Goal: Task Accomplishment & Management: Complete application form

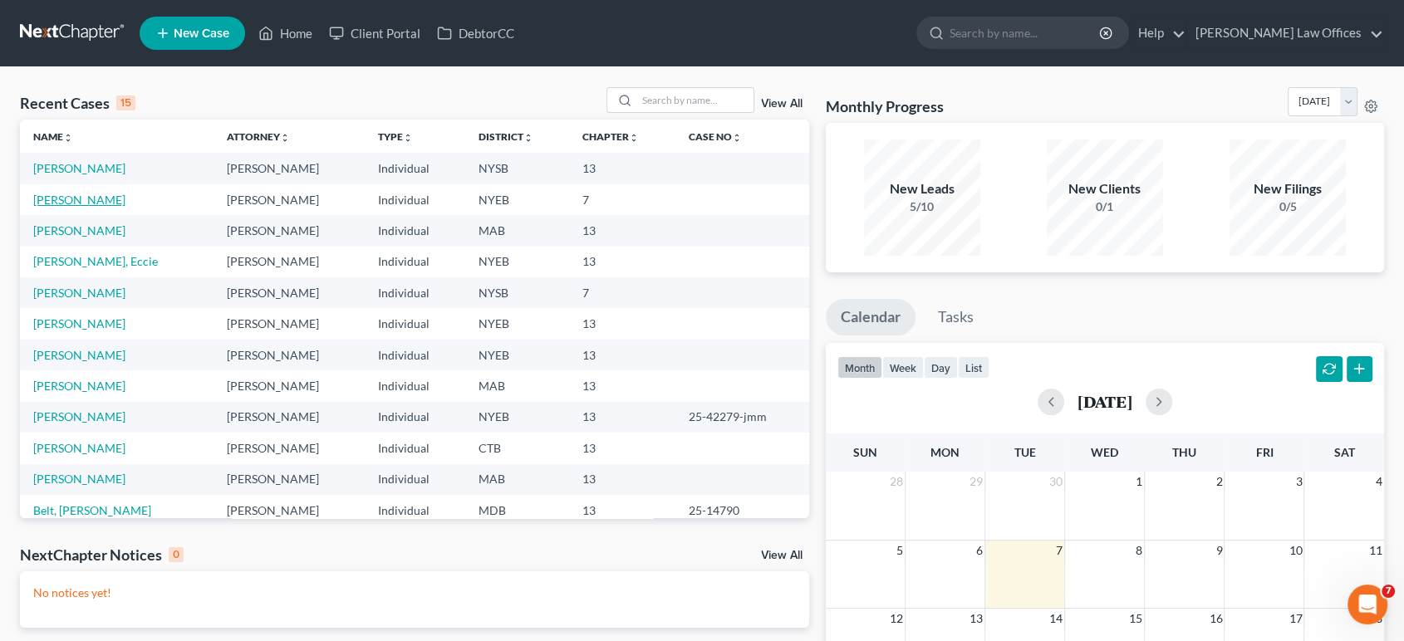
click at [101, 205] on link "[PERSON_NAME]" at bounding box center [79, 200] width 92 height 14
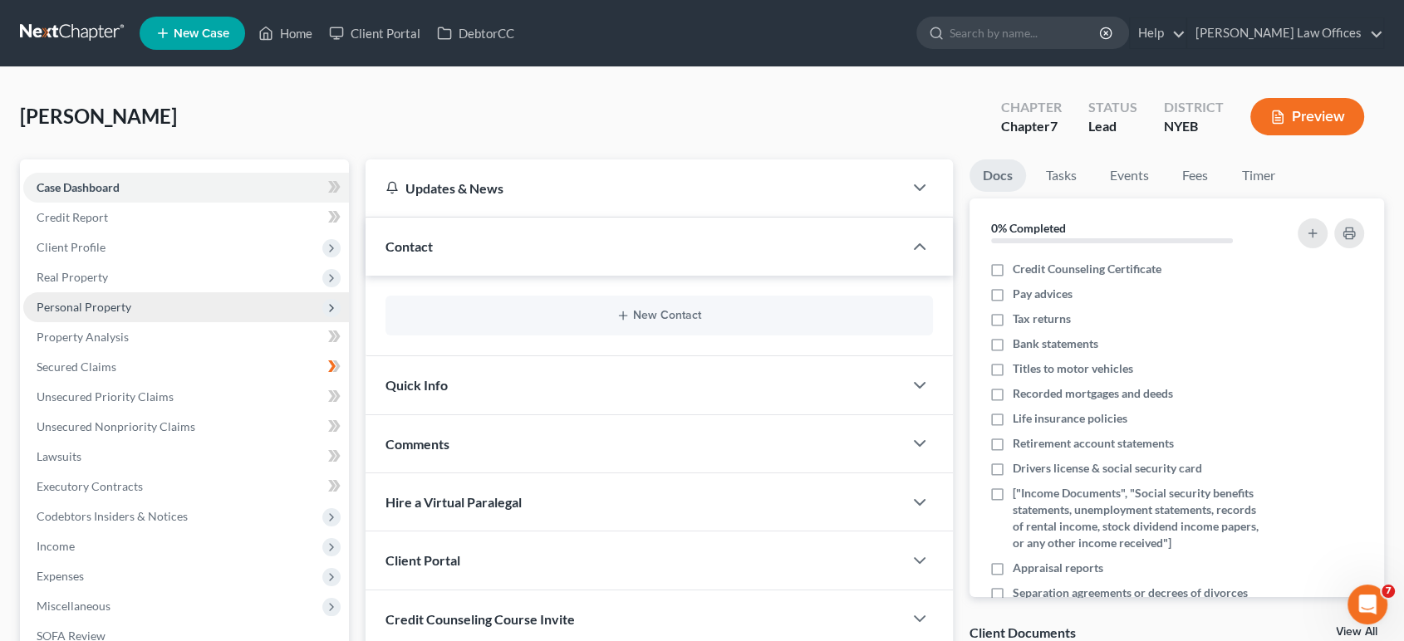
click at [86, 305] on span "Personal Property" at bounding box center [84, 307] width 95 height 14
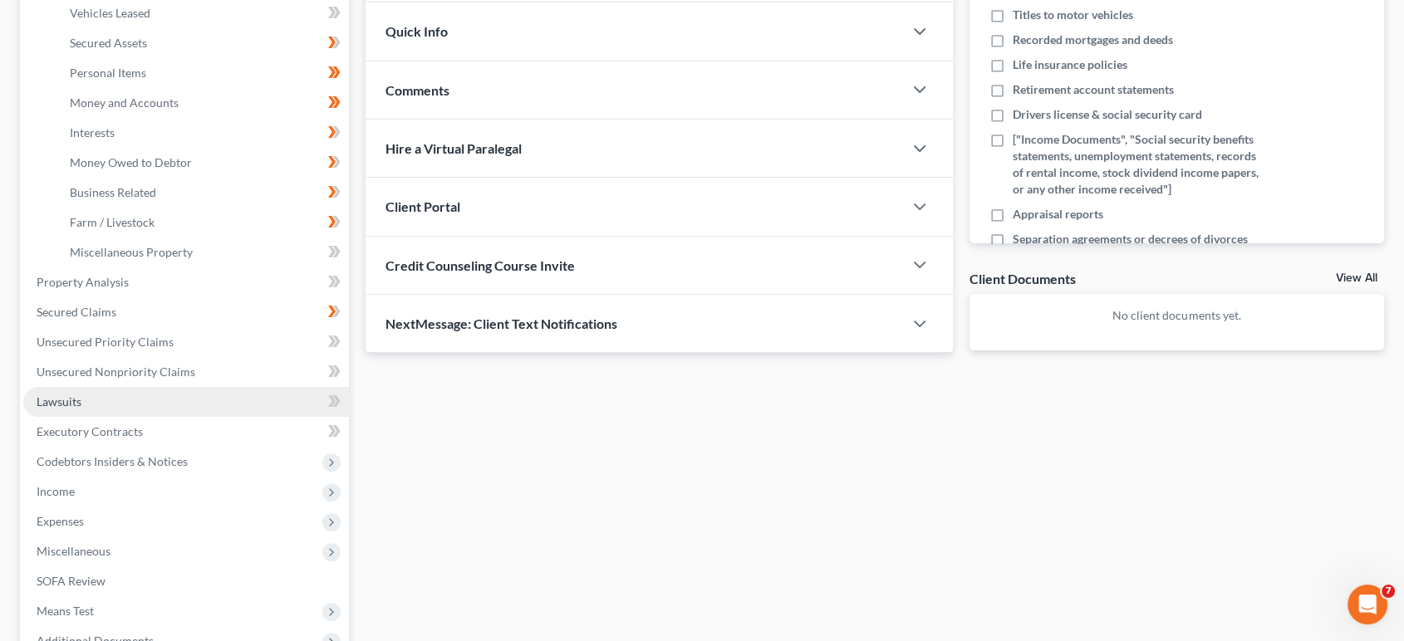
scroll to position [369, 0]
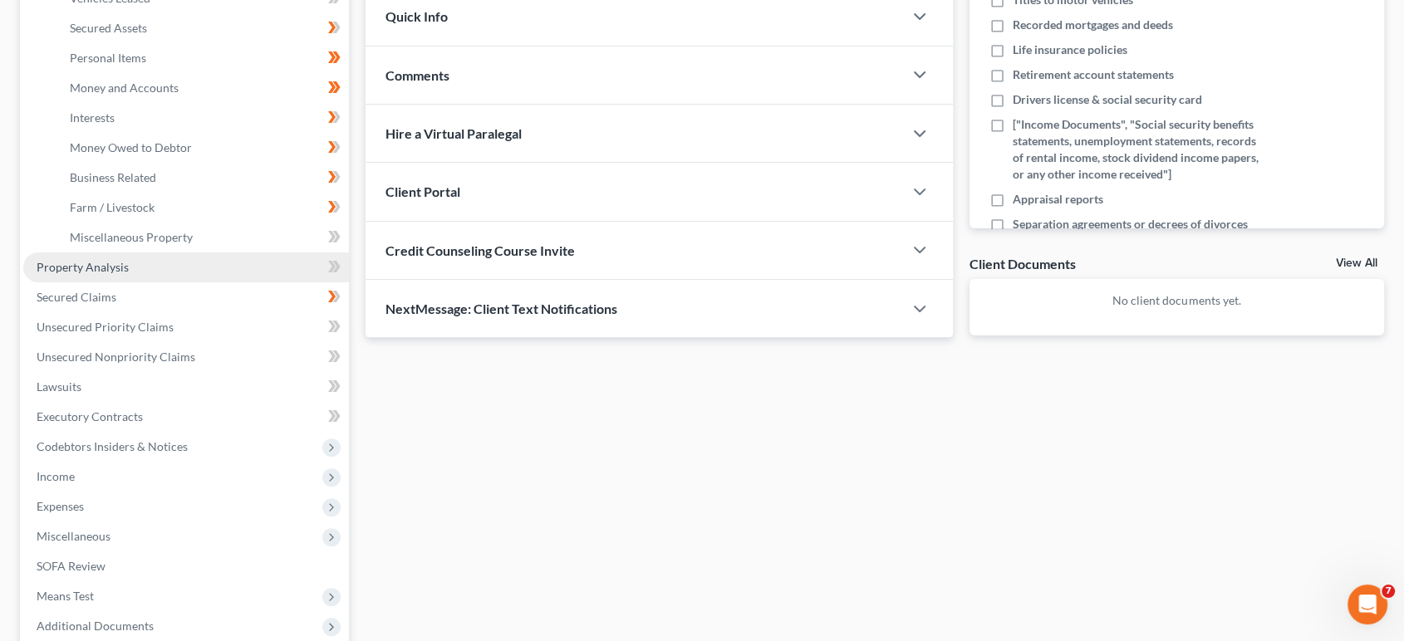
click at [115, 265] on span "Property Analysis" at bounding box center [83, 267] width 92 height 14
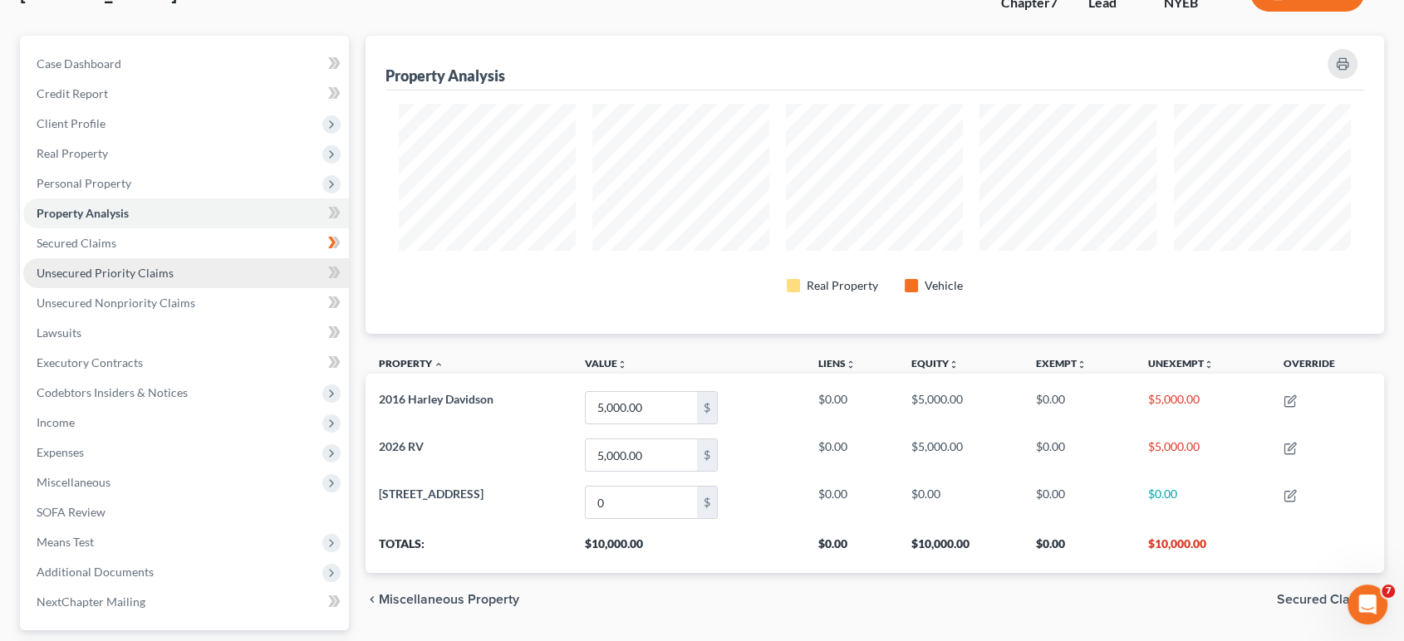
scroll to position [92, 0]
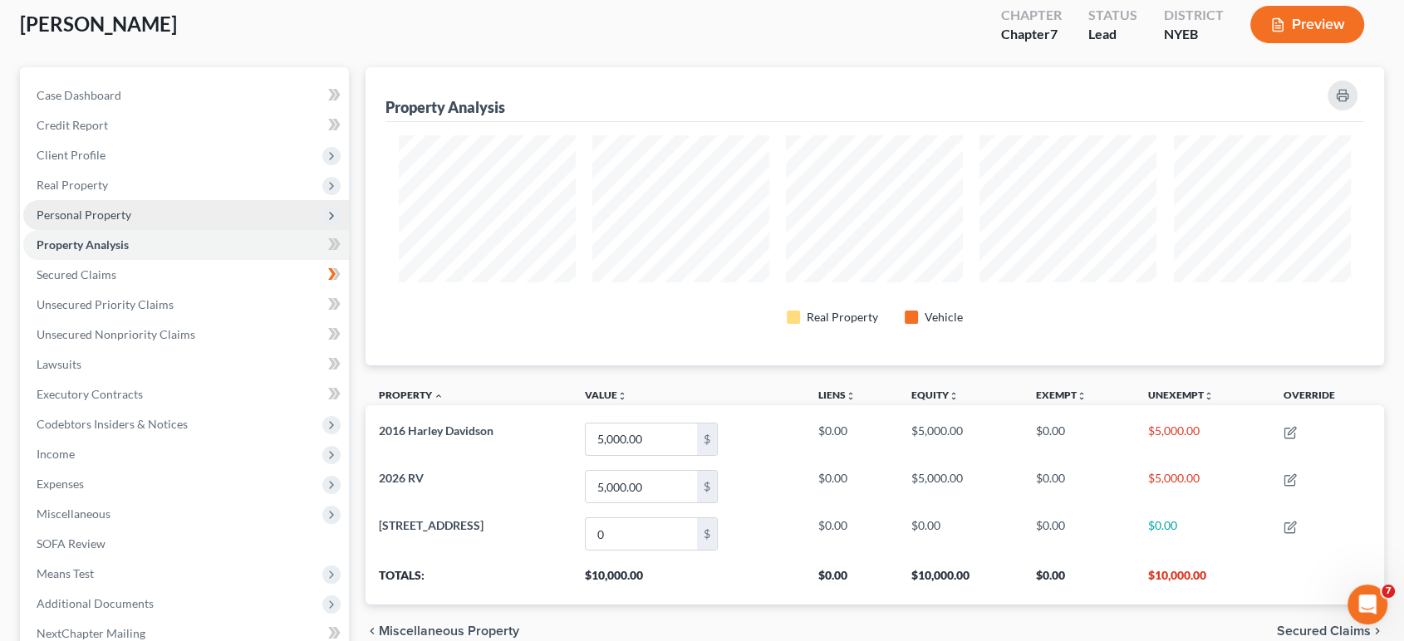
click at [86, 214] on span "Personal Property" at bounding box center [84, 215] width 95 height 14
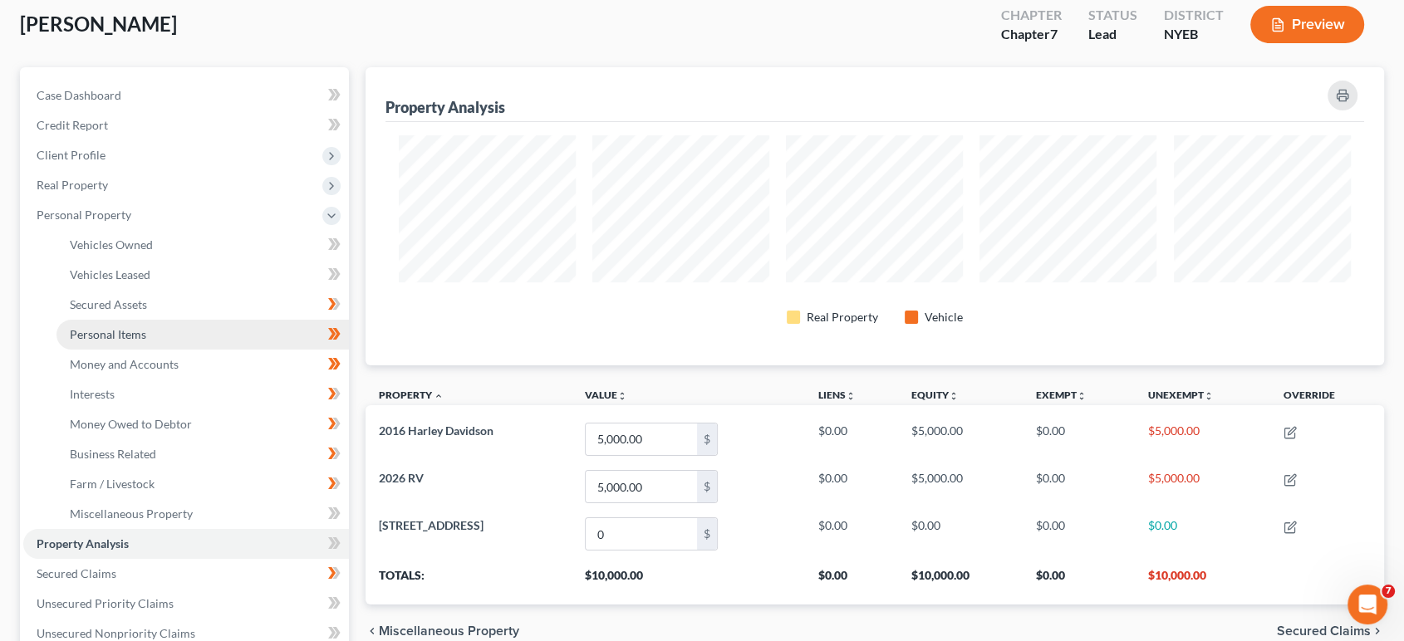
click at [88, 331] on span "Personal Items" at bounding box center [108, 334] width 76 height 14
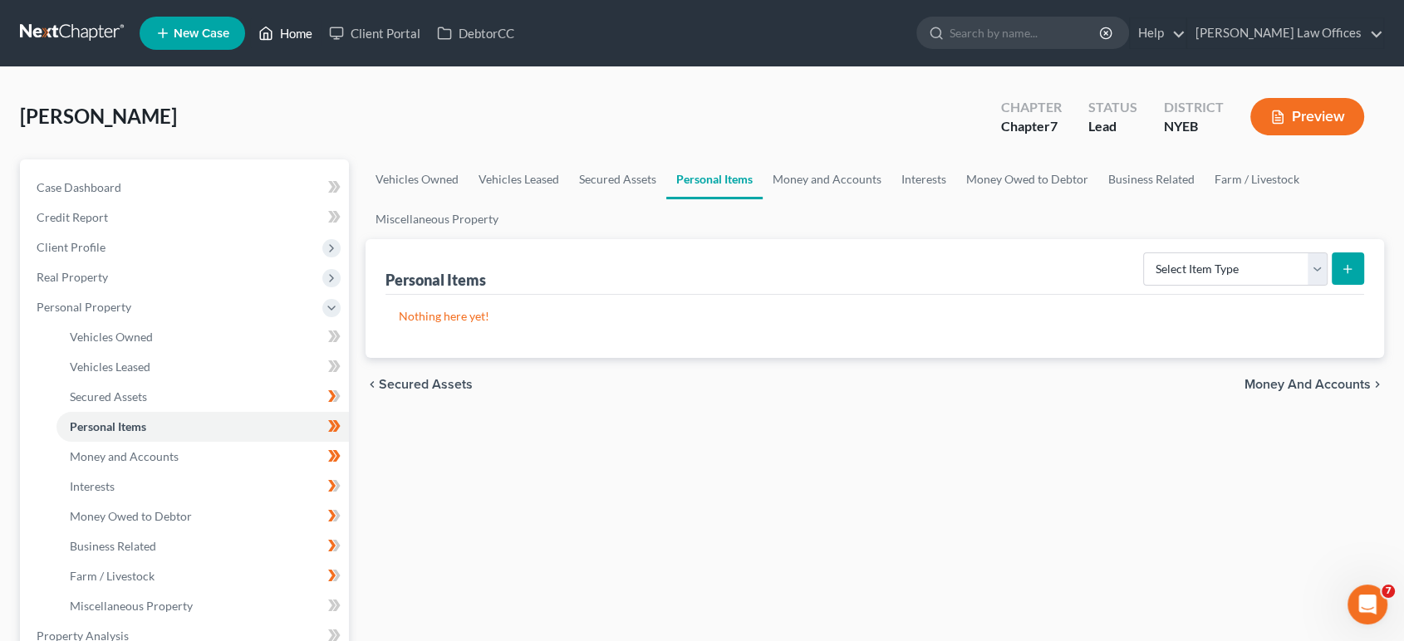
click at [274, 38] on link "Home" at bounding box center [285, 33] width 71 height 30
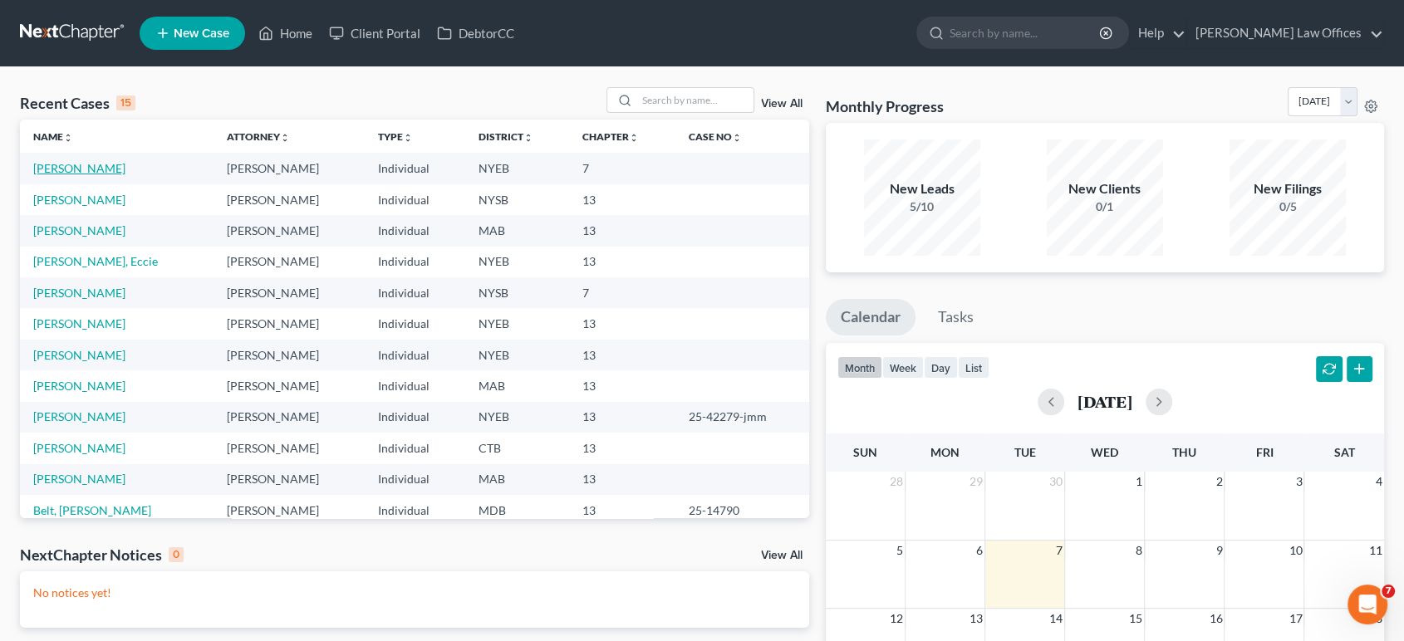
click at [107, 172] on link "Jobyrne, Christopher" at bounding box center [79, 168] width 92 height 14
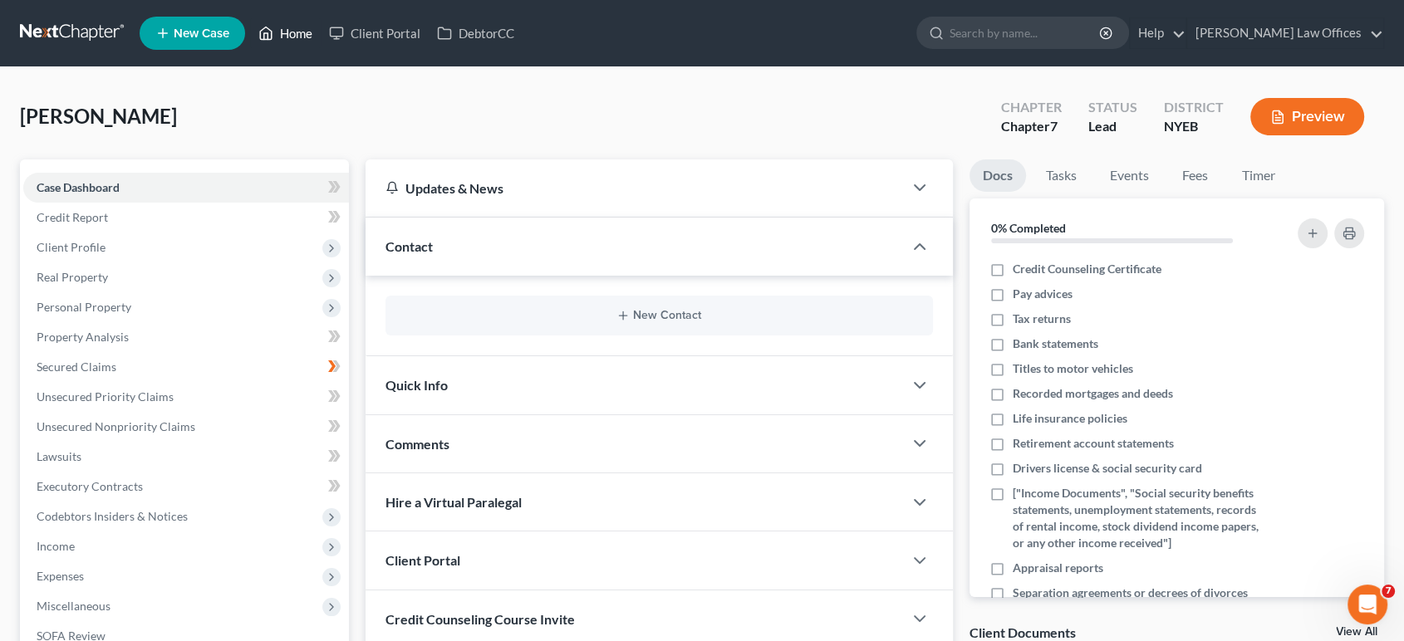
click at [299, 28] on link "Home" at bounding box center [285, 33] width 71 height 30
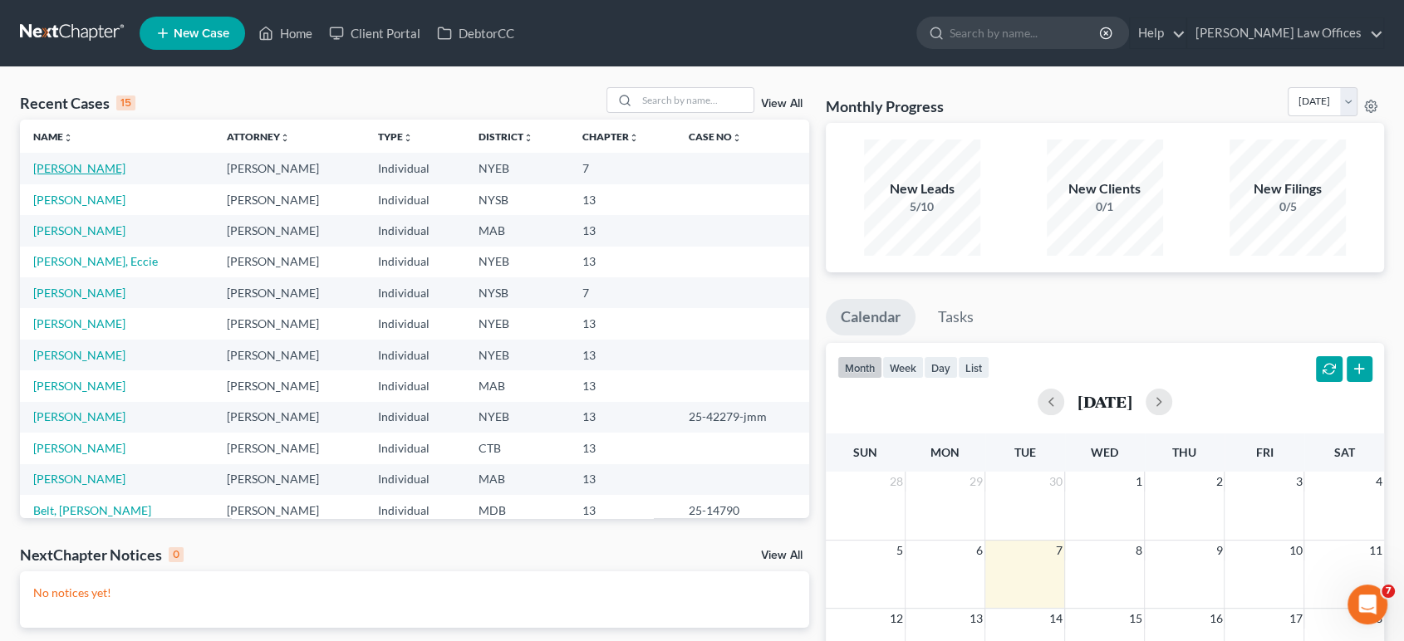
click at [89, 171] on link "Jobyrne, Christopher" at bounding box center [79, 168] width 92 height 14
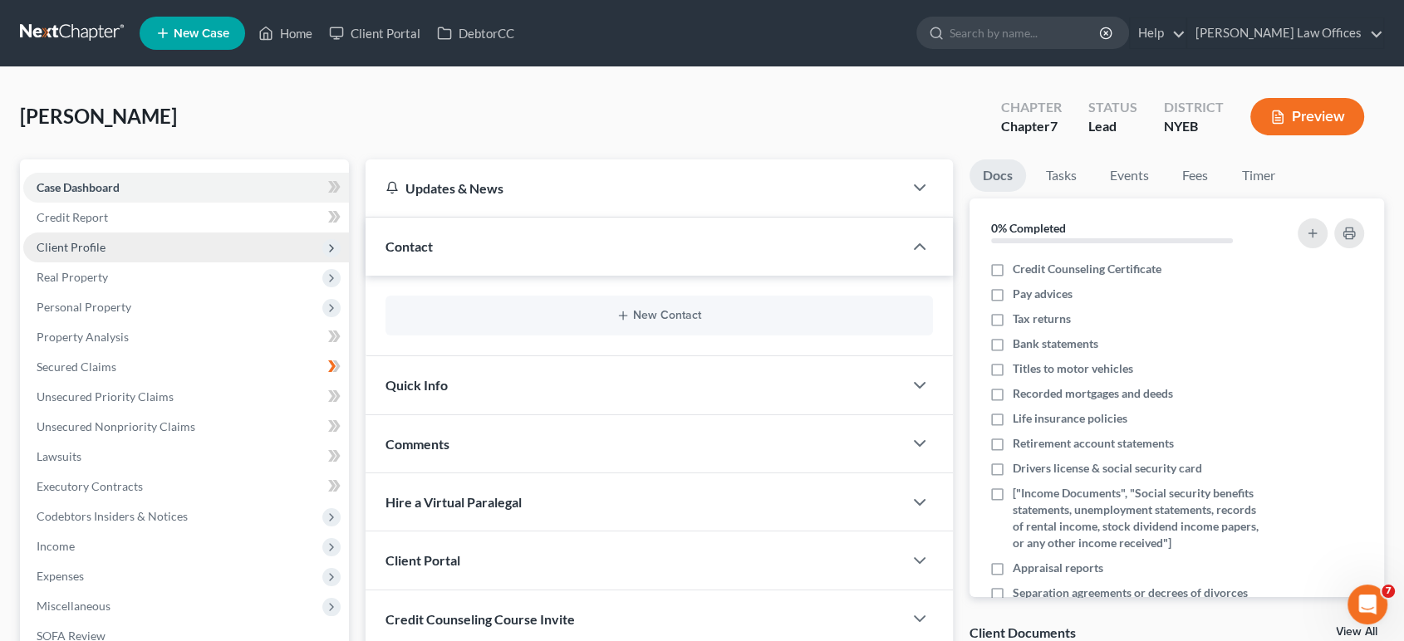
click at [90, 247] on span "Client Profile" at bounding box center [71, 247] width 69 height 14
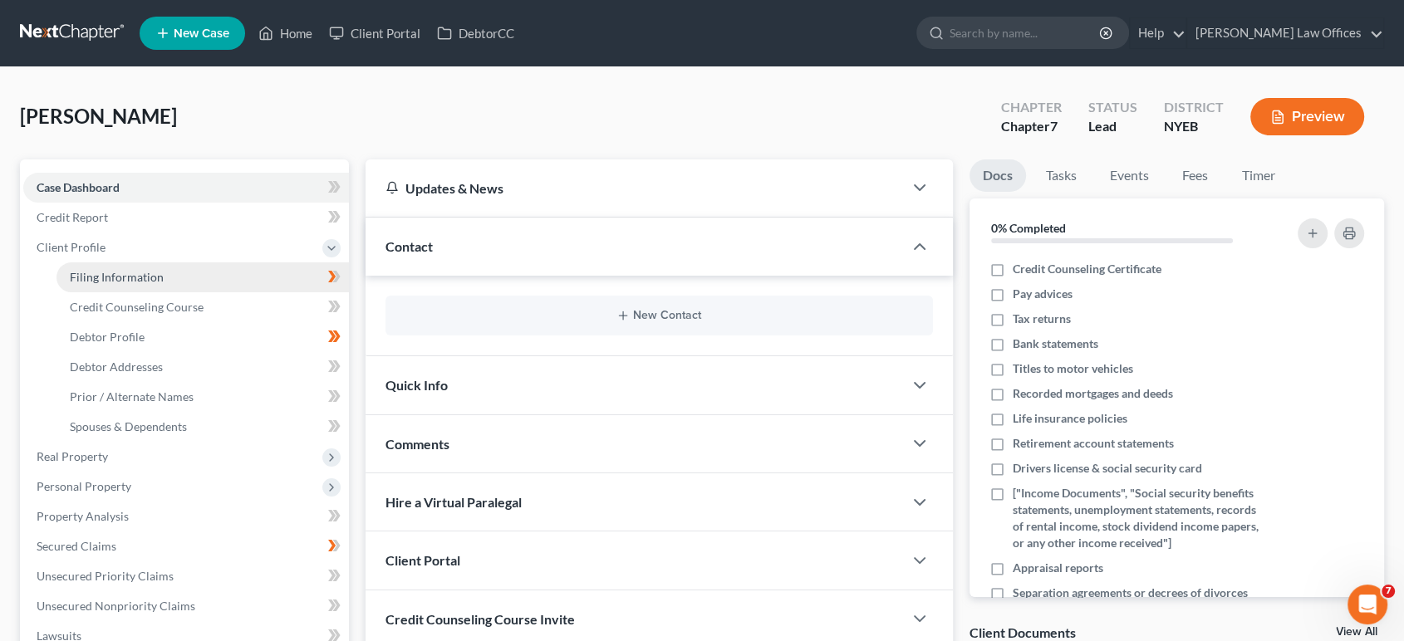
click at [135, 278] on span "Filing Information" at bounding box center [117, 277] width 94 height 14
select select "1"
select select "0"
select select "22"
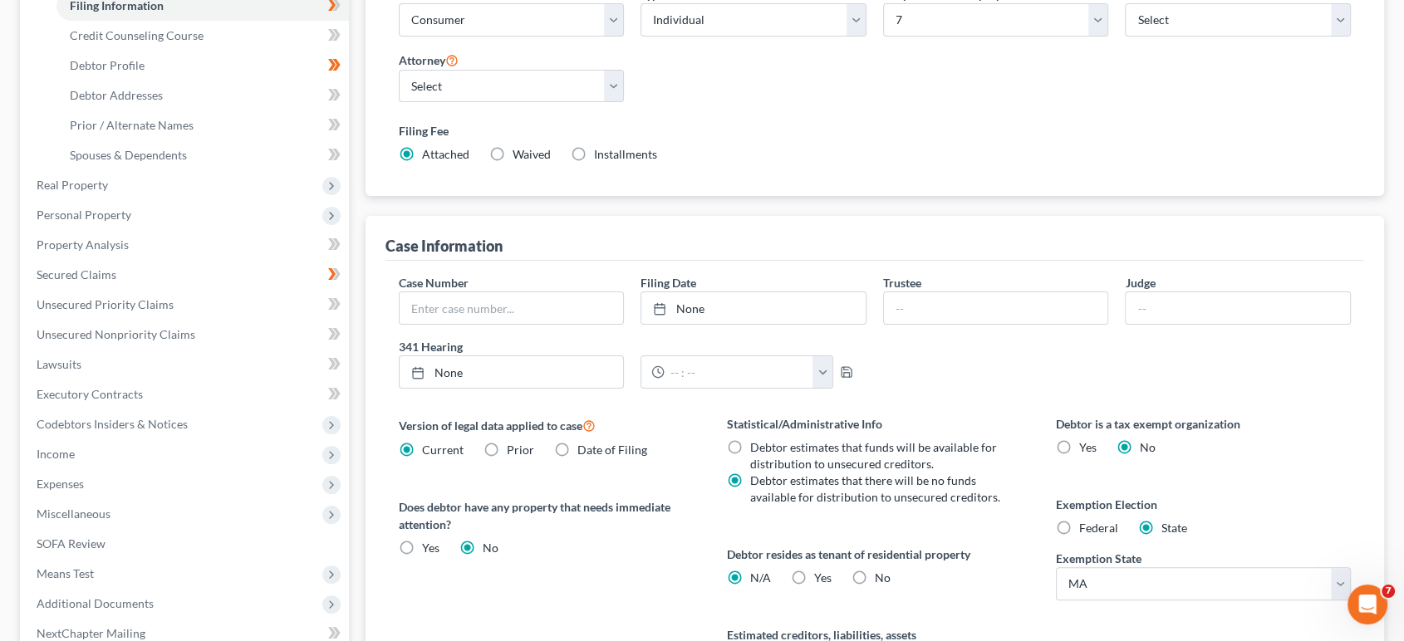
scroll to position [92, 0]
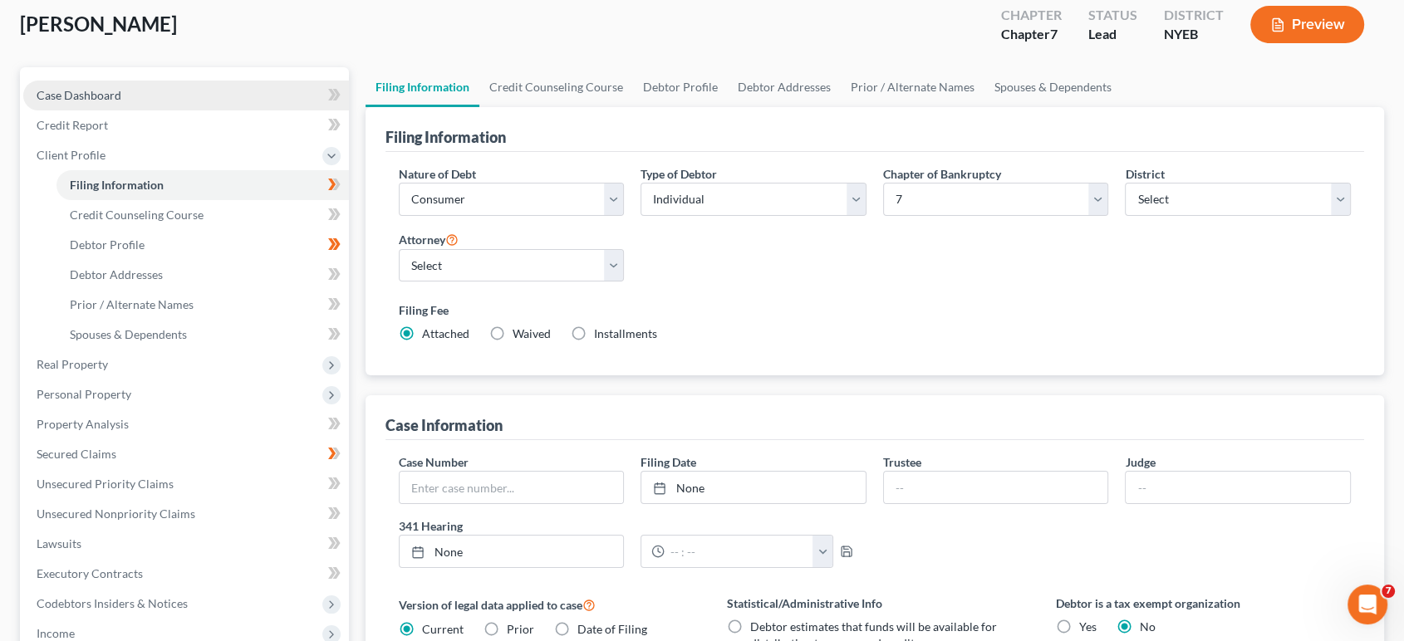
click at [76, 92] on span "Case Dashboard" at bounding box center [79, 95] width 85 height 14
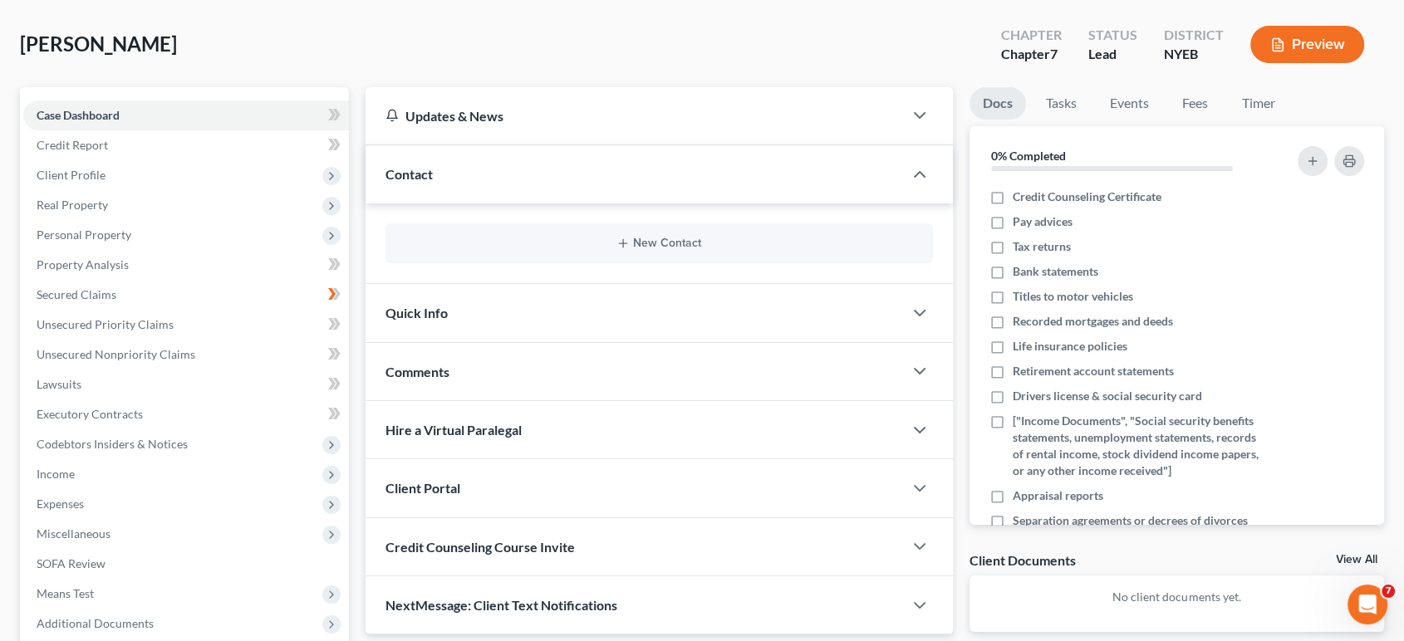
scroll to position [184, 0]
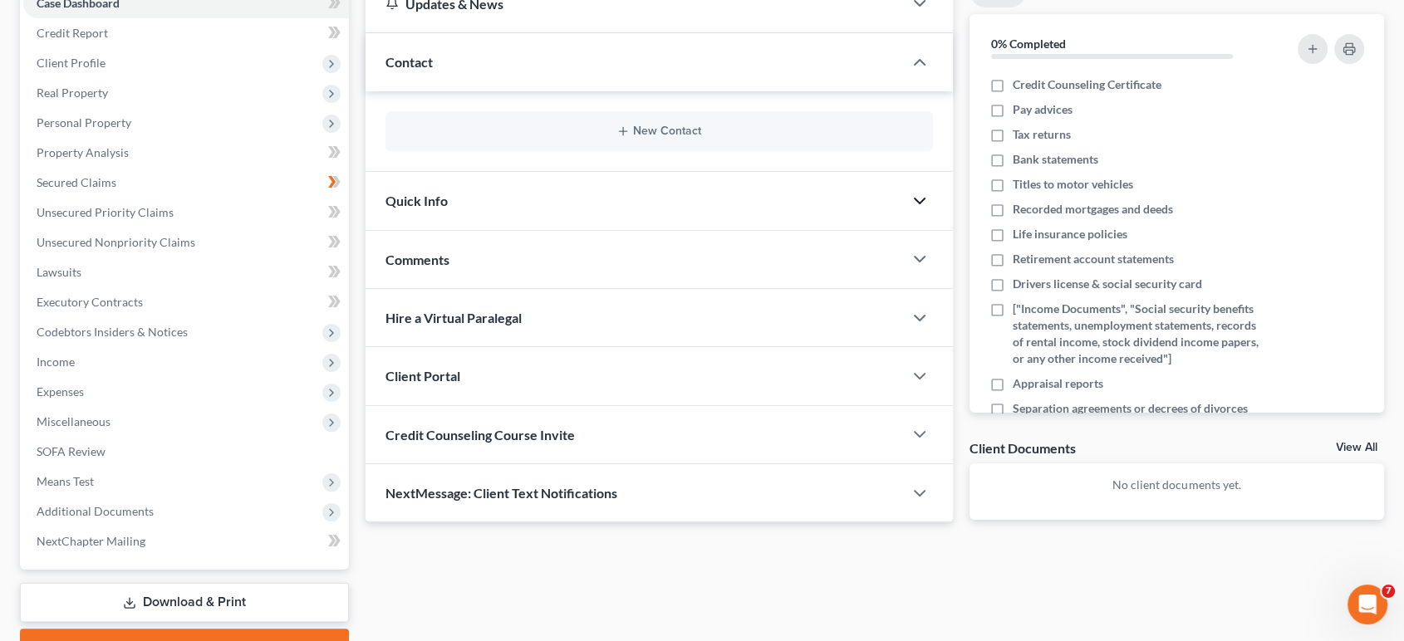
click at [919, 195] on icon "button" at bounding box center [920, 201] width 20 height 20
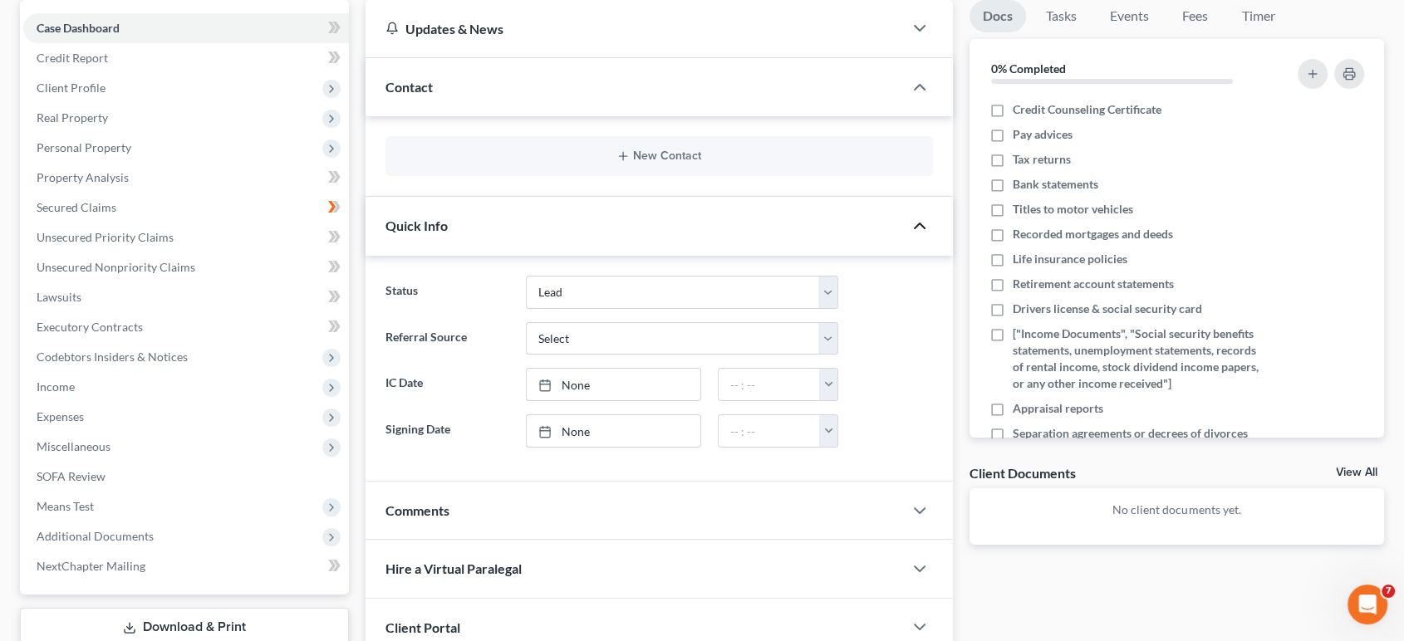
scroll to position [0, 0]
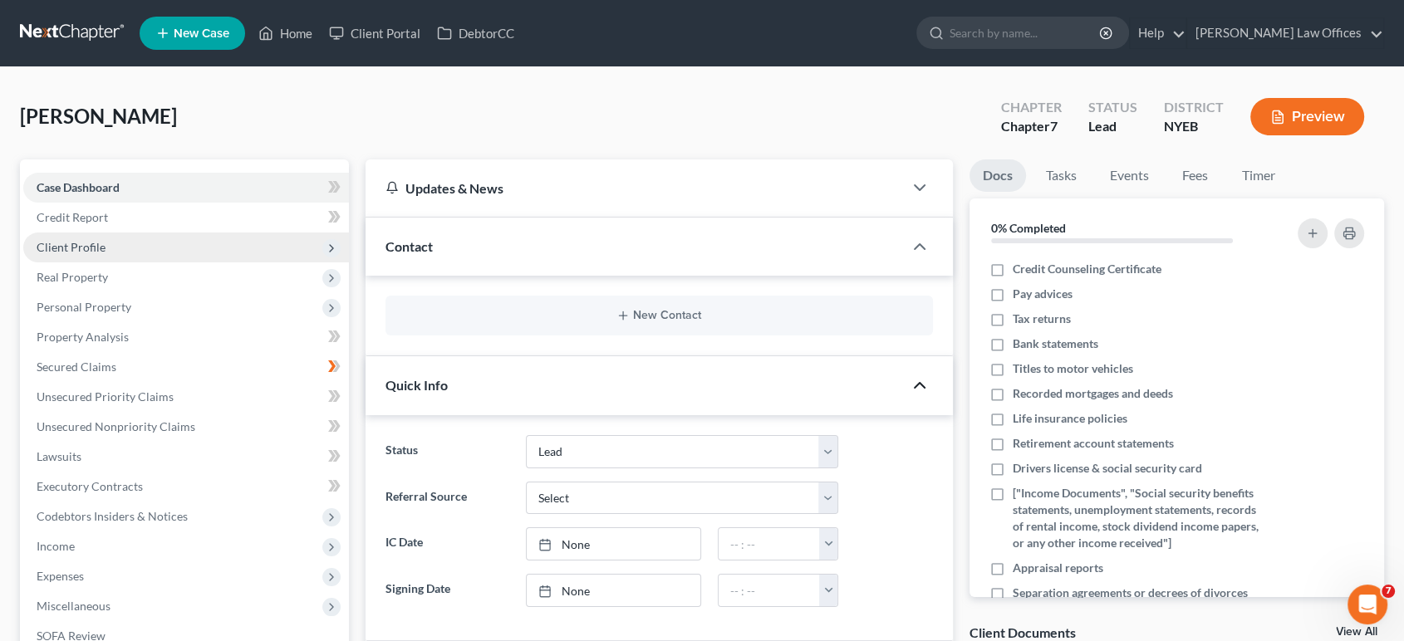
click at [91, 245] on span "Client Profile" at bounding box center [71, 247] width 69 height 14
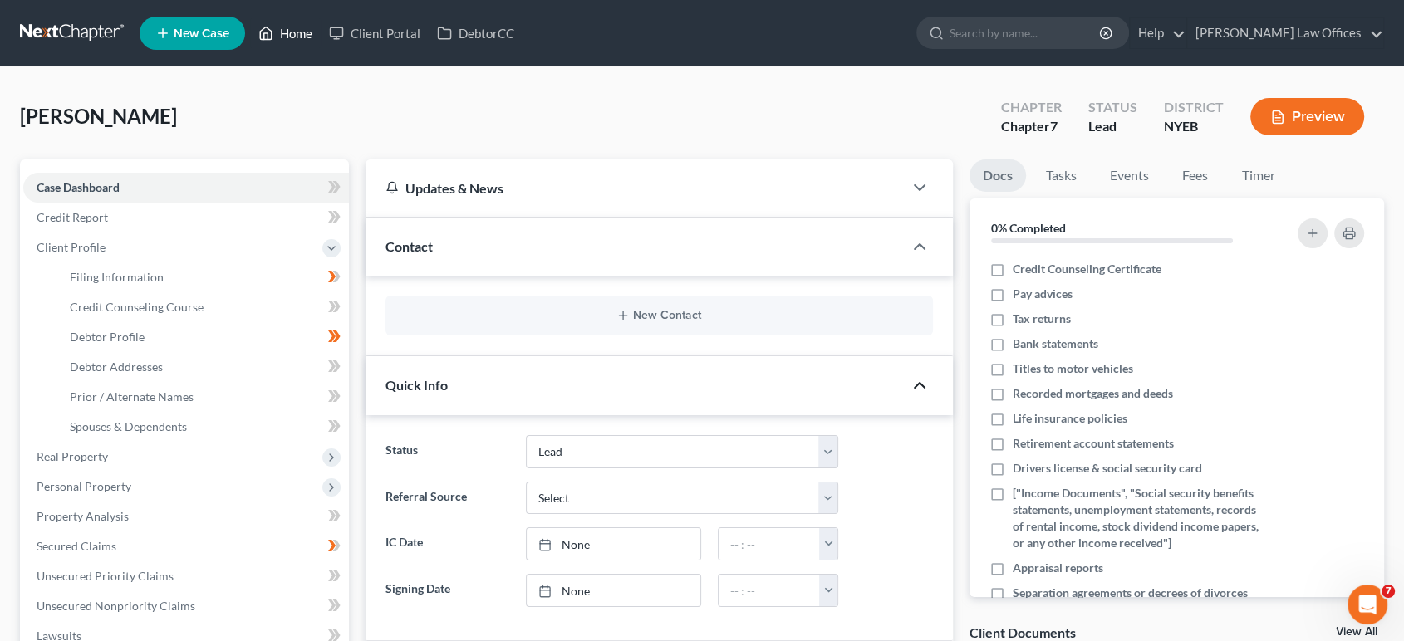
click at [302, 36] on link "Home" at bounding box center [285, 33] width 71 height 30
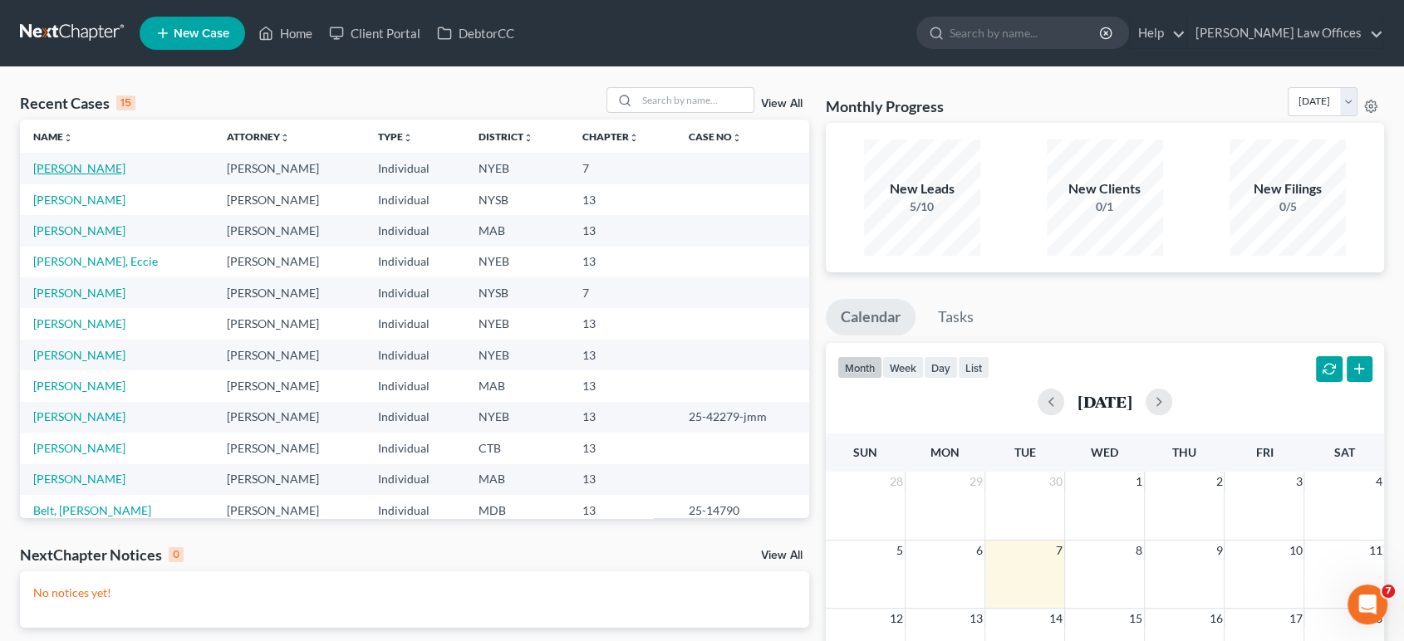
click at [106, 169] on link "Jobyrne, Christopher" at bounding box center [79, 168] width 92 height 14
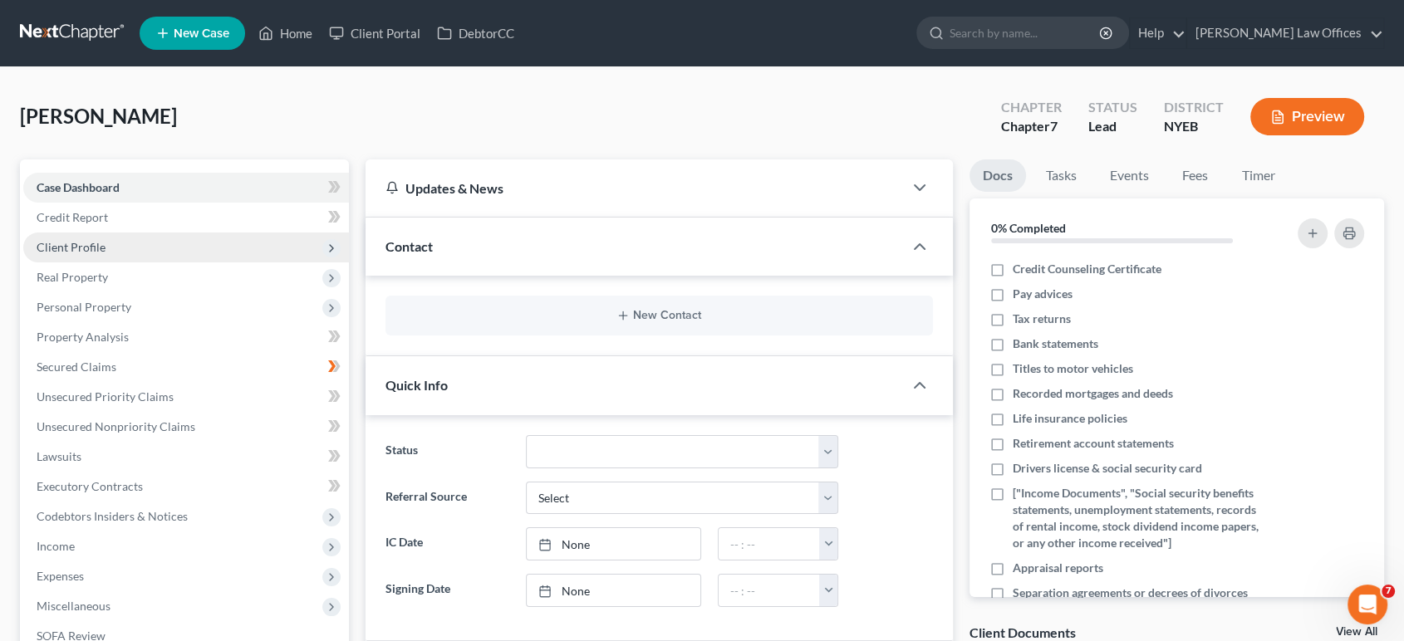
click at [73, 251] on span "Client Profile" at bounding box center [71, 247] width 69 height 14
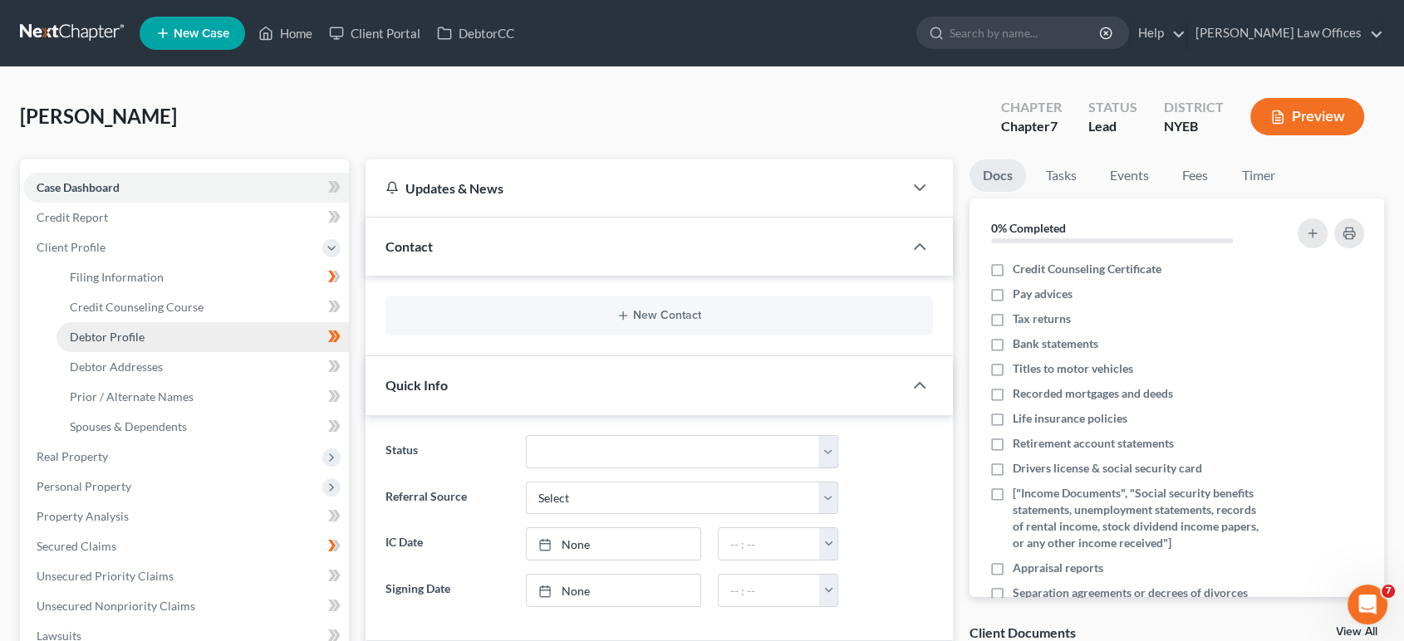
click at [122, 337] on span "Debtor Profile" at bounding box center [107, 337] width 75 height 14
select select "1"
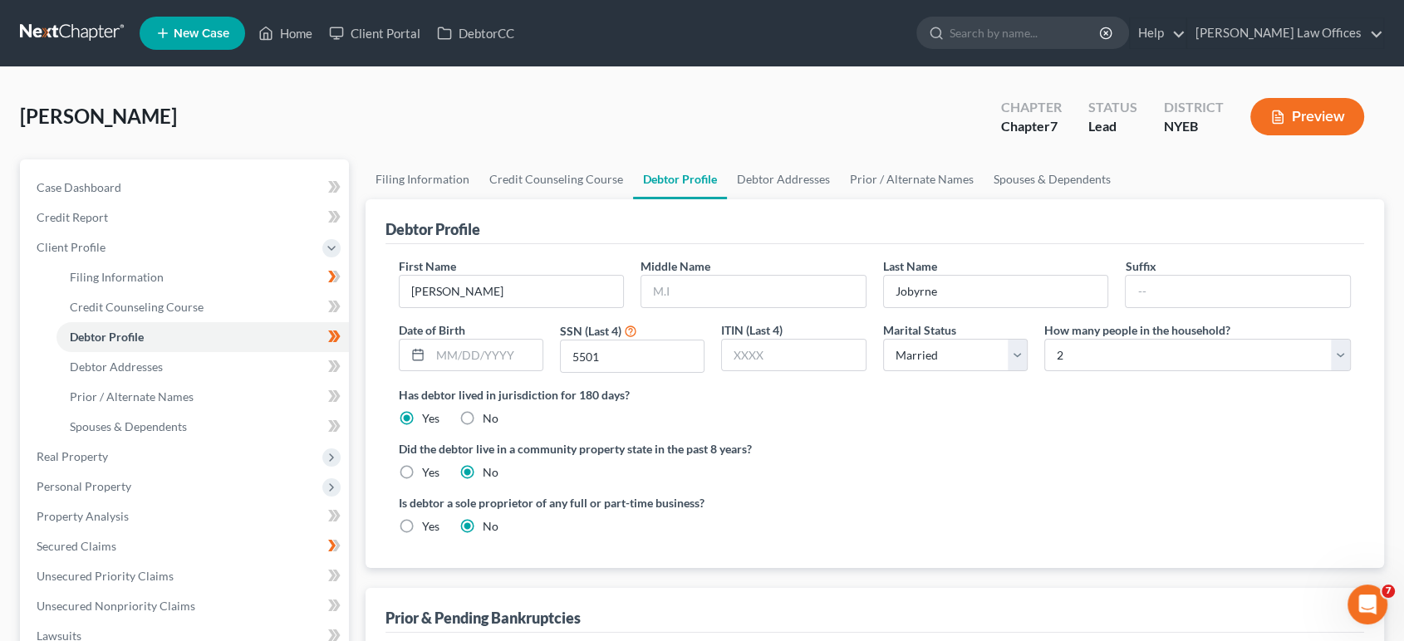
click at [771, 307] on div "First Name Christopher Middle Name Last Name Jobyrne Suffix Date of Birth SSN (…" at bounding box center [875, 322] width 970 height 129
click at [795, 286] on input "text" at bounding box center [753, 292] width 224 height 32
type input "J"
click at [939, 292] on input "Jobyrne" at bounding box center [996, 292] width 224 height 32
type input "J"
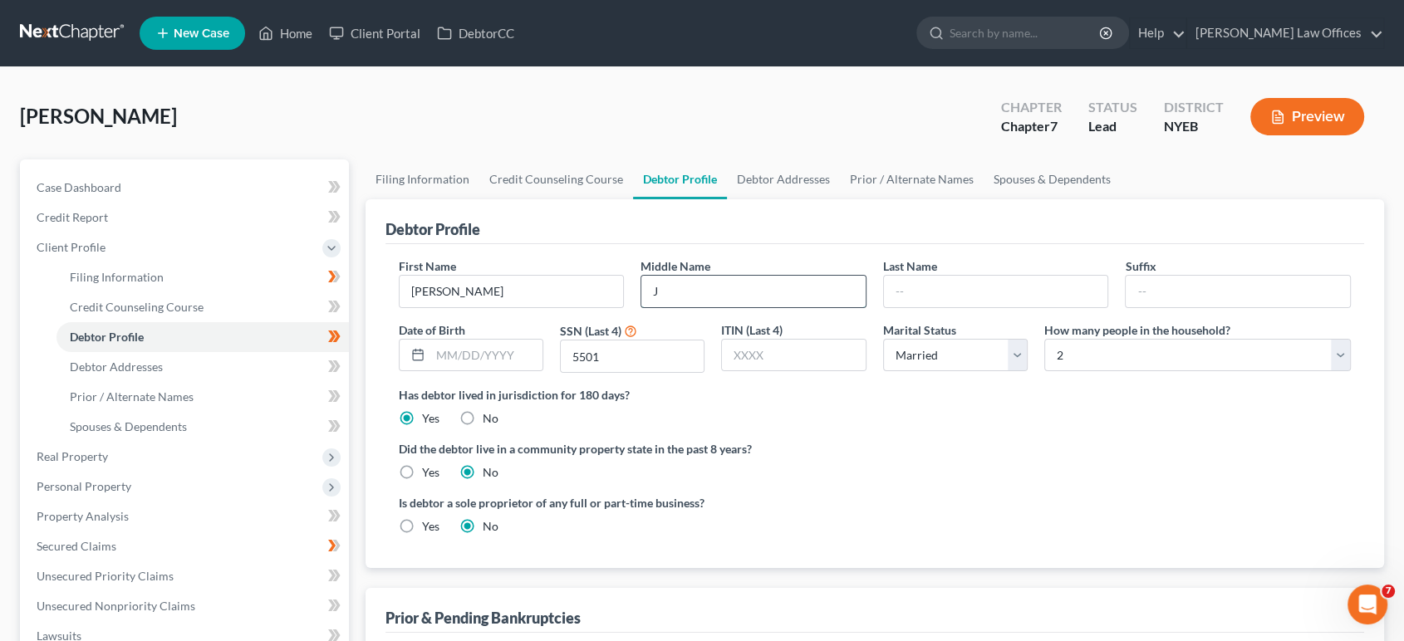
click at [717, 294] on input "J" at bounding box center [753, 292] width 224 height 32
click at [484, 287] on input "Christopher" at bounding box center [512, 292] width 224 height 32
type input "C"
drag, startPoint x: 455, startPoint y: 287, endPoint x: 411, endPoint y: 287, distance: 44.0
click at [410, 287] on input "Practice" at bounding box center [512, 292] width 224 height 32
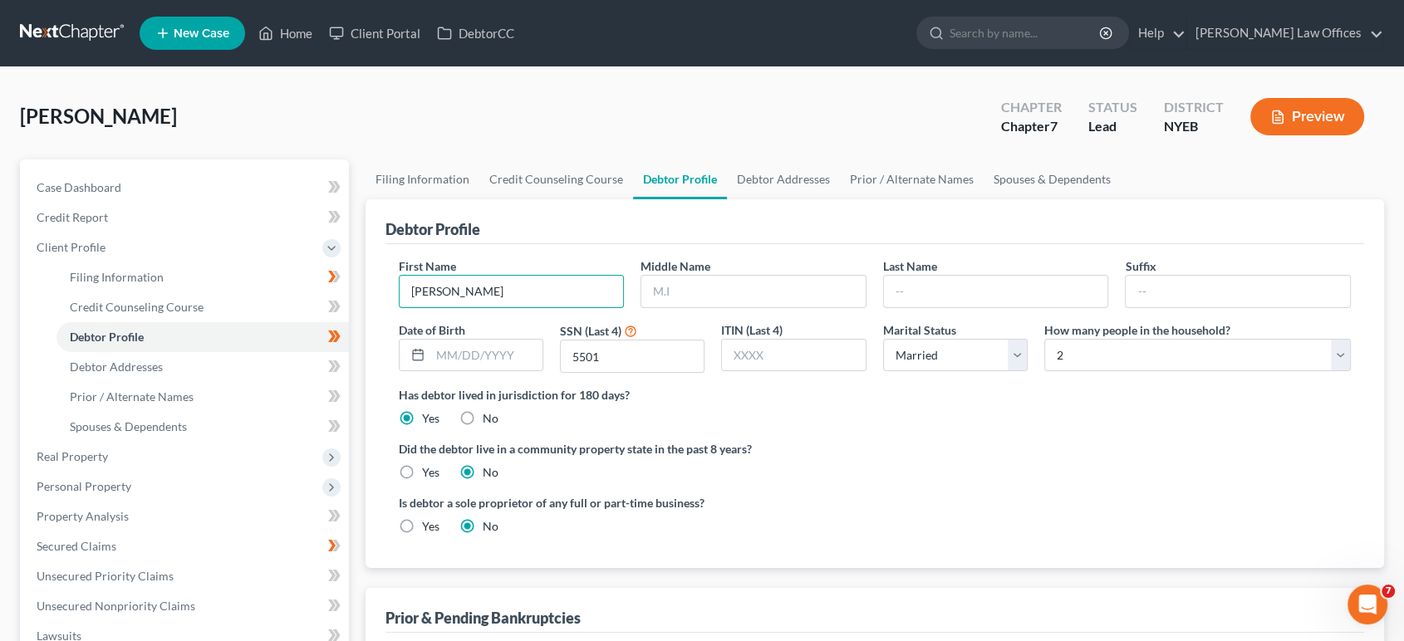
type input "Maria"
click at [1010, 273] on div "Last Name" at bounding box center [996, 283] width 243 height 51
click at [990, 299] on input "text" at bounding box center [996, 292] width 224 height 32
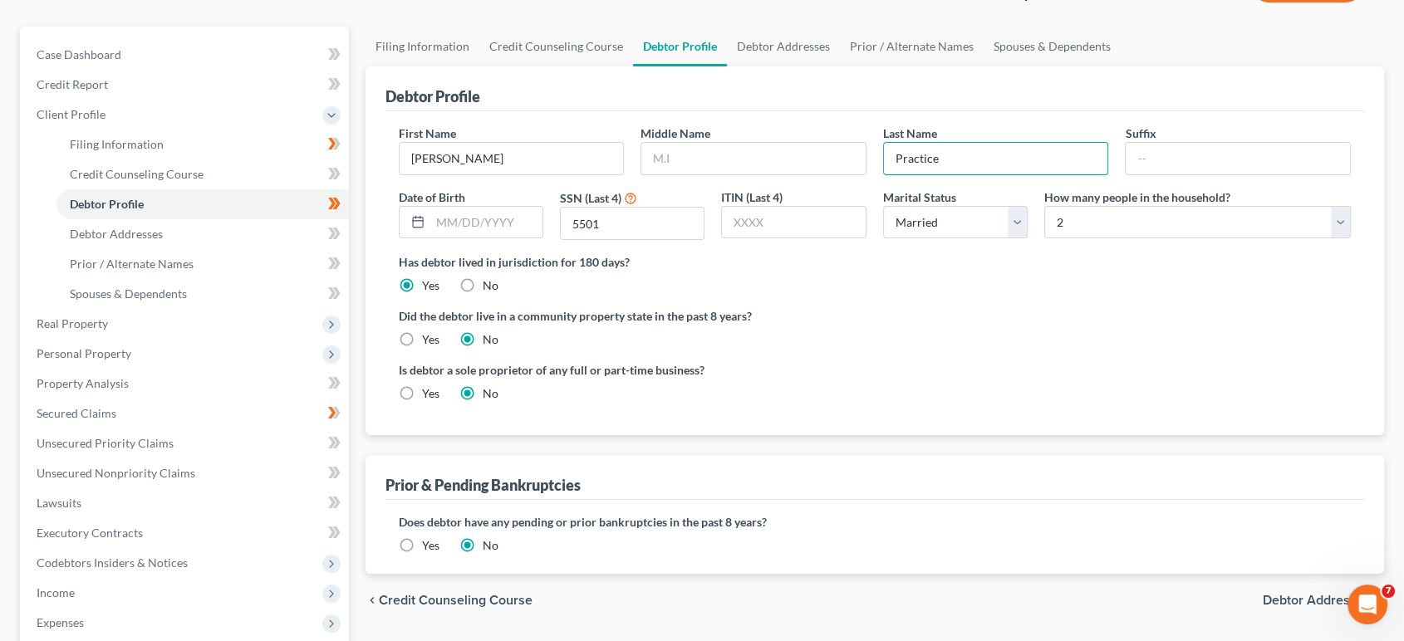
scroll to position [184, 0]
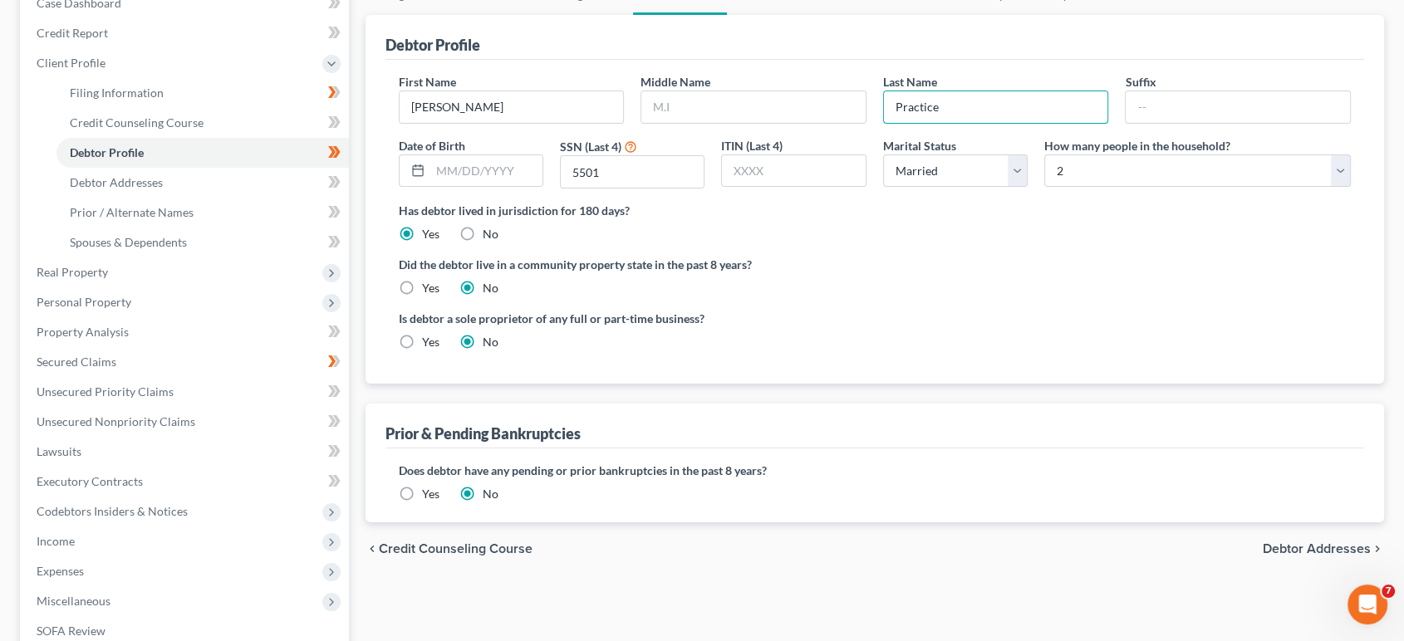
type input "Practice"
click at [1302, 553] on span "Debtor Addresses" at bounding box center [1317, 549] width 108 height 13
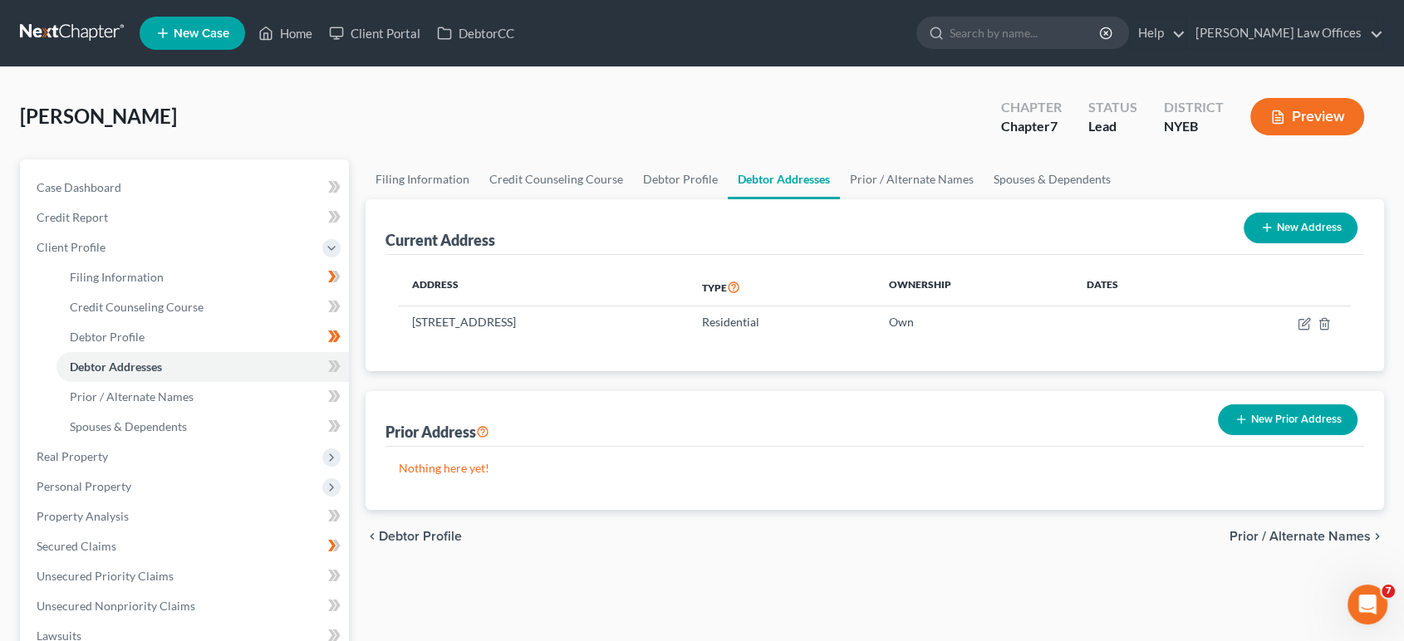
click at [1309, 533] on span "Prior / Alternate Names" at bounding box center [1300, 536] width 141 height 13
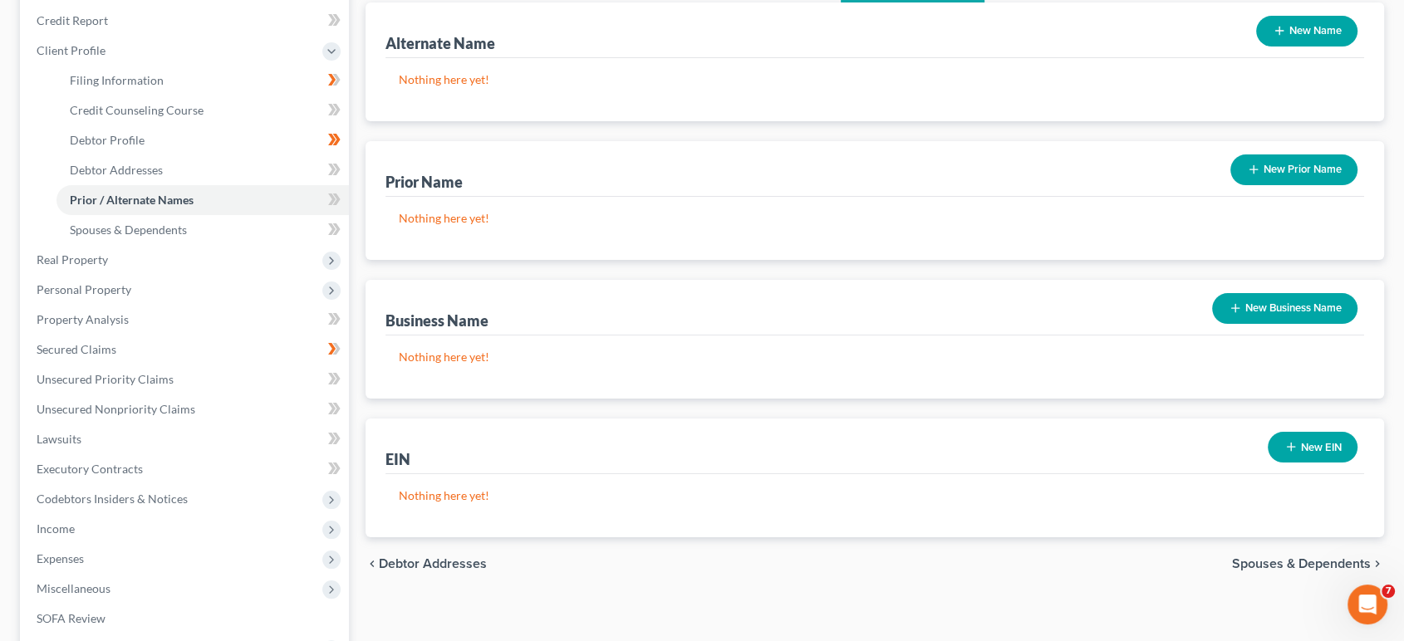
scroll to position [277, 0]
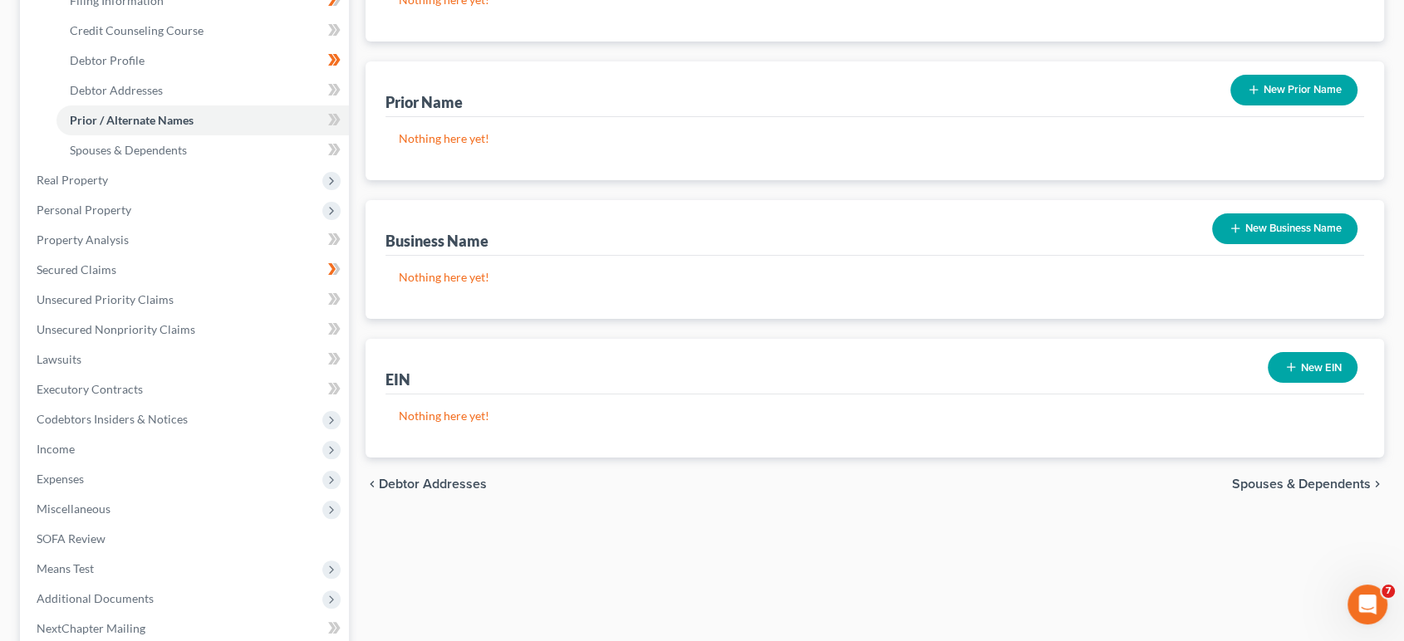
click at [1275, 483] on span "Spouses & Dependents" at bounding box center [1301, 484] width 139 height 13
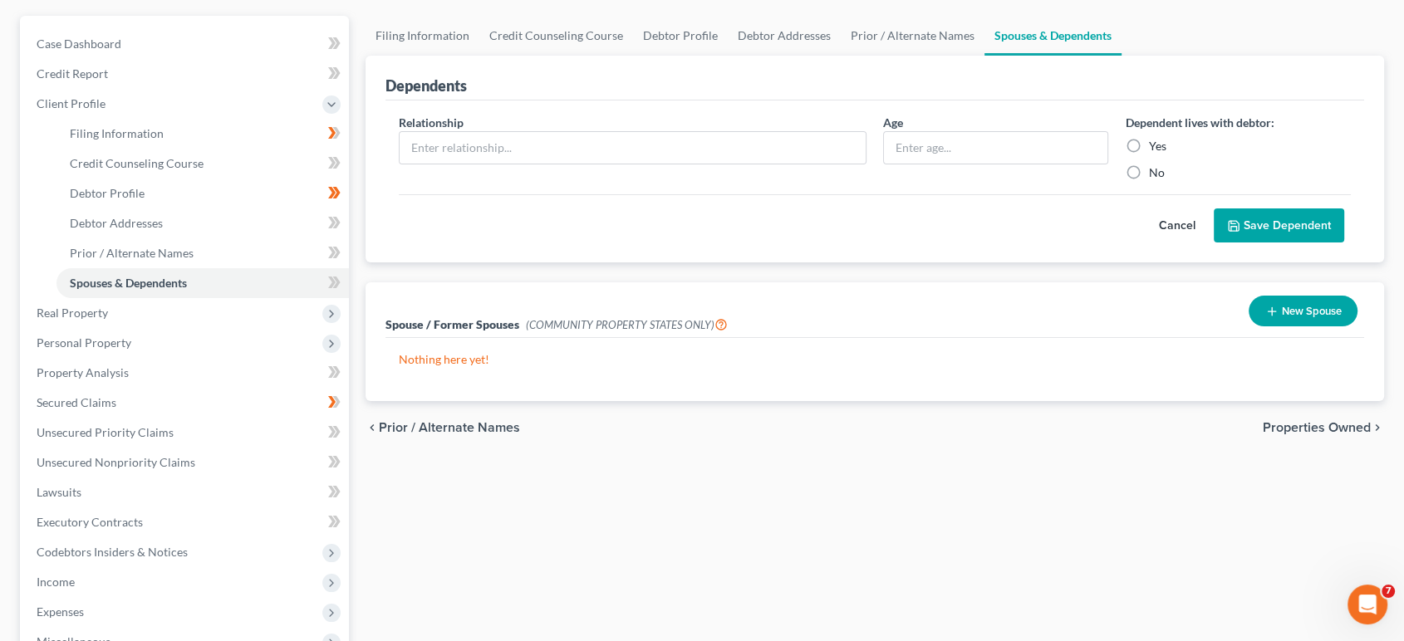
scroll to position [184, 0]
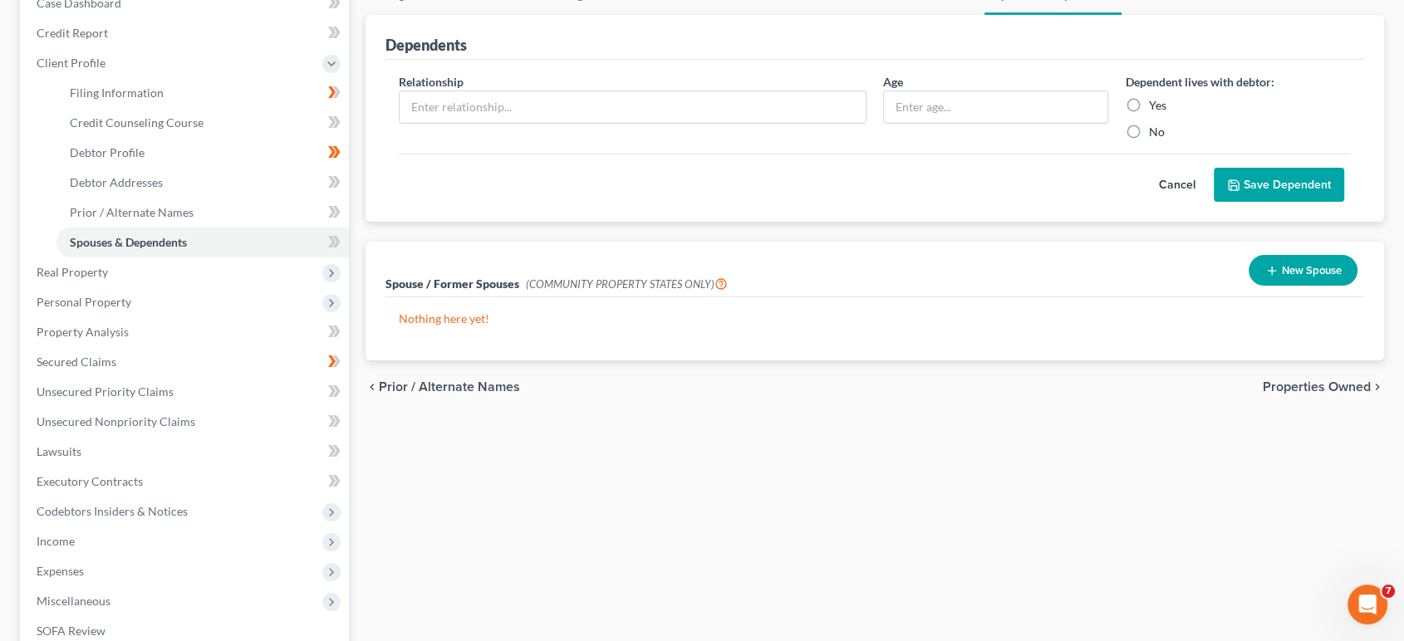
click at [1285, 387] on span "Properties Owned" at bounding box center [1317, 387] width 108 height 13
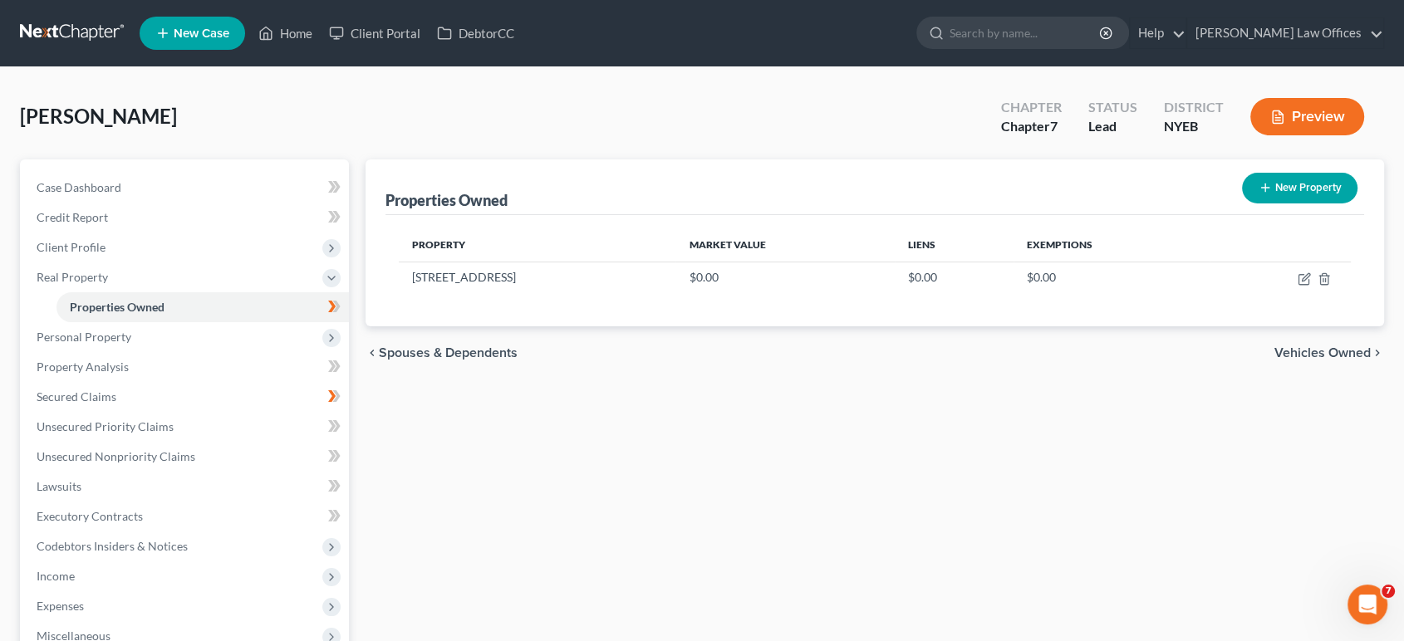
click at [1289, 355] on span "Vehicles Owned" at bounding box center [1323, 352] width 96 height 13
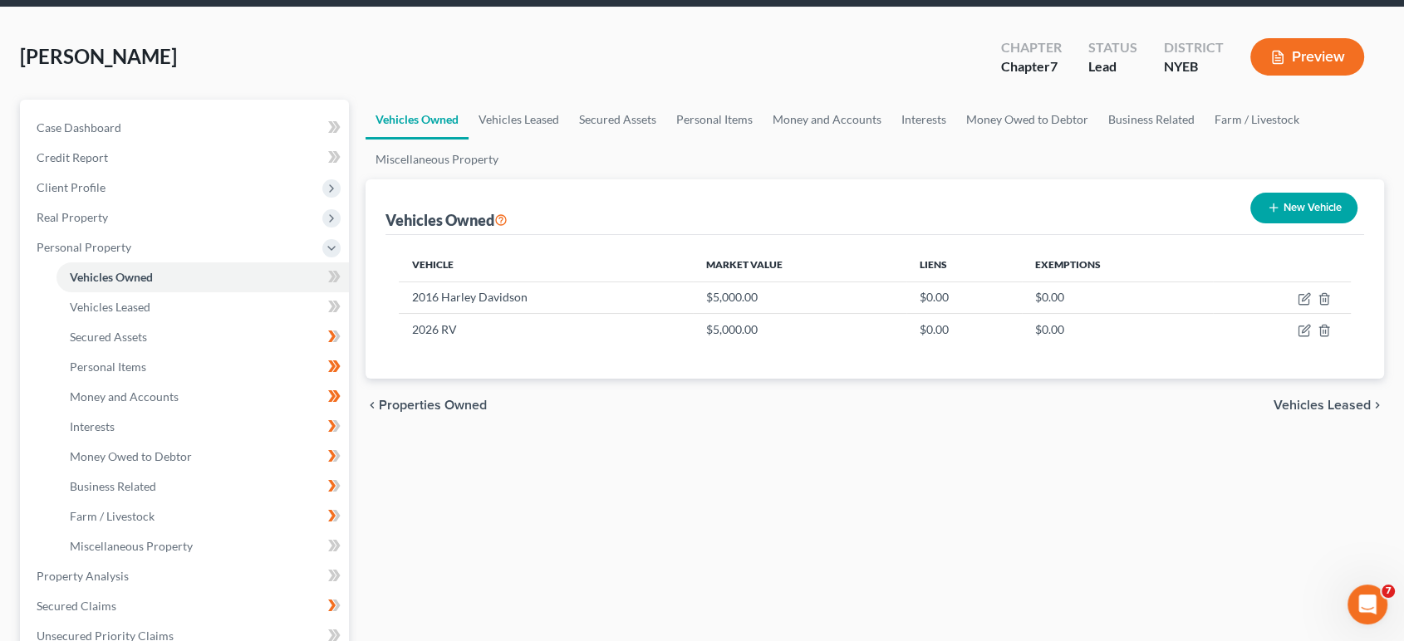
scroll to position [92, 0]
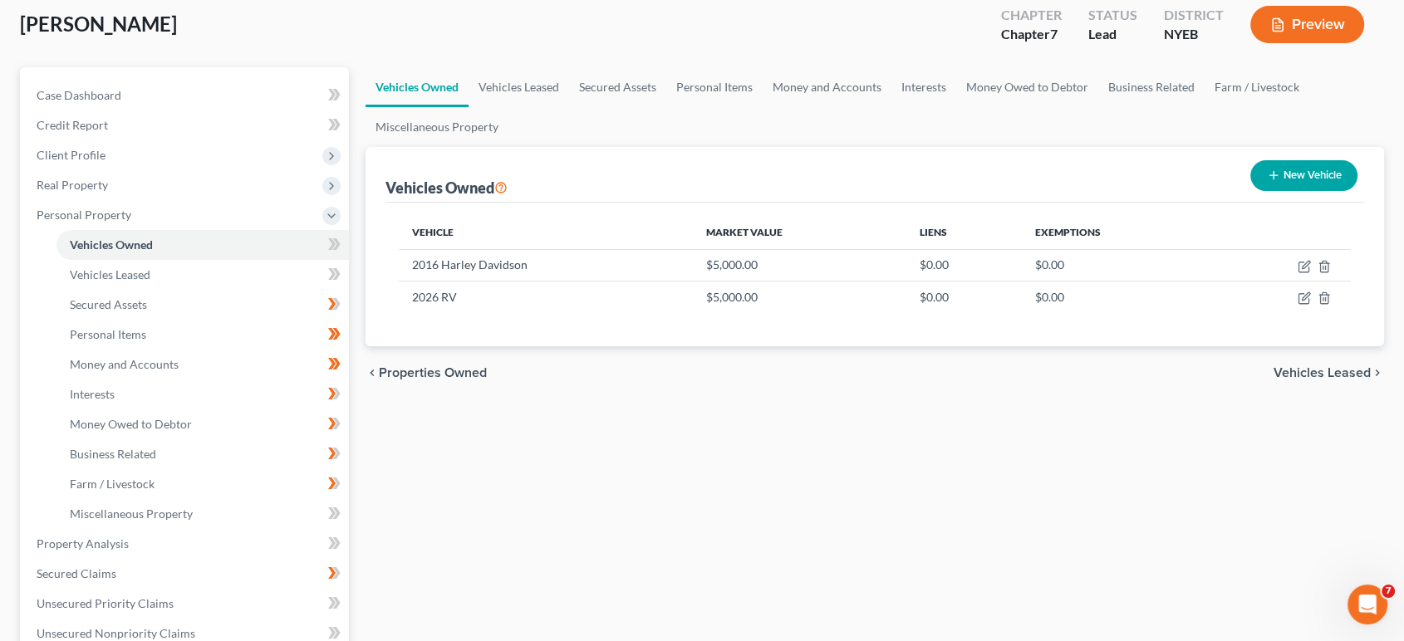
click at [1300, 375] on span "Vehicles Leased" at bounding box center [1322, 372] width 97 height 13
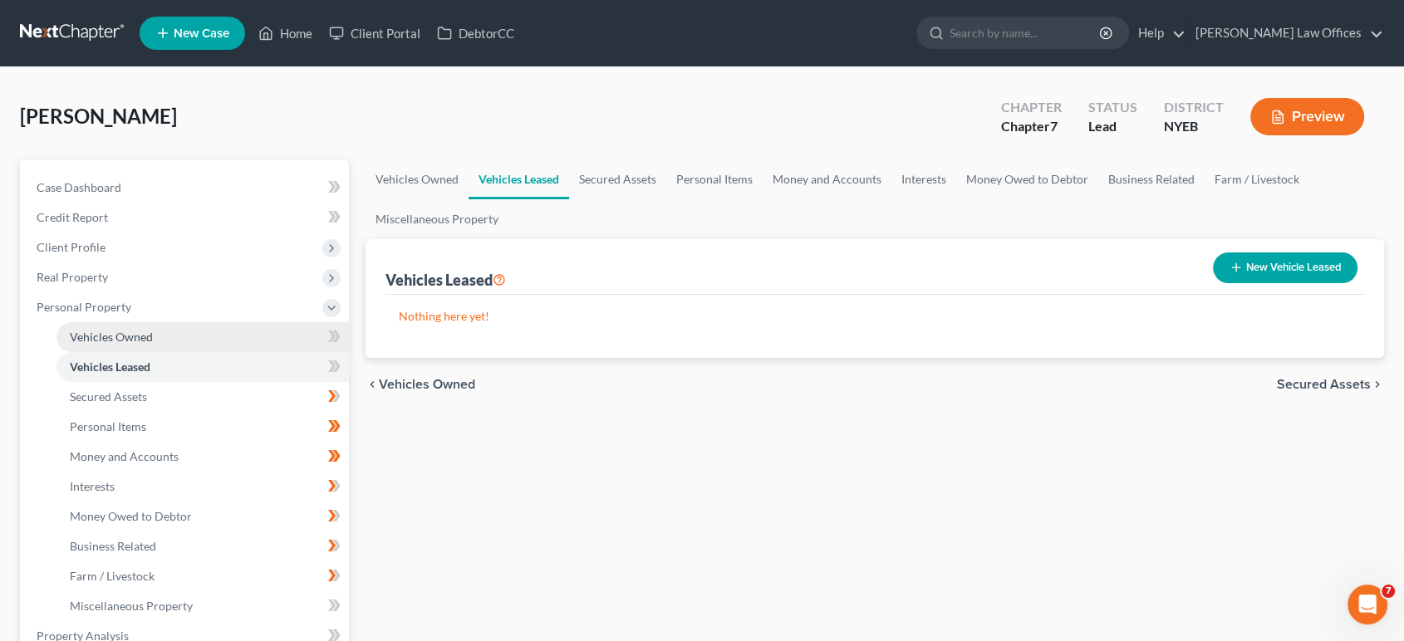
click at [83, 336] on span "Vehicles Owned" at bounding box center [111, 337] width 83 height 14
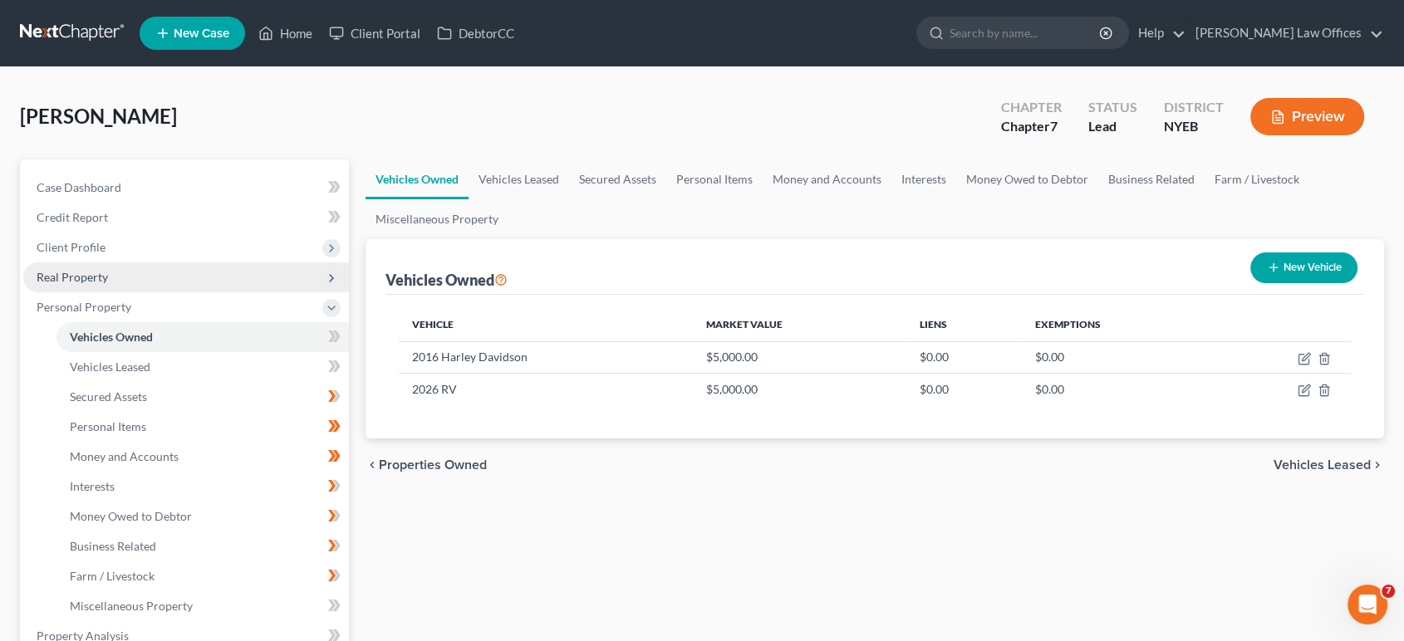
click at [69, 278] on span "Real Property" at bounding box center [72, 277] width 71 height 14
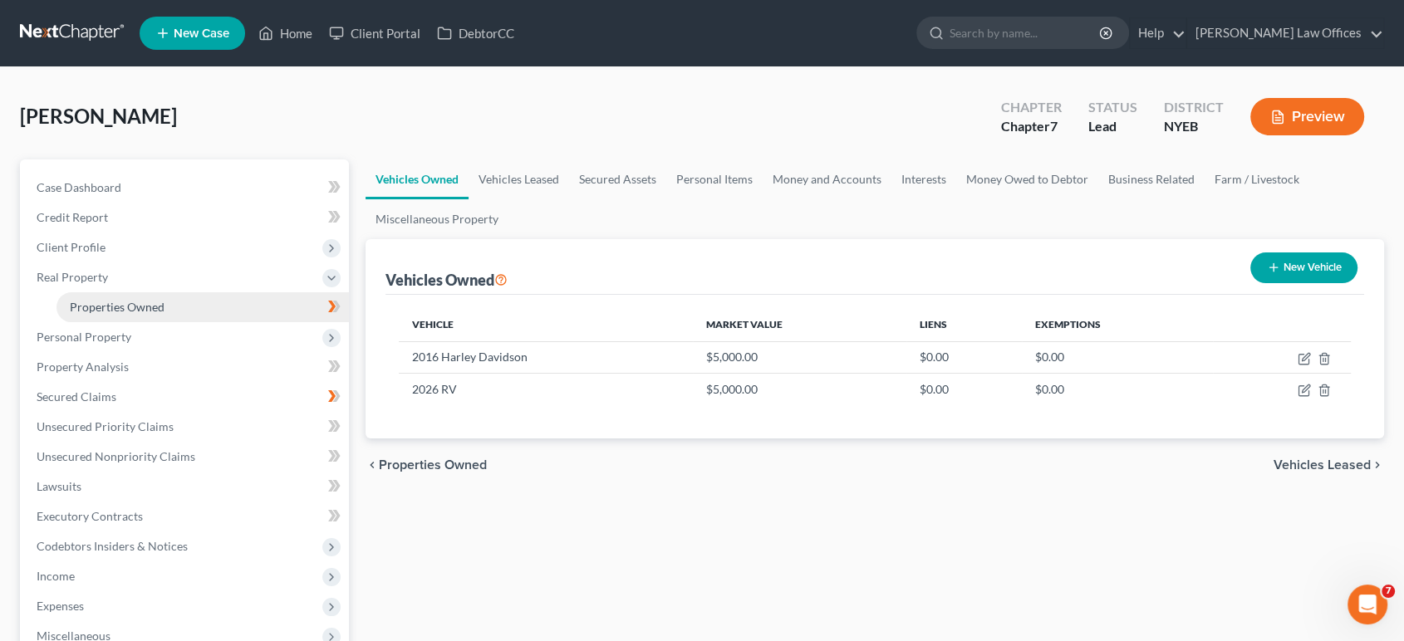
click at [103, 307] on span "Properties Owned" at bounding box center [117, 307] width 95 height 14
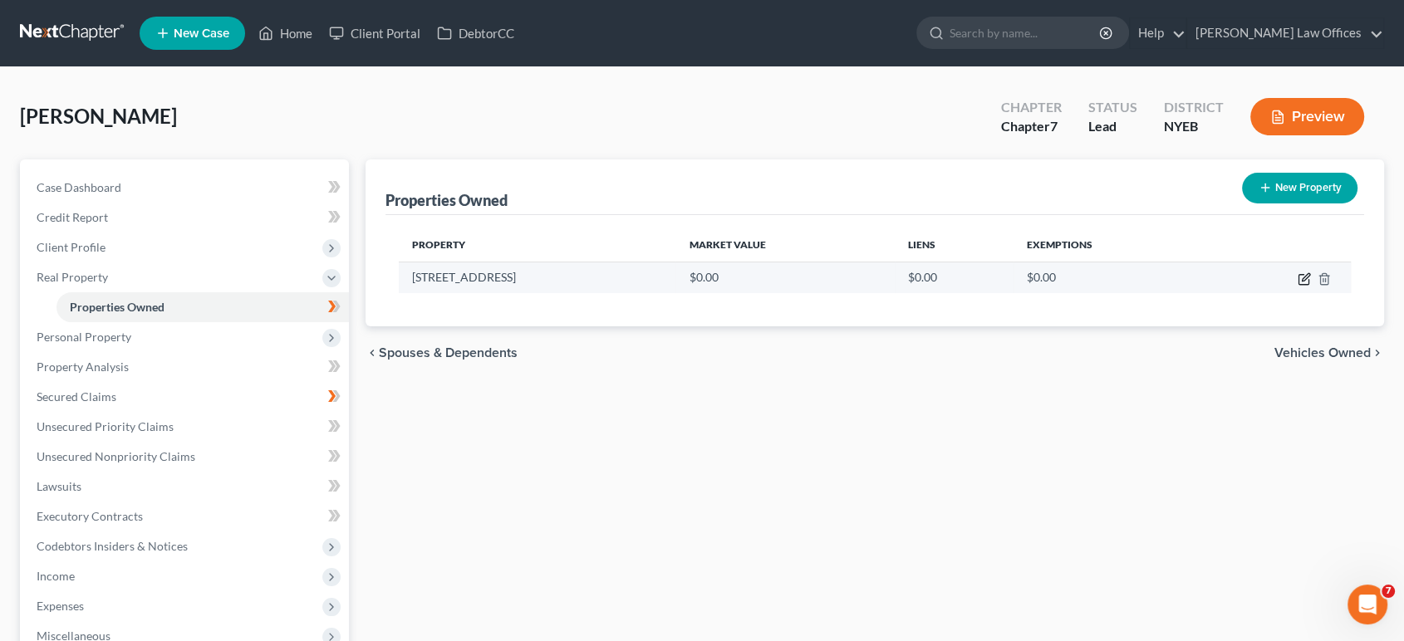
click at [1305, 279] on icon "button" at bounding box center [1304, 279] width 13 height 13
select select "35"
select select "30"
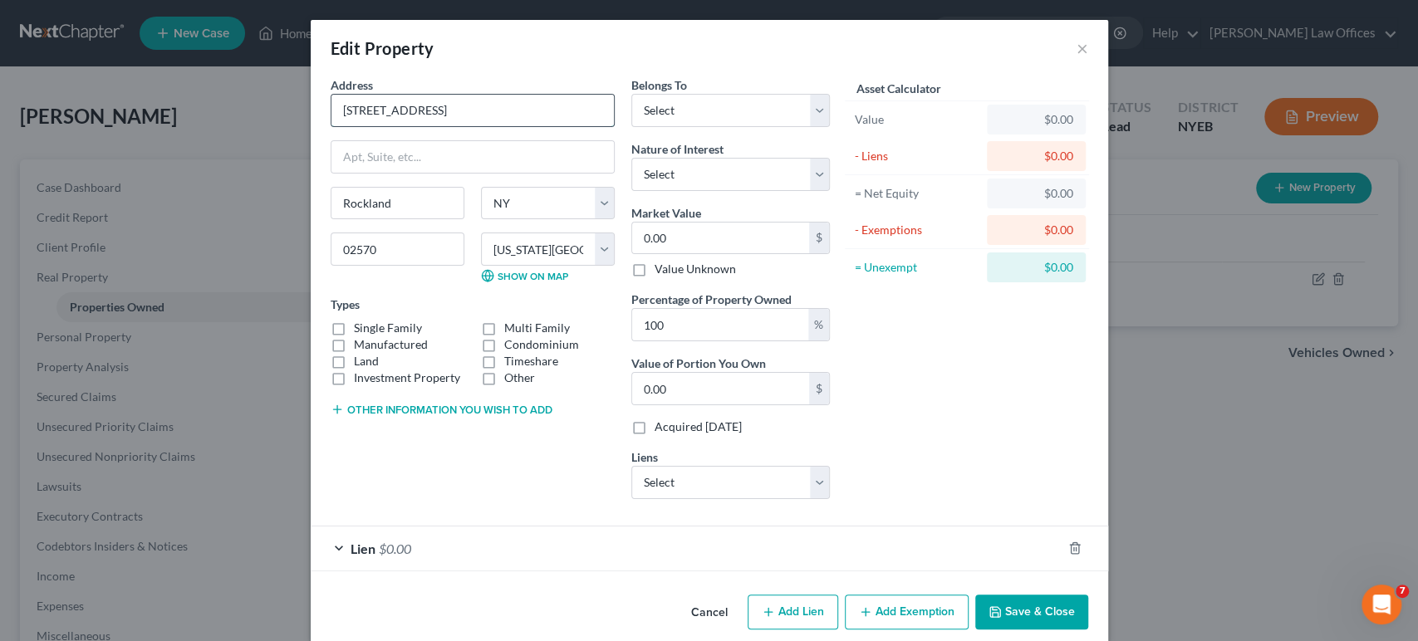
click at [376, 114] on input "470 Foast St" at bounding box center [473, 111] width 282 height 32
type input "[STREET_ADDRESS]"
click at [1010, 606] on button "Save & Close" at bounding box center [1031, 612] width 113 height 35
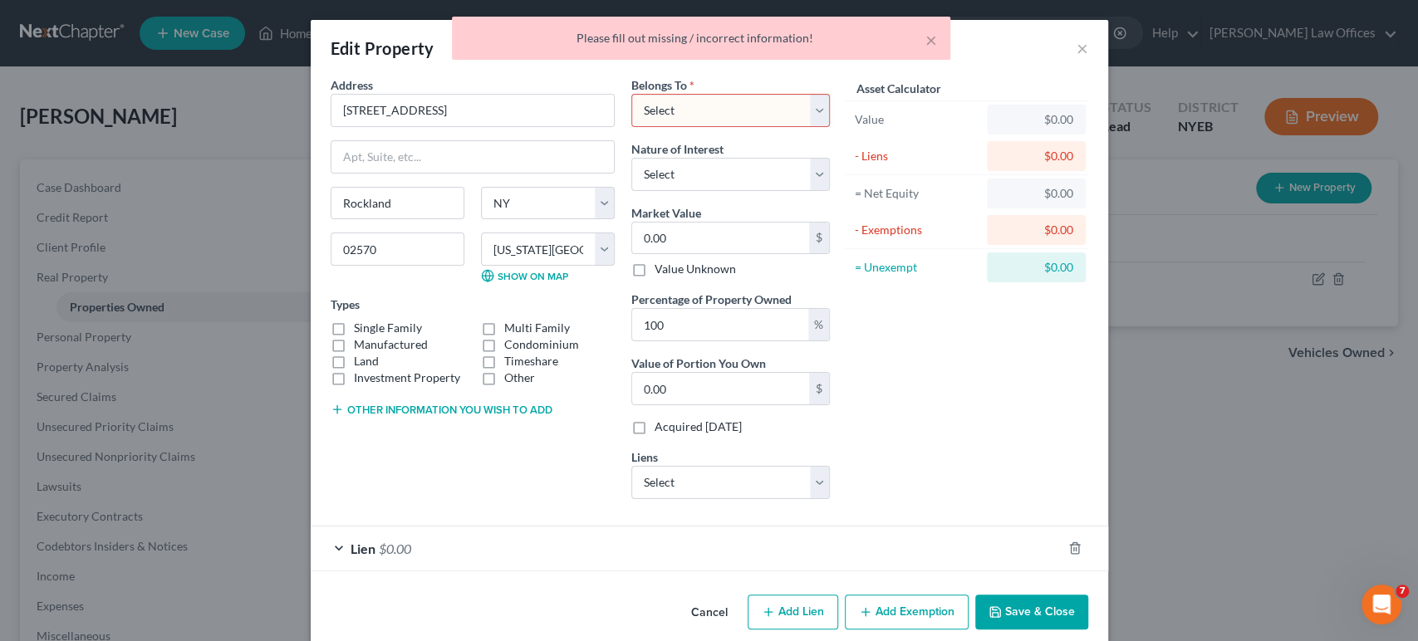
click at [965, 508] on div "Asset Calculator Value $0.00 - Liens $0.00 = Net Equity $0.00 - Exemptions $0.0…" at bounding box center [967, 294] width 258 height 436
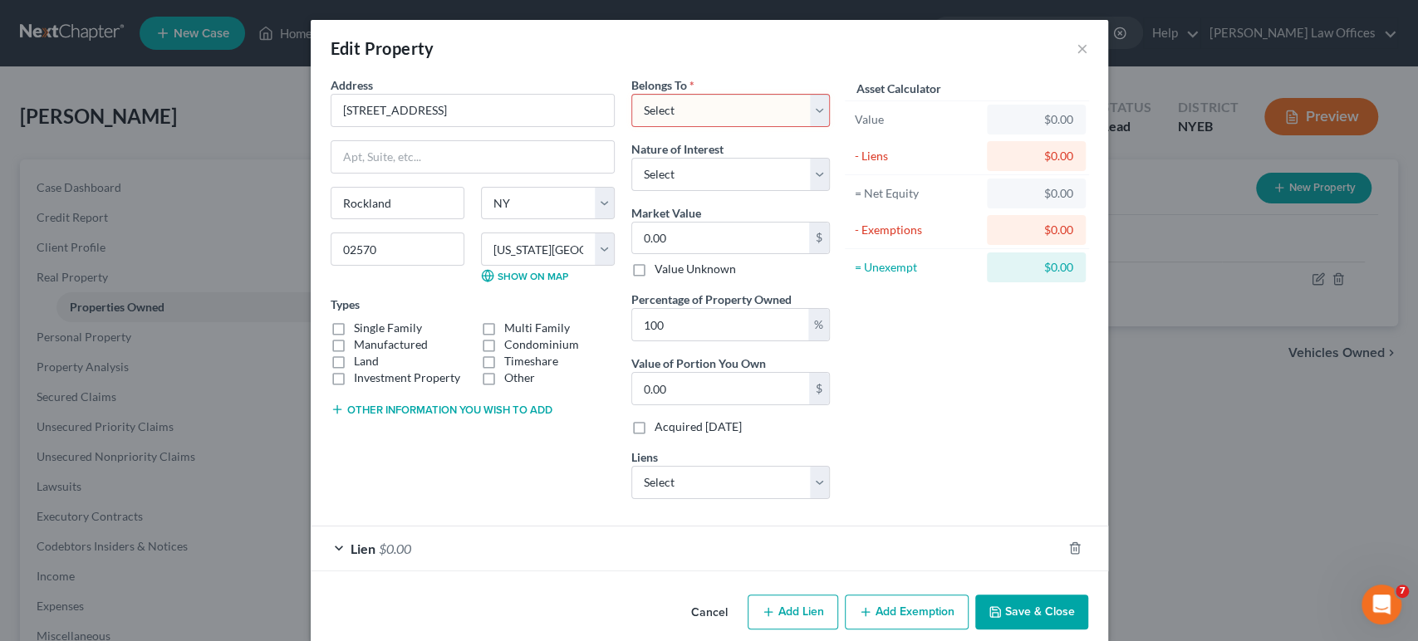
click at [811, 119] on select "Select Debtor 1 Only Debtor 2 Only Debtor 1 And Debtor 2 Only At Least One Of T…" at bounding box center [730, 110] width 199 height 33
select select "3"
click at [631, 94] on select "Select Debtor 1 Only Debtor 2 Only Debtor 1 And Debtor 2 Only At Least One Of T…" at bounding box center [730, 110] width 199 height 33
click at [820, 182] on select "Select Fee Simple Joint Tenant Life Estate Equitable Interest Future Interest T…" at bounding box center [730, 174] width 199 height 33
select select "0"
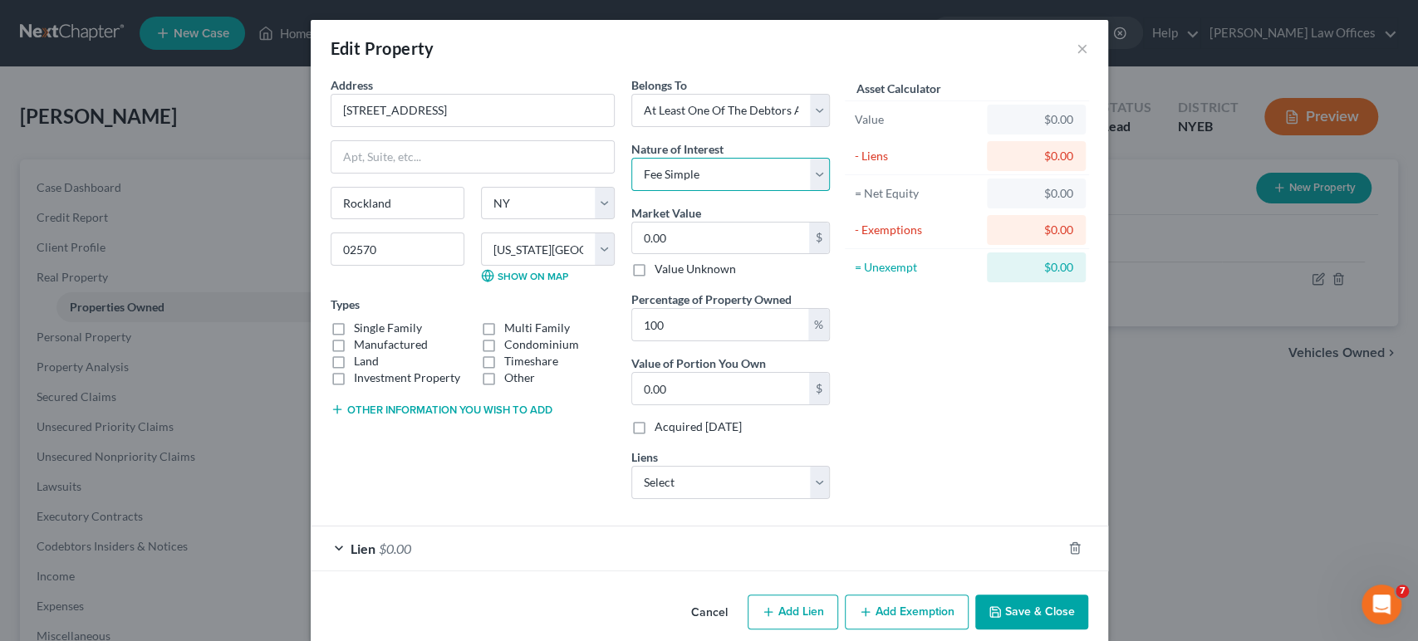
click at [631, 158] on select "Select Fee Simple Joint Tenant Life Estate Equitable Interest Future Interest T…" at bounding box center [730, 174] width 199 height 33
click at [1036, 605] on button "Save & Close" at bounding box center [1031, 612] width 113 height 35
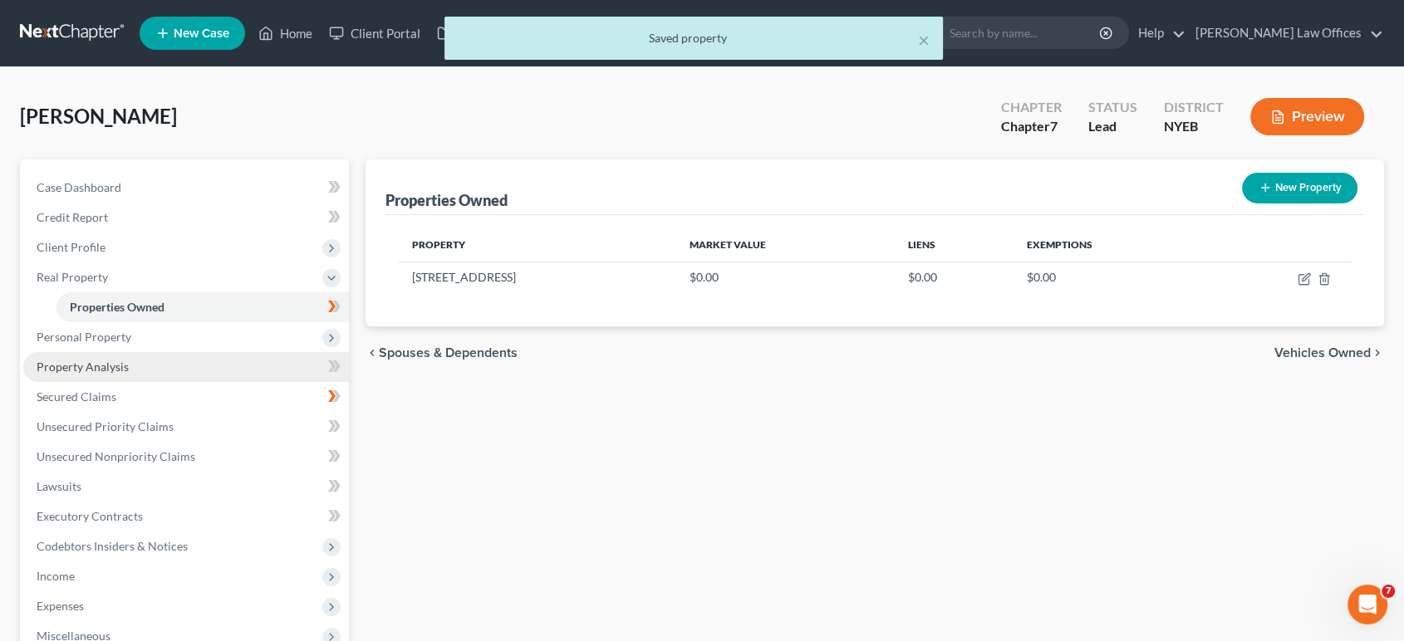
click at [114, 369] on span "Property Analysis" at bounding box center [83, 367] width 92 height 14
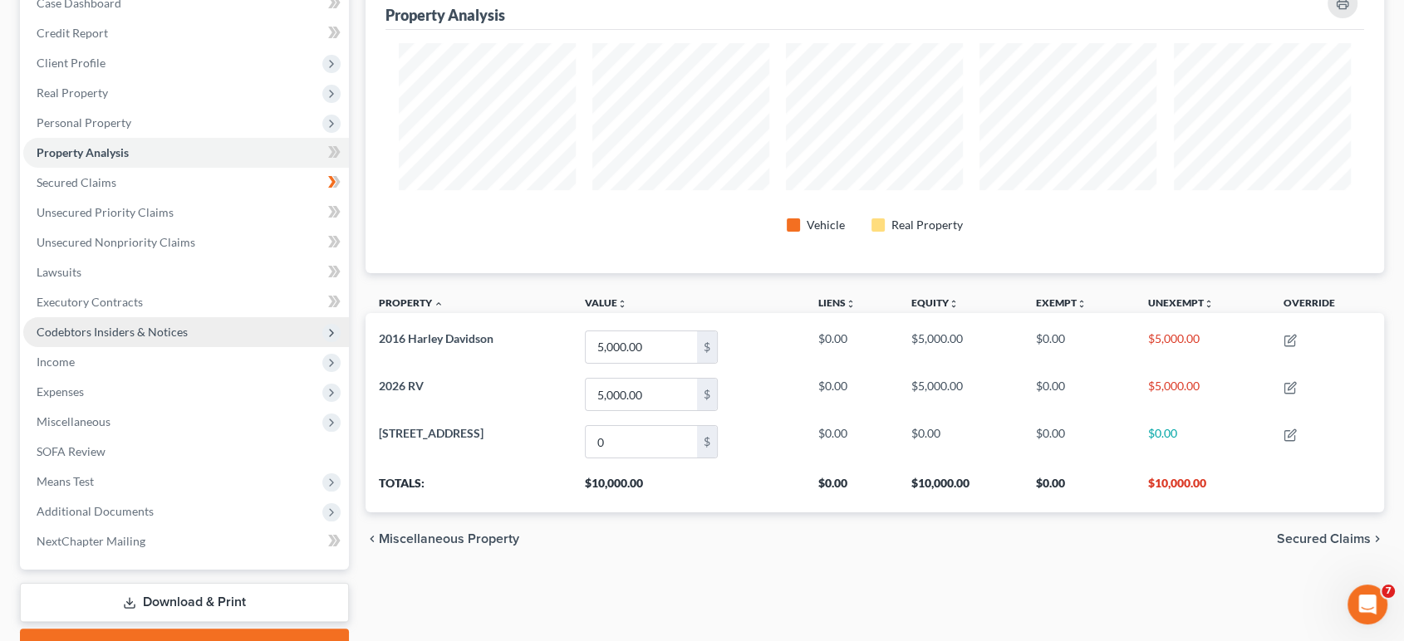
scroll to position [92, 0]
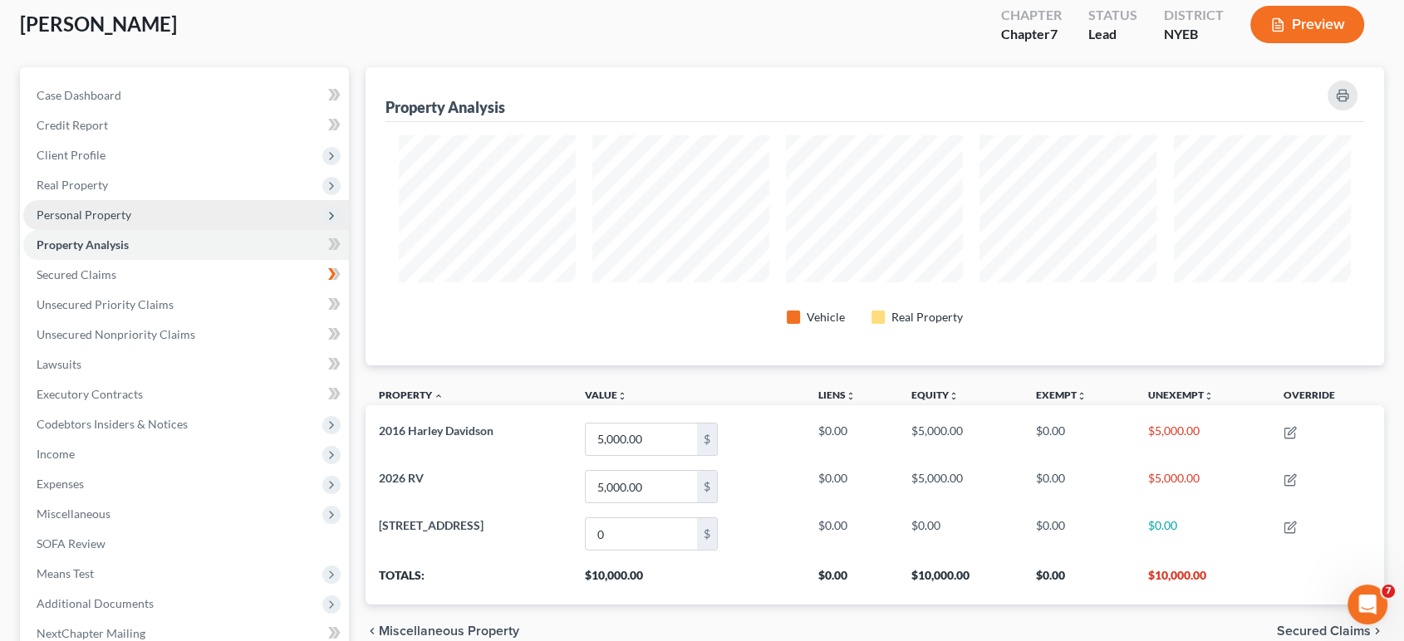
click at [76, 213] on span "Personal Property" at bounding box center [84, 215] width 95 height 14
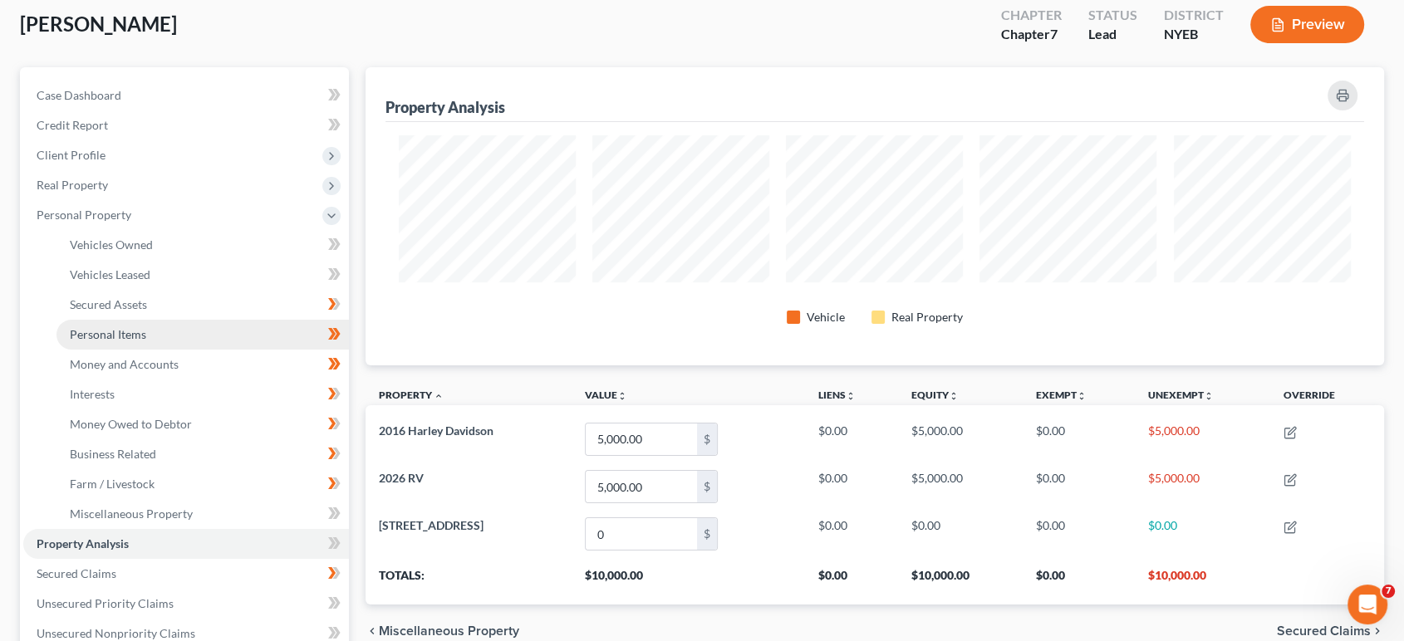
click at [135, 334] on span "Personal Items" at bounding box center [108, 334] width 76 height 14
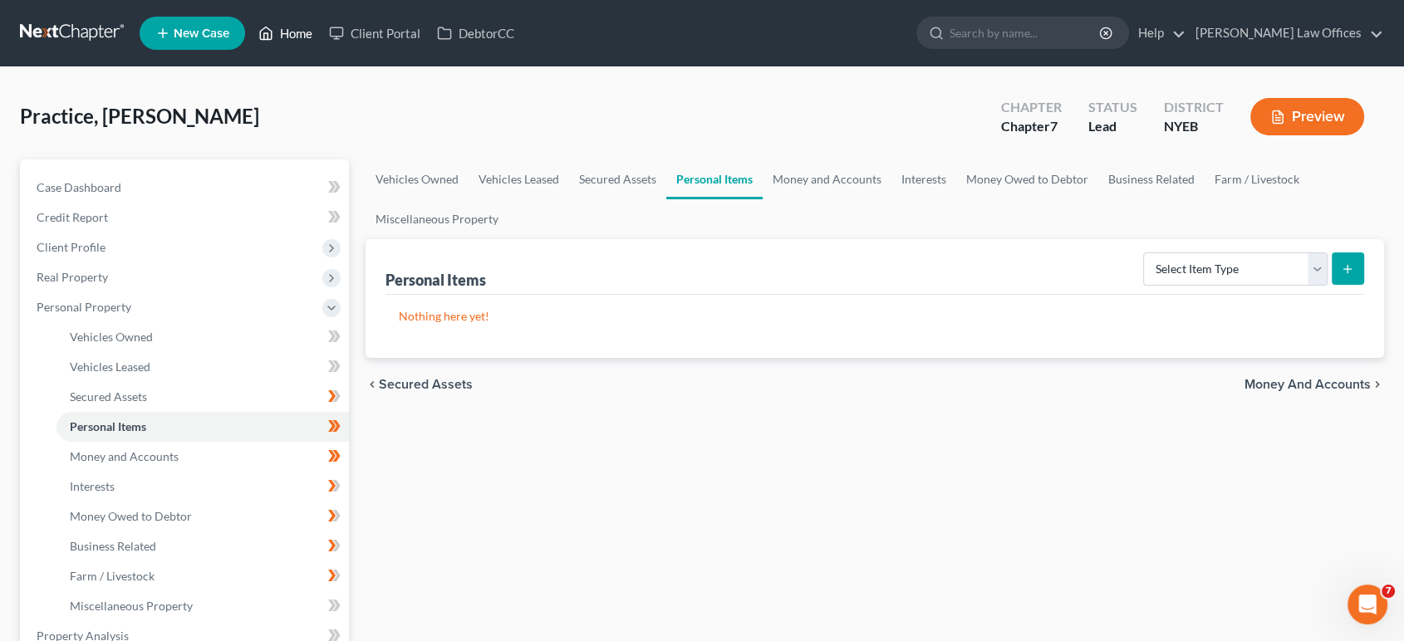
click at [297, 28] on link "Home" at bounding box center [285, 33] width 71 height 30
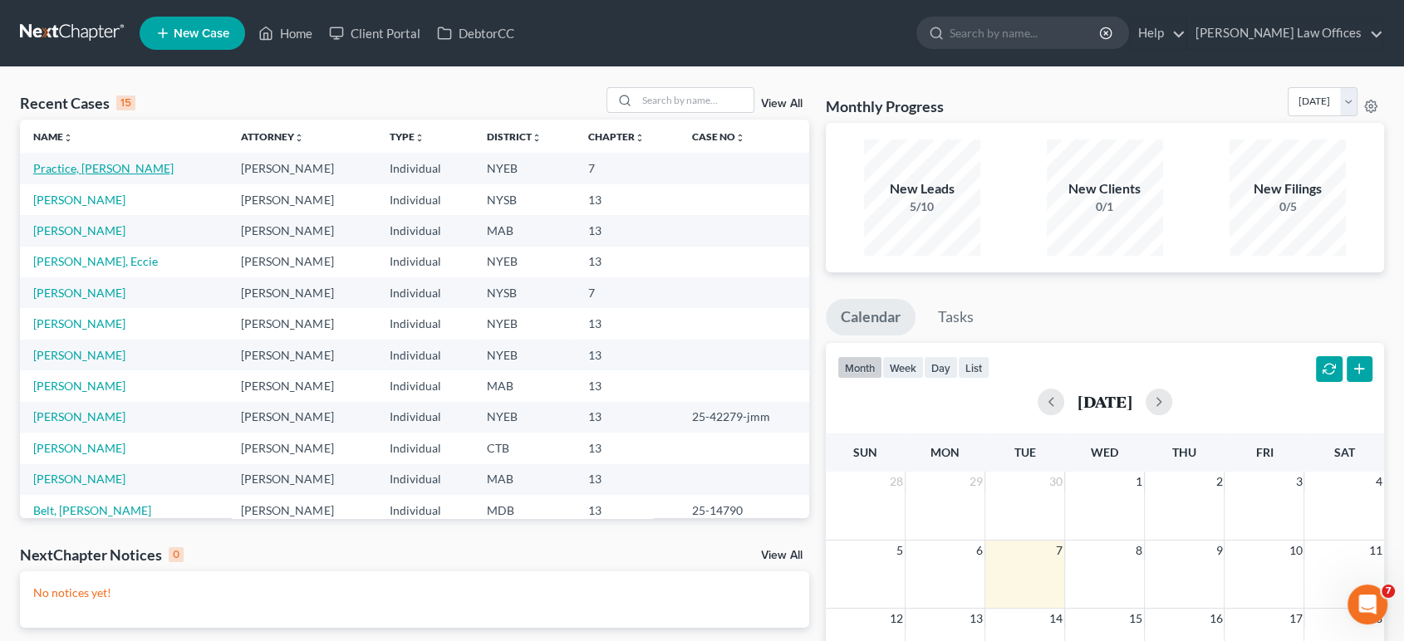
click at [98, 169] on link "Practice, [PERSON_NAME]" at bounding box center [103, 168] width 140 height 14
select select "10"
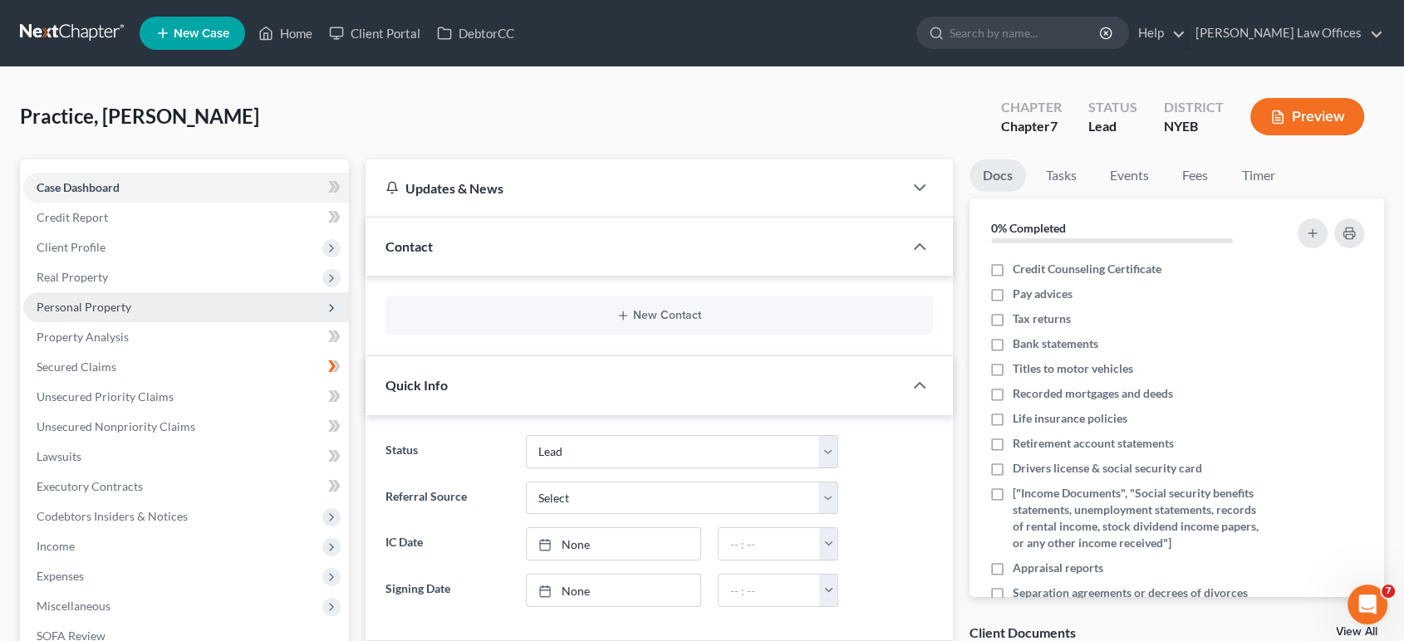
click at [107, 311] on span "Personal Property" at bounding box center [84, 307] width 95 height 14
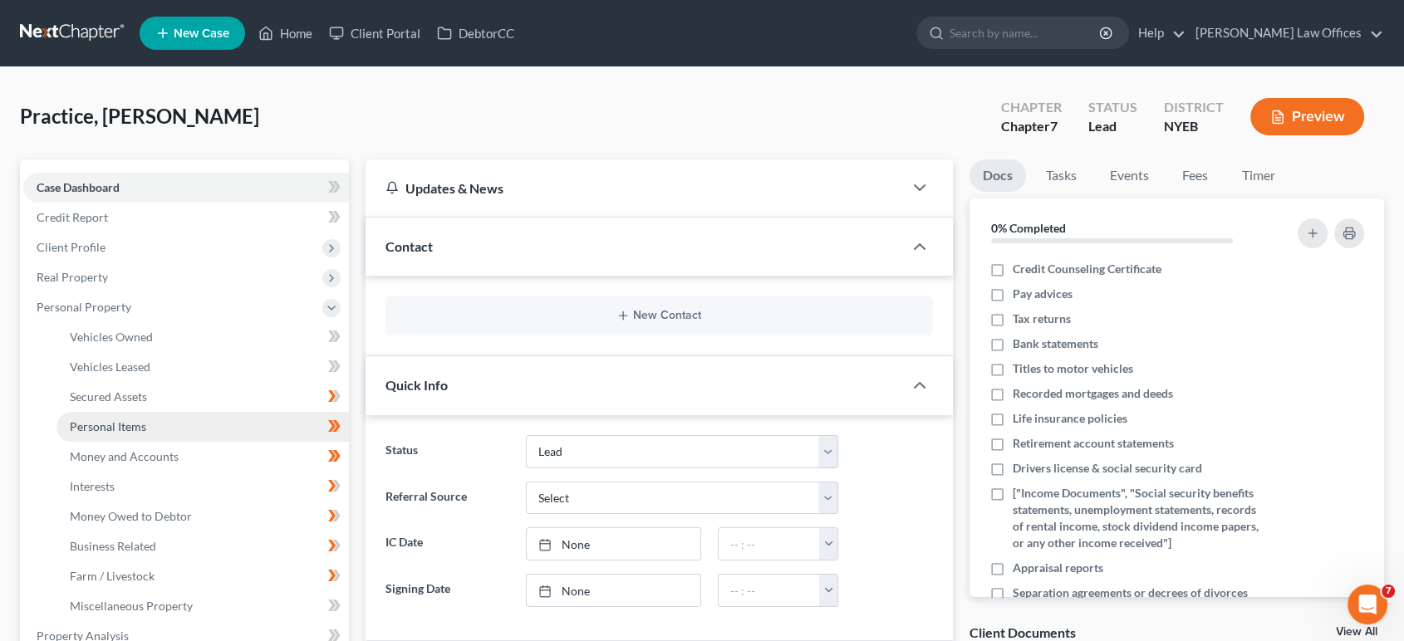
click at [136, 430] on span "Personal Items" at bounding box center [108, 427] width 76 height 14
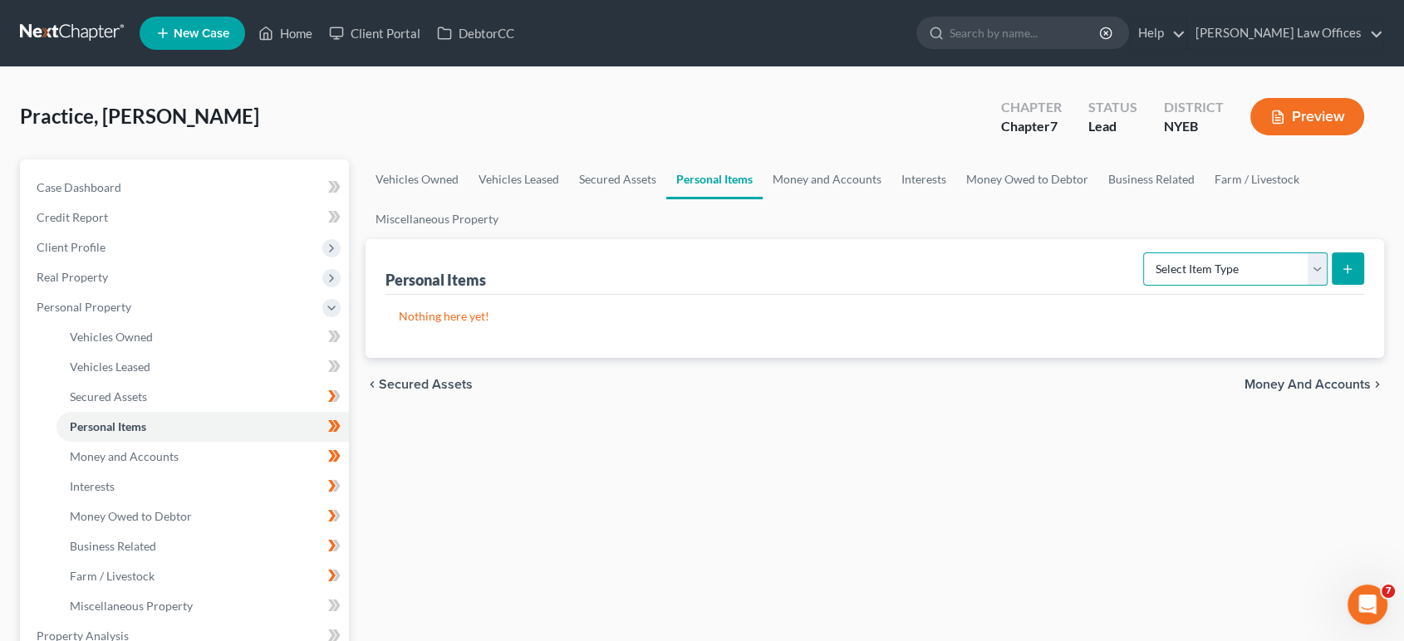
click at [1319, 268] on select "Select Item Type Clothing Collectibles Of Value Electronics Firearms Household …" at bounding box center [1235, 269] width 184 height 33
select select "household_goods"
click at [1145, 253] on select "Select Item Type Clothing Collectibles Of Value Electronics Firearms Household …" at bounding box center [1235, 269] width 184 height 33
click at [1348, 269] on line "submit" at bounding box center [1347, 269] width 7 height 0
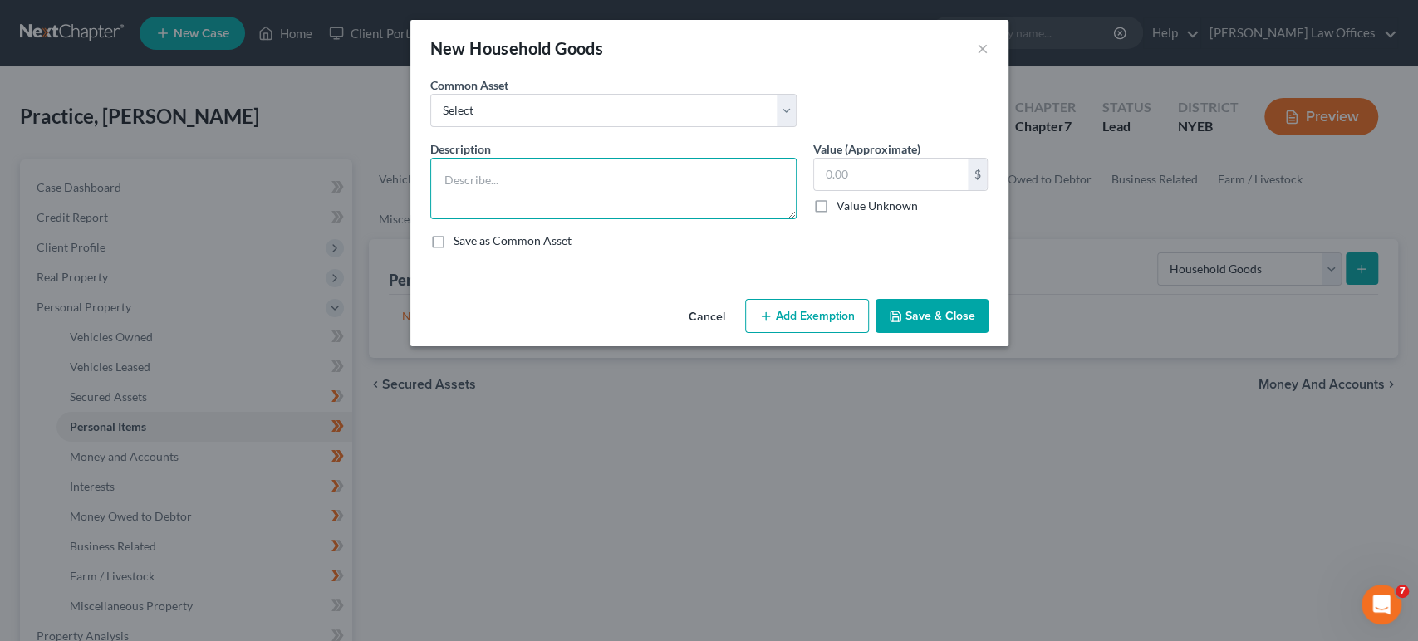
click at [592, 193] on textarea at bounding box center [613, 188] width 366 height 61
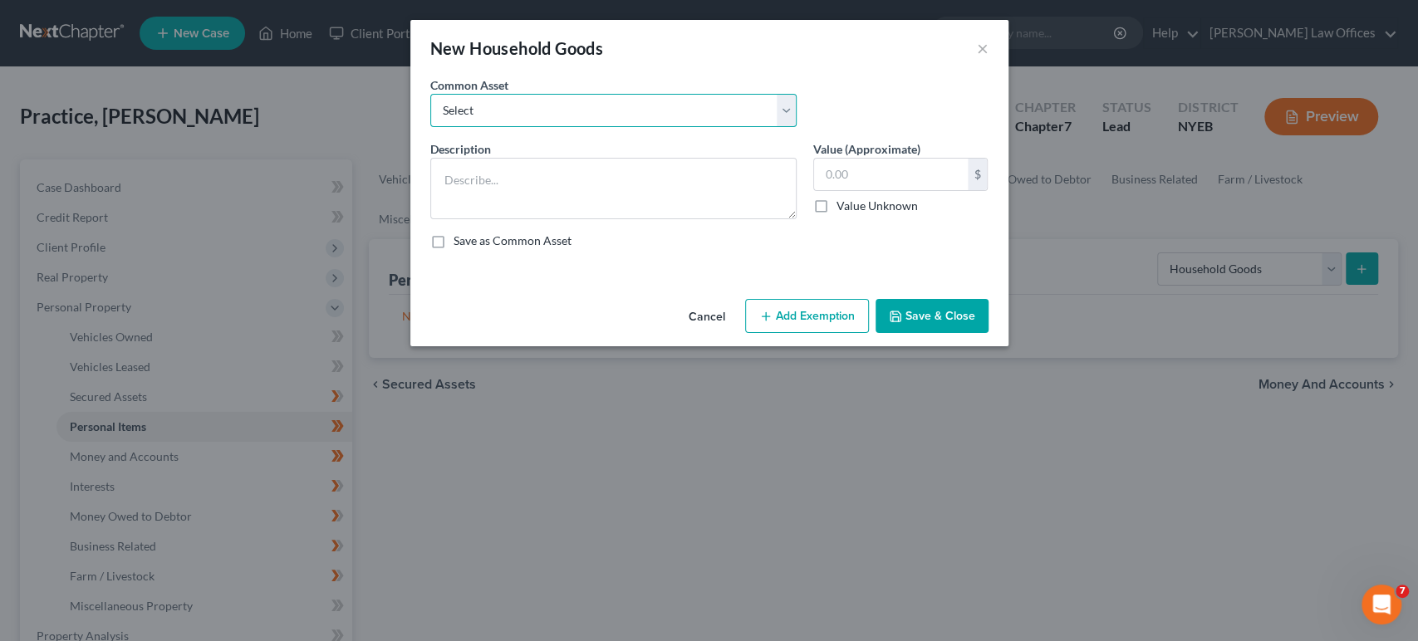
click at [787, 118] on select "Select Household goods and furnishings including: Furniture (Bed, Sofa, etc.) C…" at bounding box center [613, 110] width 366 height 33
click at [844, 118] on div "Common Asset Select Household goods and furnishings including: Furniture (Bed, …" at bounding box center [709, 108] width 575 height 64
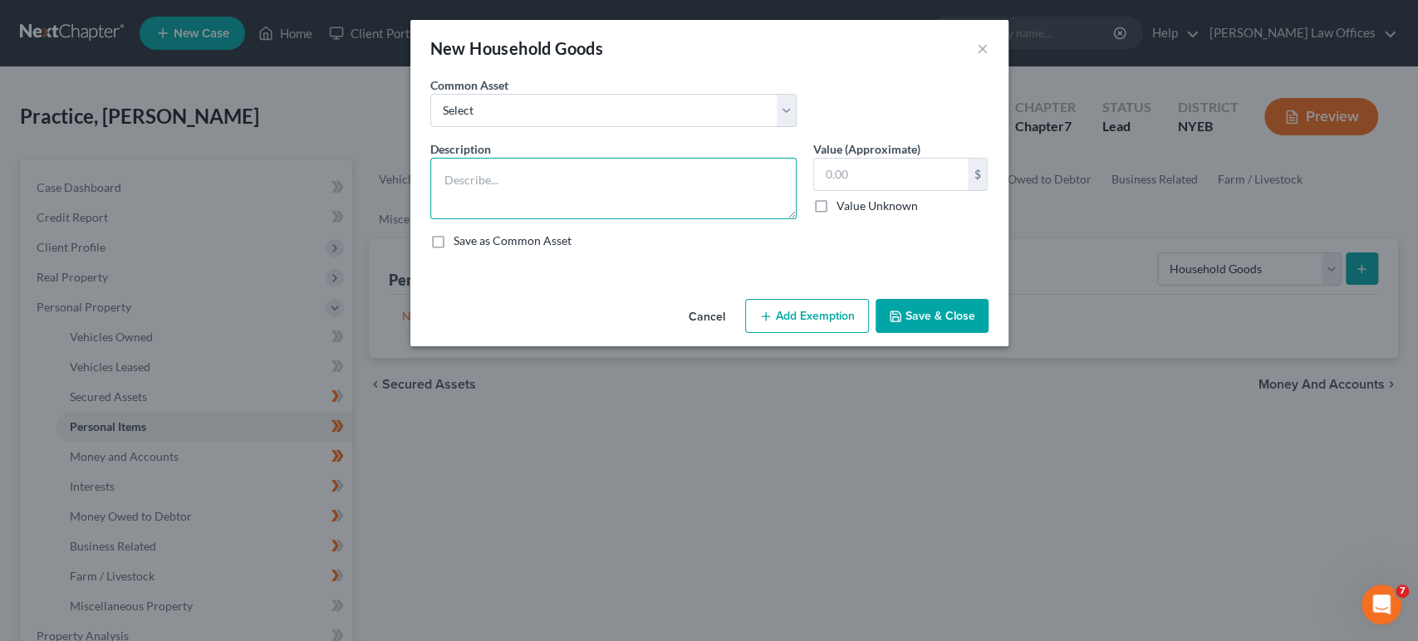
click at [693, 181] on textarea at bounding box center [613, 188] width 366 height 61
drag, startPoint x: 632, startPoint y: 182, endPoint x: 433, endPoint y: 178, distance: 199.4
click at [433, 178] on textarea "Furniture, Appliances" at bounding box center [613, 188] width 366 height 61
type textarea "="
click at [985, 51] on button "×" at bounding box center [983, 48] width 12 height 20
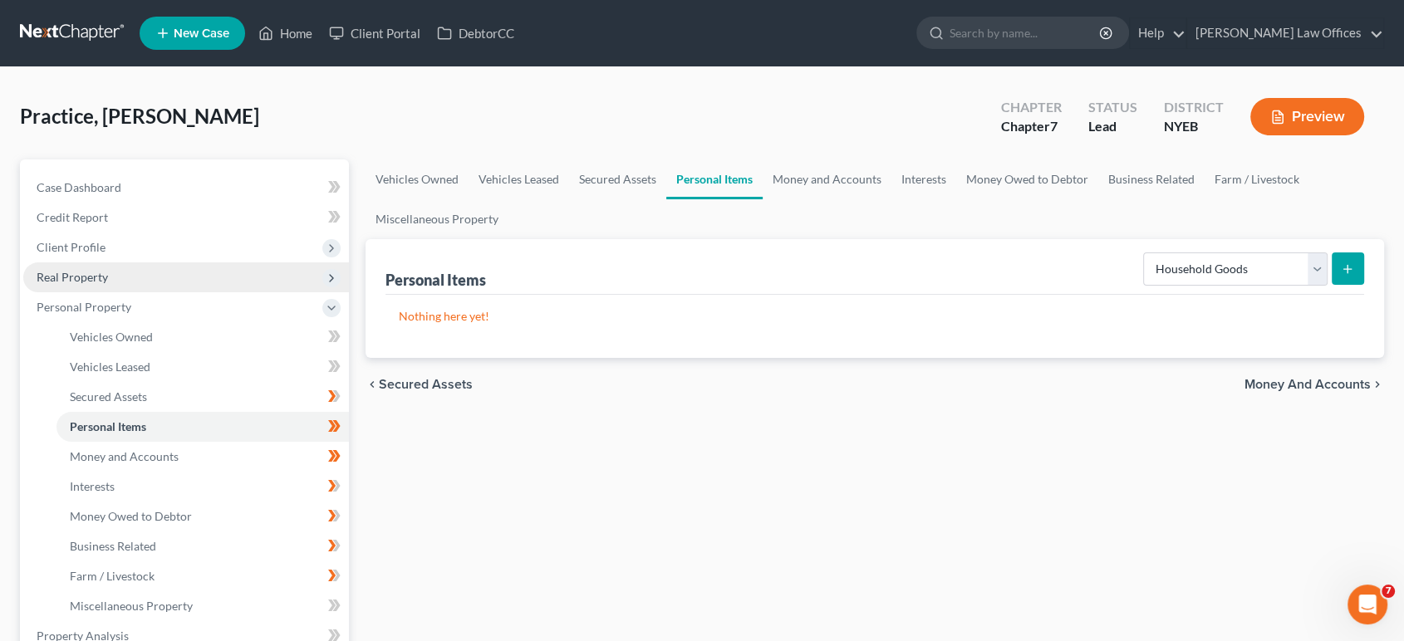
click at [88, 275] on span "Real Property" at bounding box center [72, 277] width 71 height 14
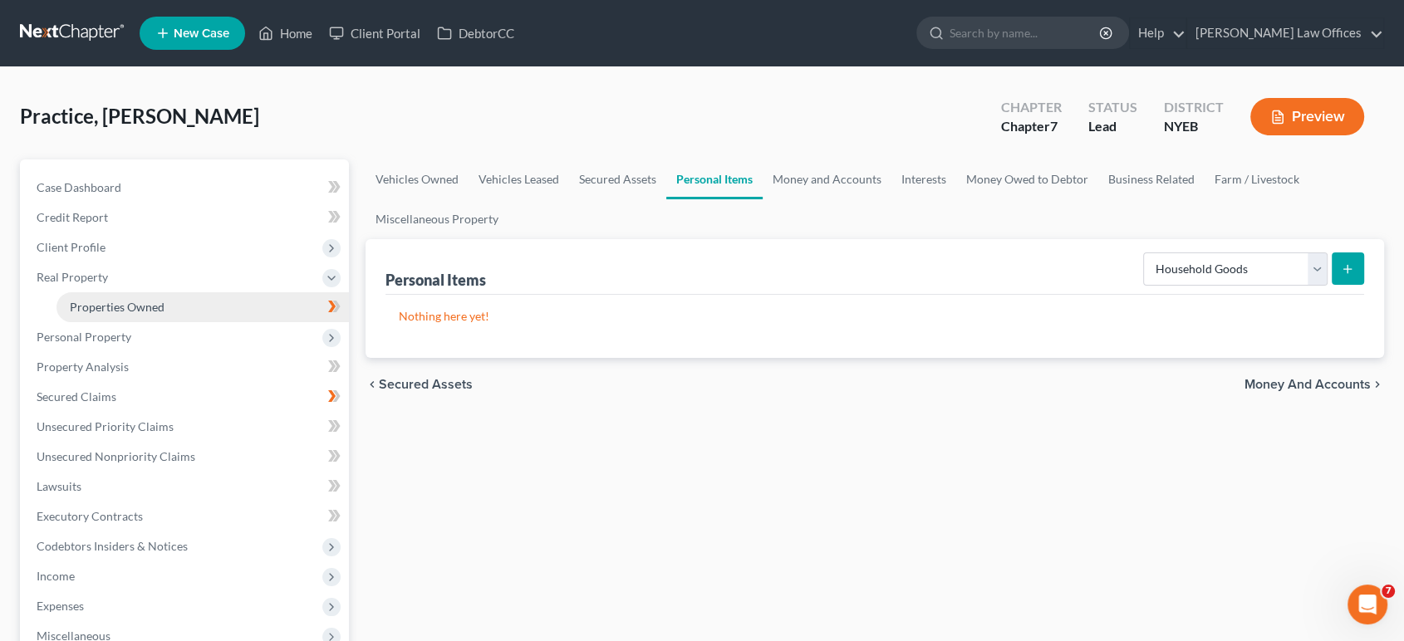
click at [111, 309] on span "Properties Owned" at bounding box center [117, 307] width 95 height 14
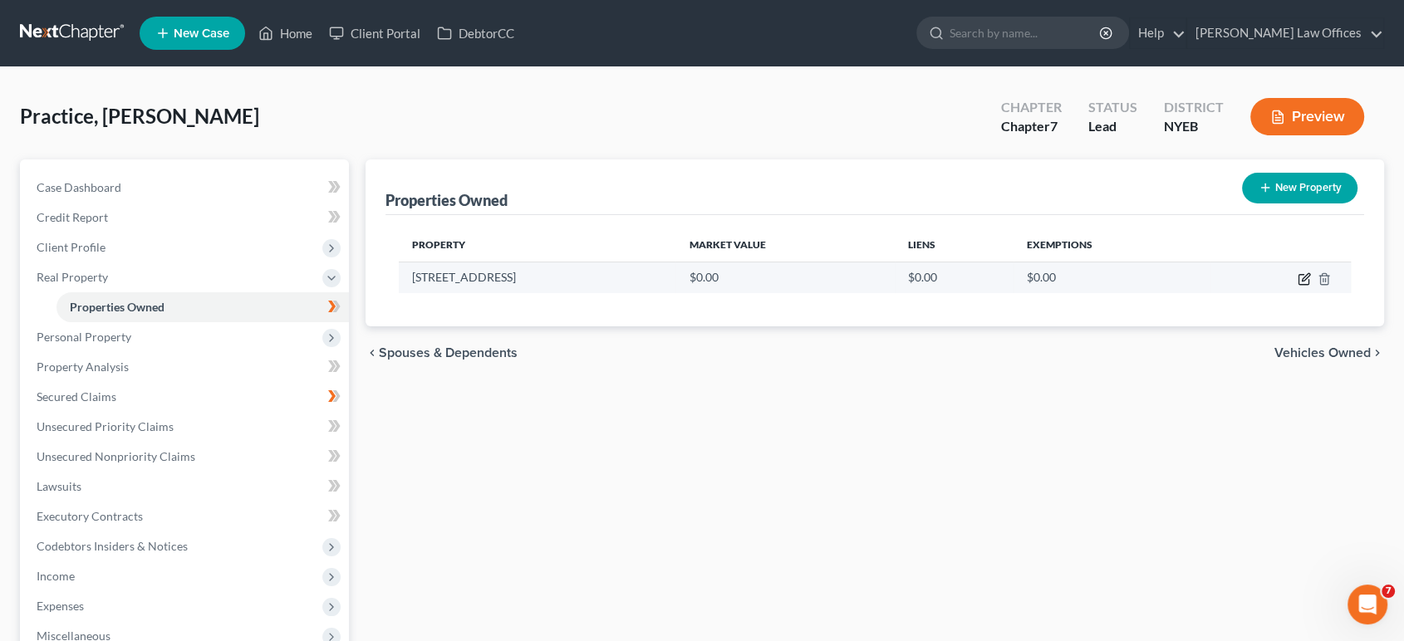
click at [1302, 278] on icon "button" at bounding box center [1304, 279] width 13 height 13
select select "35"
select select "30"
select select "3"
select select "0"
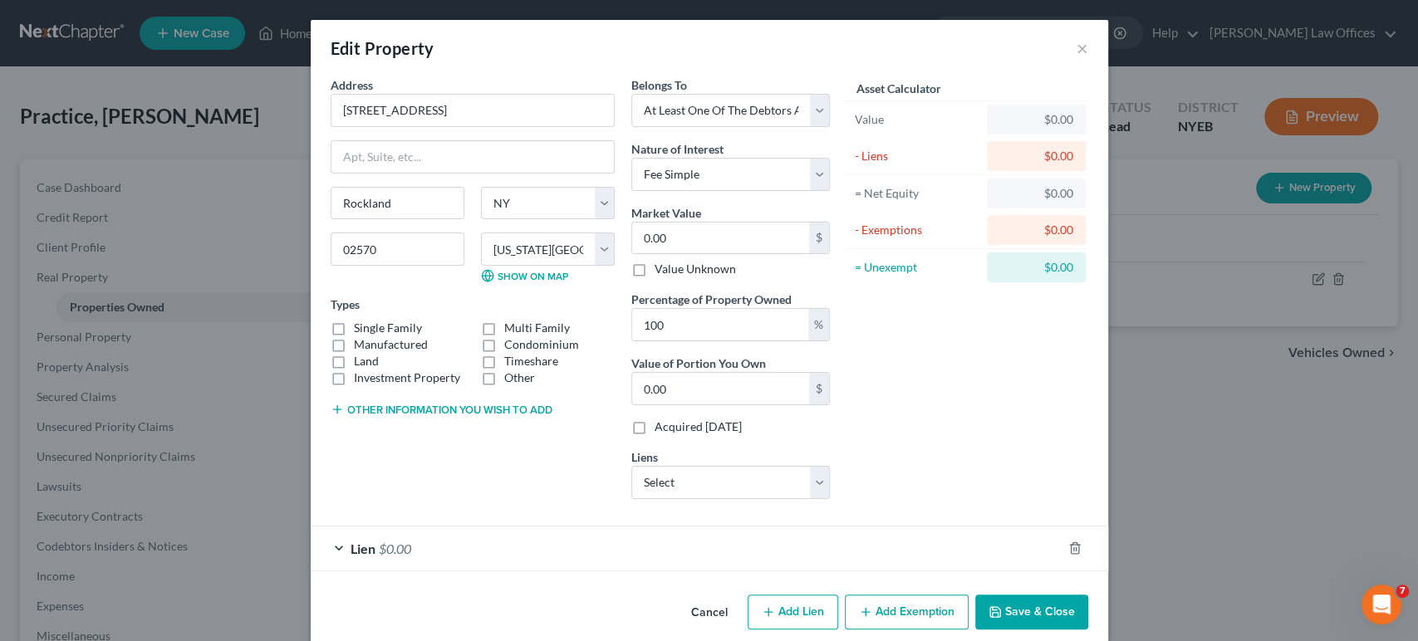
click at [354, 328] on label "Single Family" at bounding box center [388, 328] width 68 height 17
click at [361, 328] on input "Single Family" at bounding box center [366, 325] width 11 height 11
checkbox input "true"
click at [807, 113] on select "Select Debtor 1 Only Debtor 2 Only Debtor 1 And Debtor 2 Only At Least One Of T…" at bounding box center [730, 110] width 199 height 33
click at [631, 94] on select "Select Debtor 1 Only Debtor 2 Only Debtor 1 And Debtor 2 Only At Least One Of T…" at bounding box center [730, 110] width 199 height 33
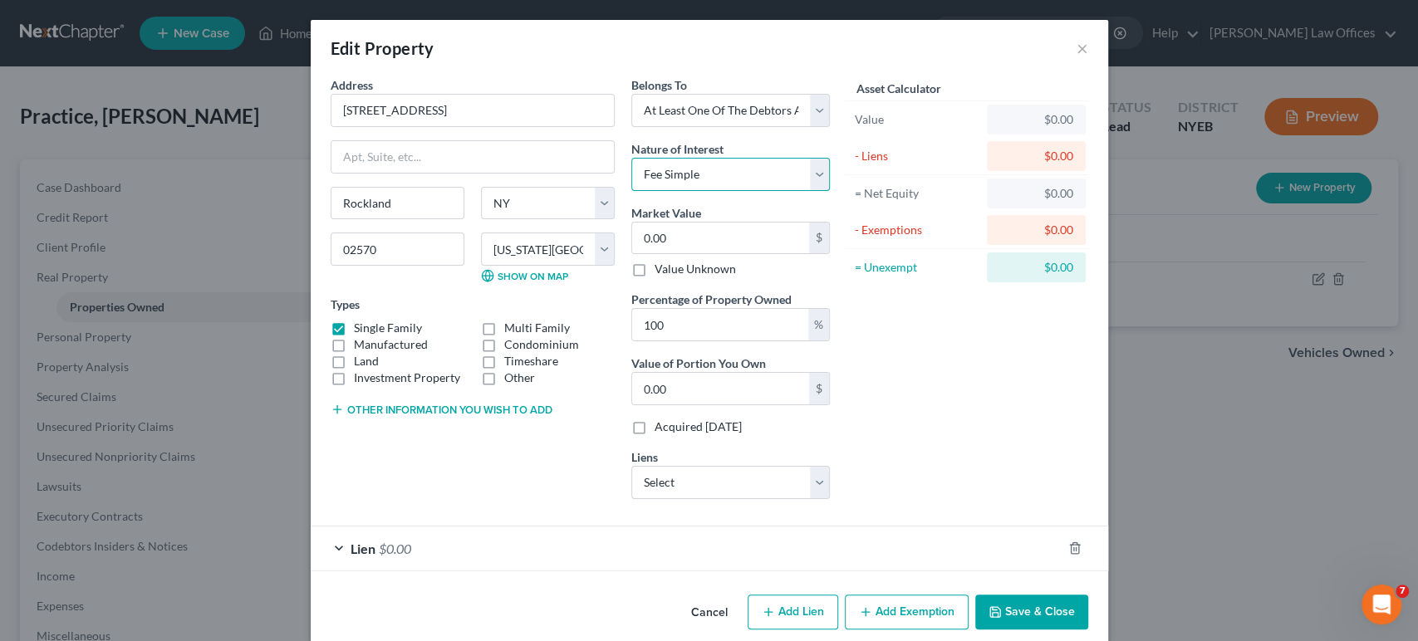
click at [807, 179] on select "Select Fee Simple Joint Tenant Life Estate Equitable Interest Future Interest T…" at bounding box center [730, 174] width 199 height 33
click at [631, 158] on select "Select Fee Simple Joint Tenant Life Estate Equitable Interest Future Interest T…" at bounding box center [730, 174] width 199 height 33
click at [766, 241] on input "0.00" at bounding box center [720, 239] width 177 height 32
click at [556, 209] on select "State [US_STATE] AK AR AZ CA CO CT DE DC [GEOGRAPHIC_DATA] [GEOGRAPHIC_DATA] GU…" at bounding box center [548, 203] width 134 height 33
click at [535, 208] on select "State [US_STATE] AK AR AZ CA CO CT DE DC [GEOGRAPHIC_DATA] [GEOGRAPHIC_DATA] GU…" at bounding box center [548, 203] width 134 height 33
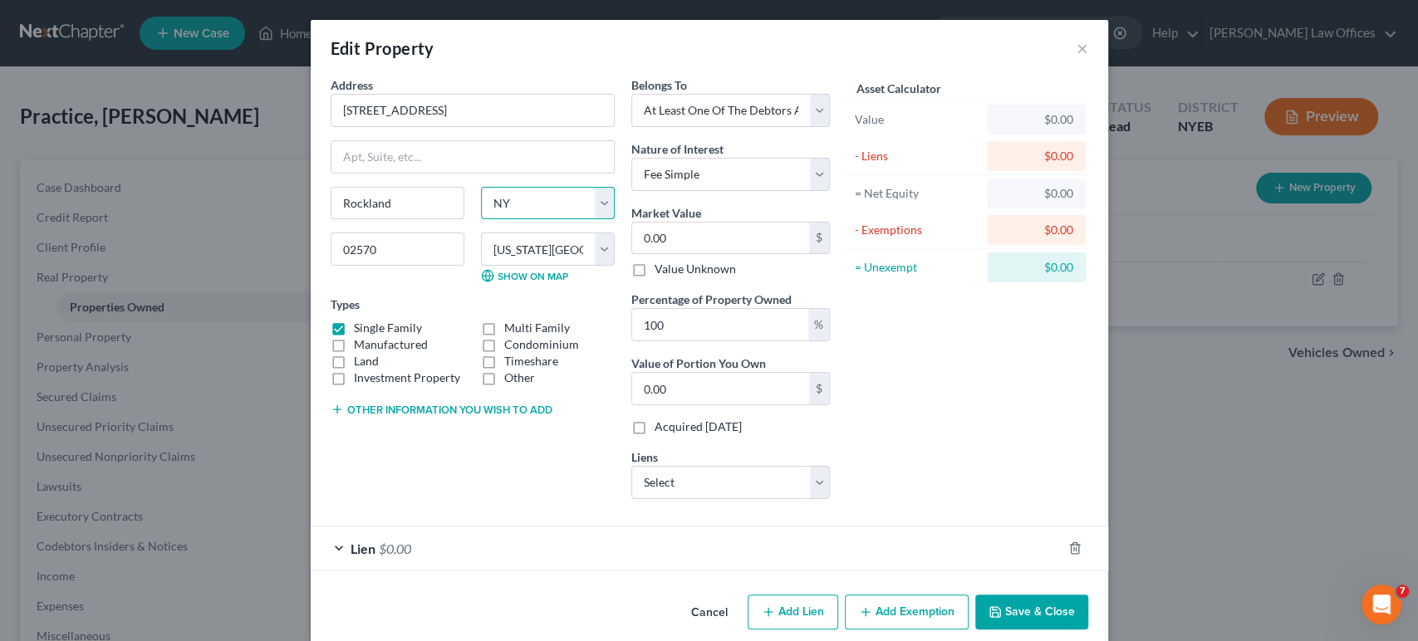
click at [601, 204] on select "State [US_STATE] AK AR AZ CA CO CT DE DC [GEOGRAPHIC_DATA] [GEOGRAPHIC_DATA] GU…" at bounding box center [548, 203] width 134 height 33
select select "22"
click at [481, 187] on select "State [US_STATE] AK AR AZ CA CO CT DE DC [GEOGRAPHIC_DATA] [GEOGRAPHIC_DATA] GU…" at bounding box center [548, 203] width 134 height 33
select select
click at [598, 251] on select "County [GEOGRAPHIC_DATA] [GEOGRAPHIC_DATA] [GEOGRAPHIC_DATA] [GEOGRAPHIC_DATA] …" at bounding box center [548, 249] width 134 height 33
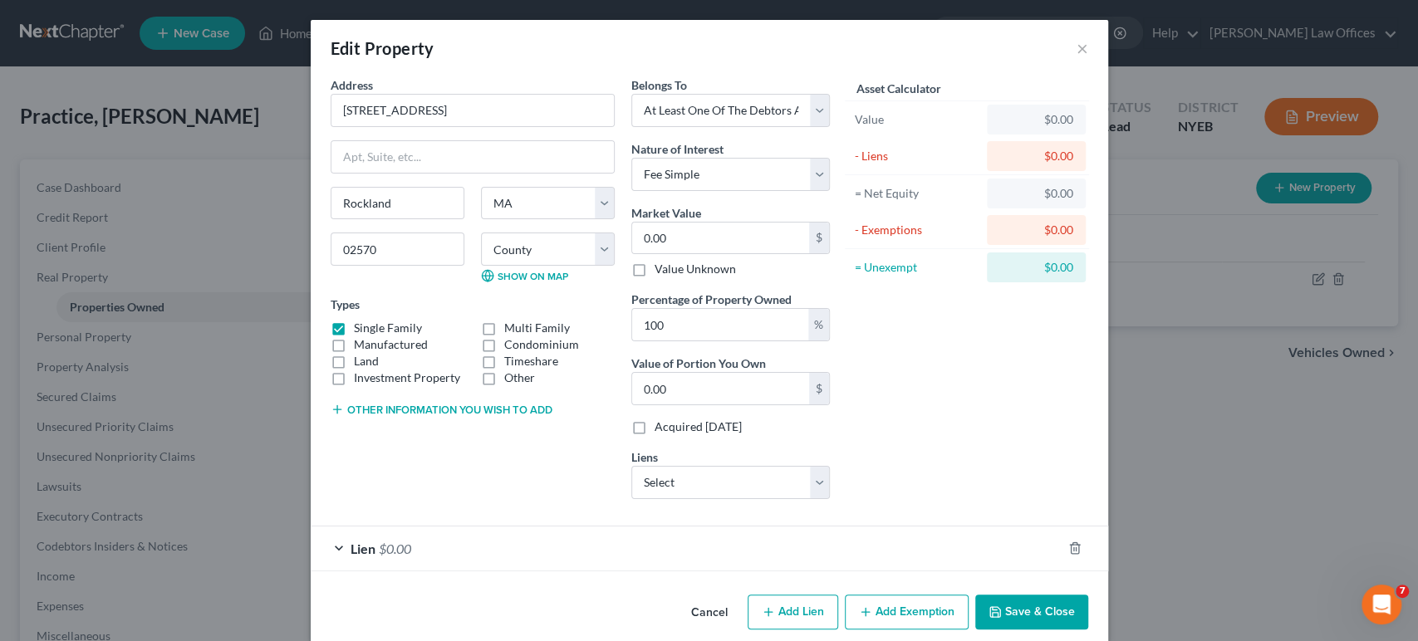
click at [900, 399] on div "Asset Calculator Value $0.00 - Liens $0.00 = Net Equity $0.00 - Exemptions $0.0…" at bounding box center [967, 294] width 258 height 436
click at [658, 237] on input "0.00" at bounding box center [720, 239] width 177 height 32
type input "5"
type input "5.00"
type input "50"
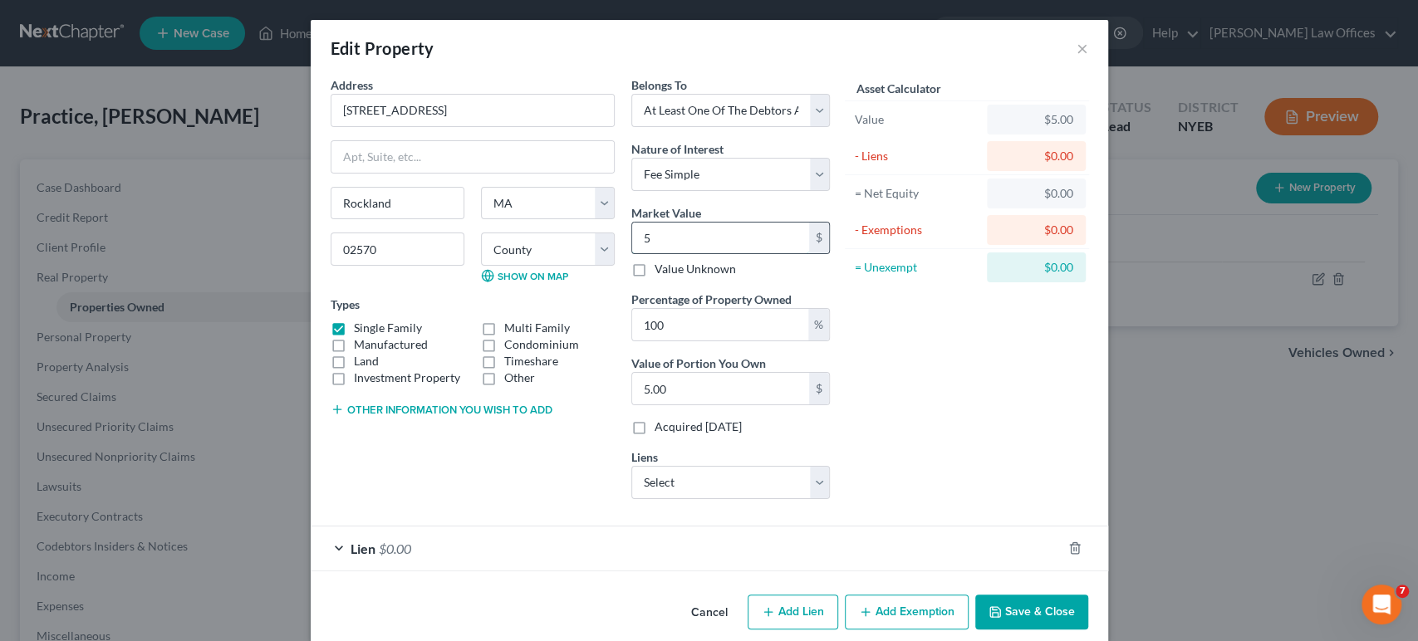
type input "50.00"
type input "500"
type input "500.00"
type input "5000"
type input "5,000.00"
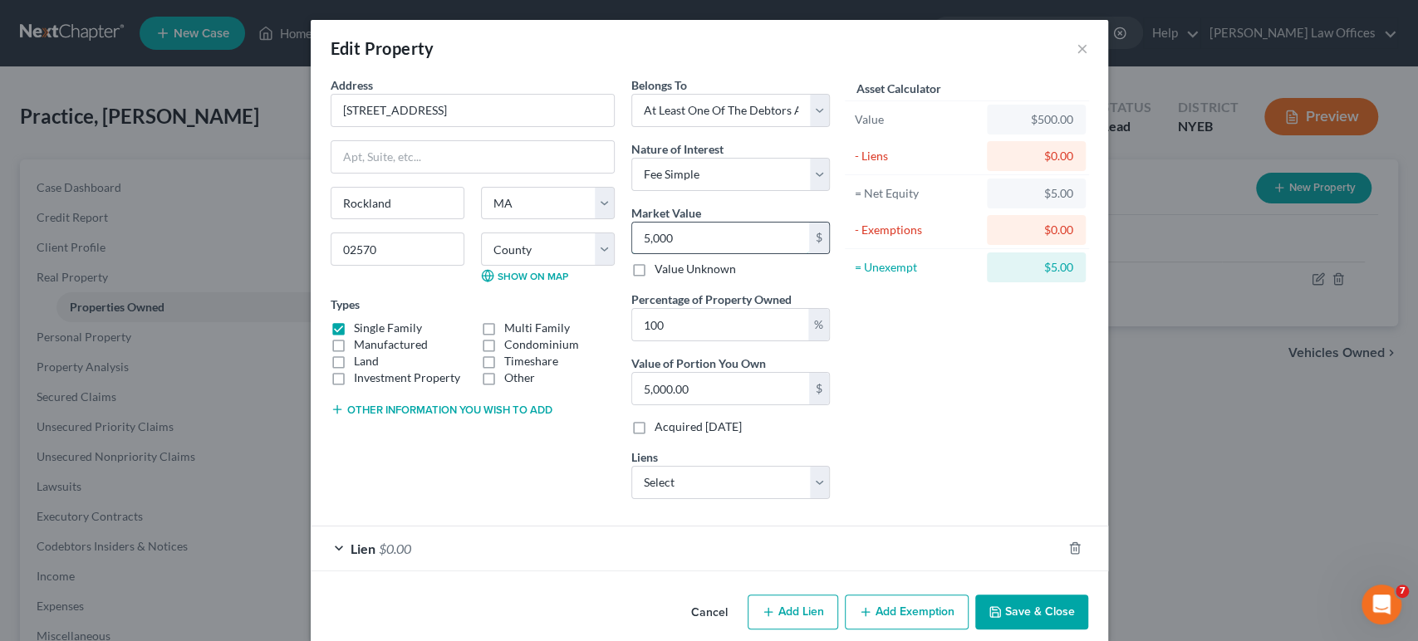
type input "5,0000"
type input "50,000.00"
type input "50,0000"
type input "500,000.00"
type input "500,000"
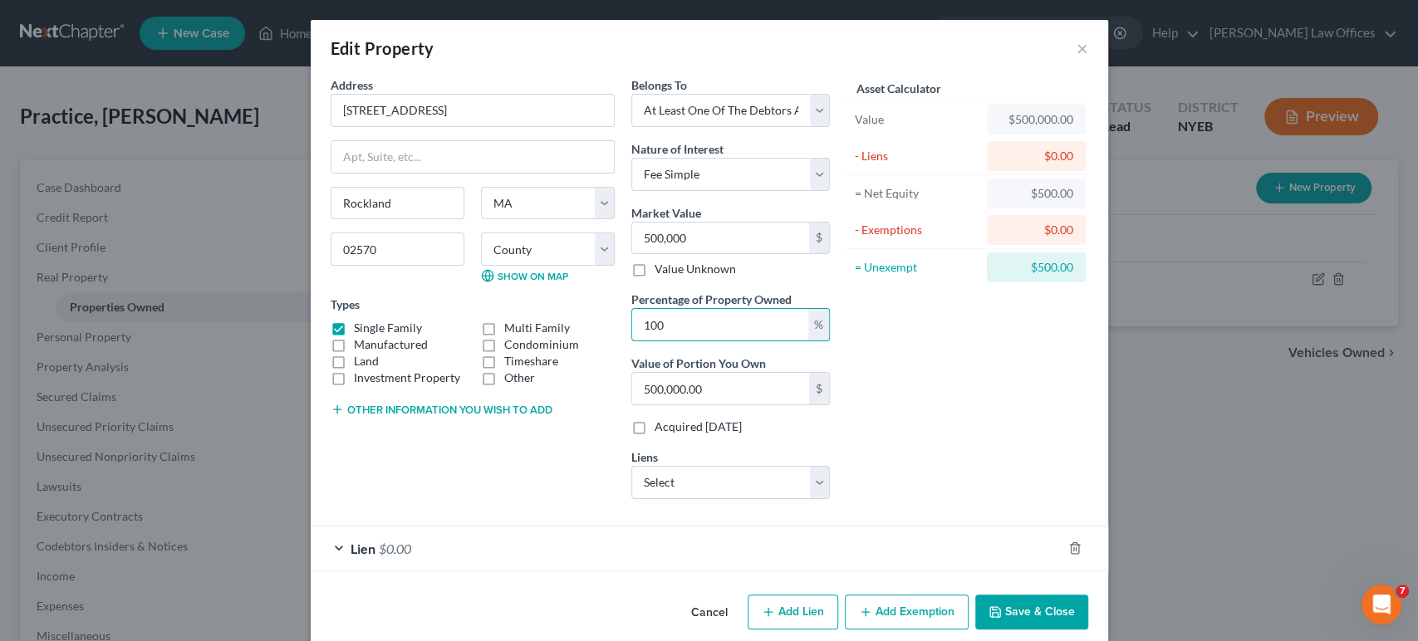
drag, startPoint x: 751, startPoint y: 327, endPoint x: 605, endPoint y: 336, distance: 146.6
click at [608, 329] on div "Address * [GEOGRAPHIC_DATA] [GEOGRAPHIC_DATA] [US_STATE][GEOGRAPHIC_DATA] [GEOG…" at bounding box center [580, 294] width 516 height 436
type input "5"
type input "25,000.00"
type input "50"
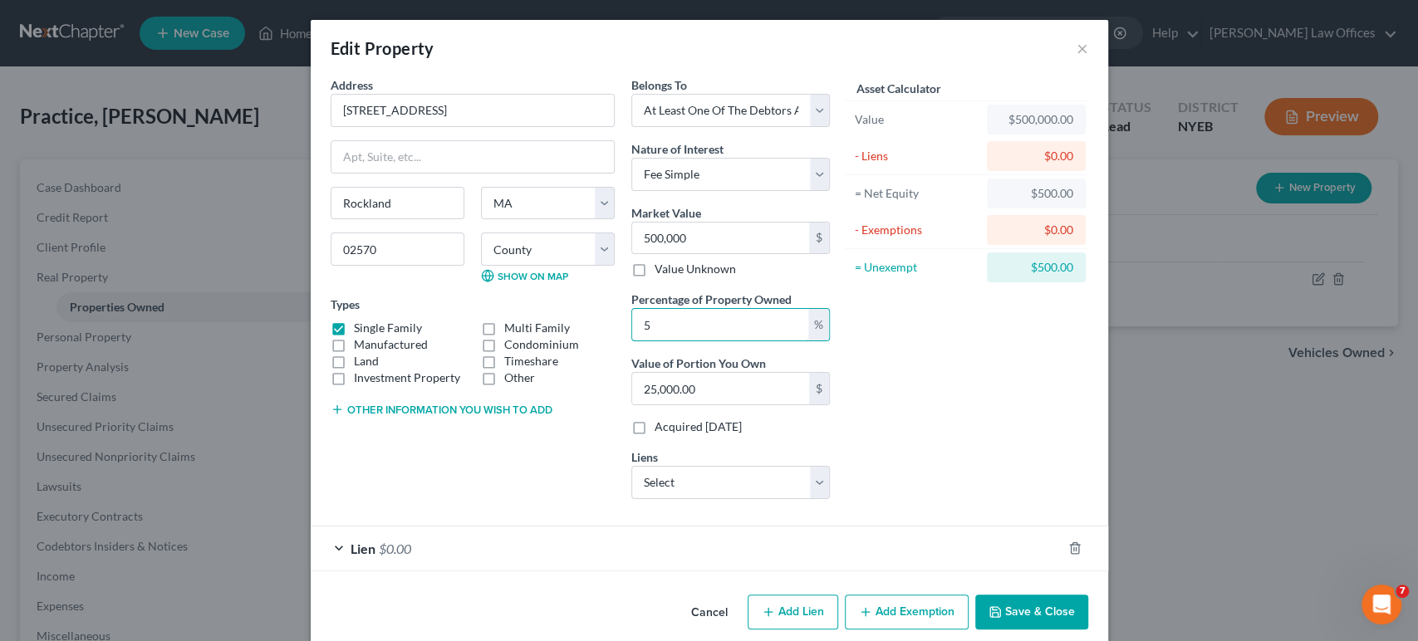
type input "250,000.00"
type input "50"
drag, startPoint x: 971, startPoint y: 406, endPoint x: 925, endPoint y: 402, distance: 46.7
click at [970, 406] on div "Asset Calculator Value $500,000.00 - Liens $0.00 = Net Equity $500.00 - Exempti…" at bounding box center [967, 294] width 258 height 436
click at [813, 480] on select "Select Workers Caleatuman - $0.00" at bounding box center [730, 482] width 199 height 33
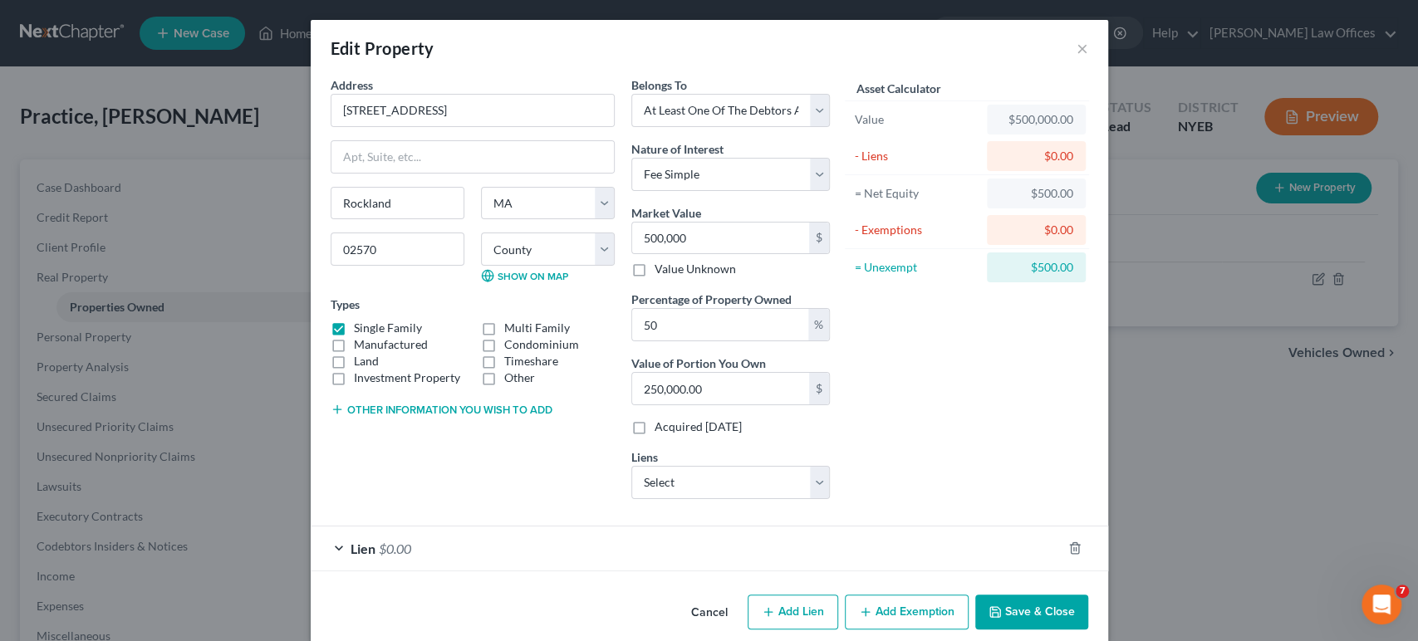
click at [844, 484] on div "Asset Calculator Value $500,000.00 - Liens $0.00 = Net Equity $500.00 - Exempti…" at bounding box center [967, 294] width 258 height 436
click at [819, 482] on select "Select Workers Caleatuman - $0.00" at bounding box center [730, 482] width 199 height 33
click at [891, 492] on div "Asset Calculator Value $500,000.00 - Liens $0.00 = Net Equity $500.00 - Exempti…" at bounding box center [967, 294] width 258 height 436
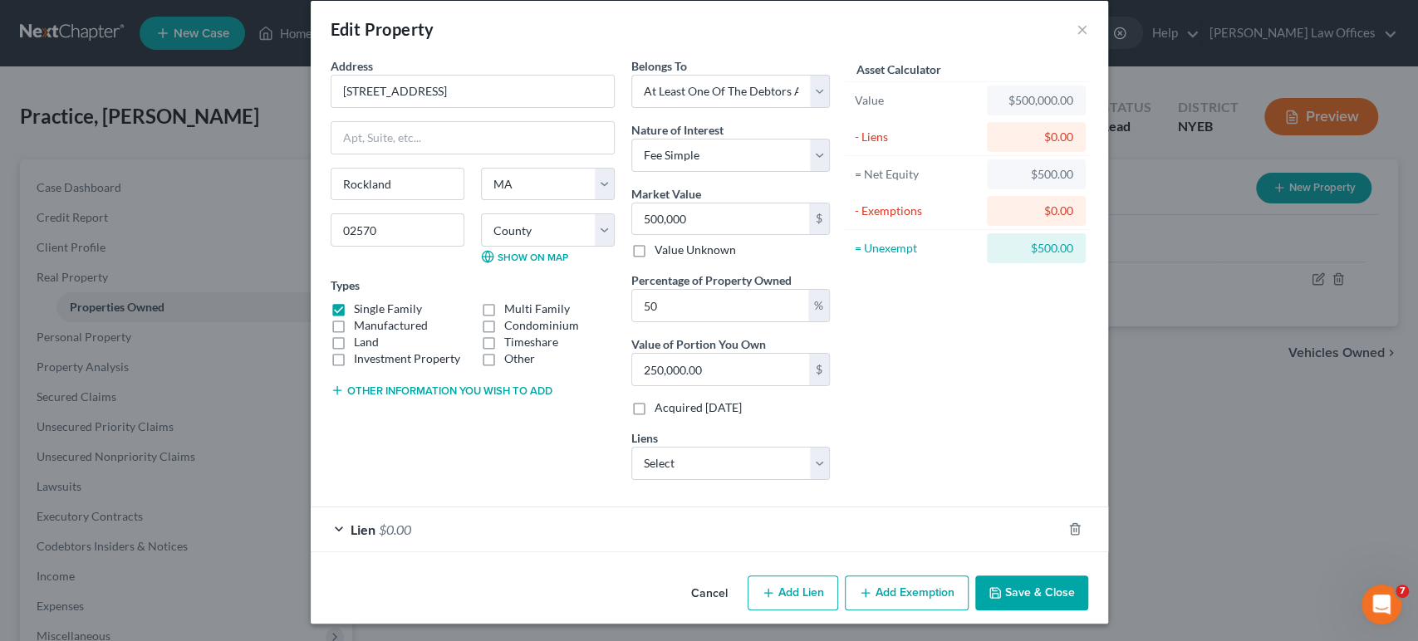
scroll to position [20, 0]
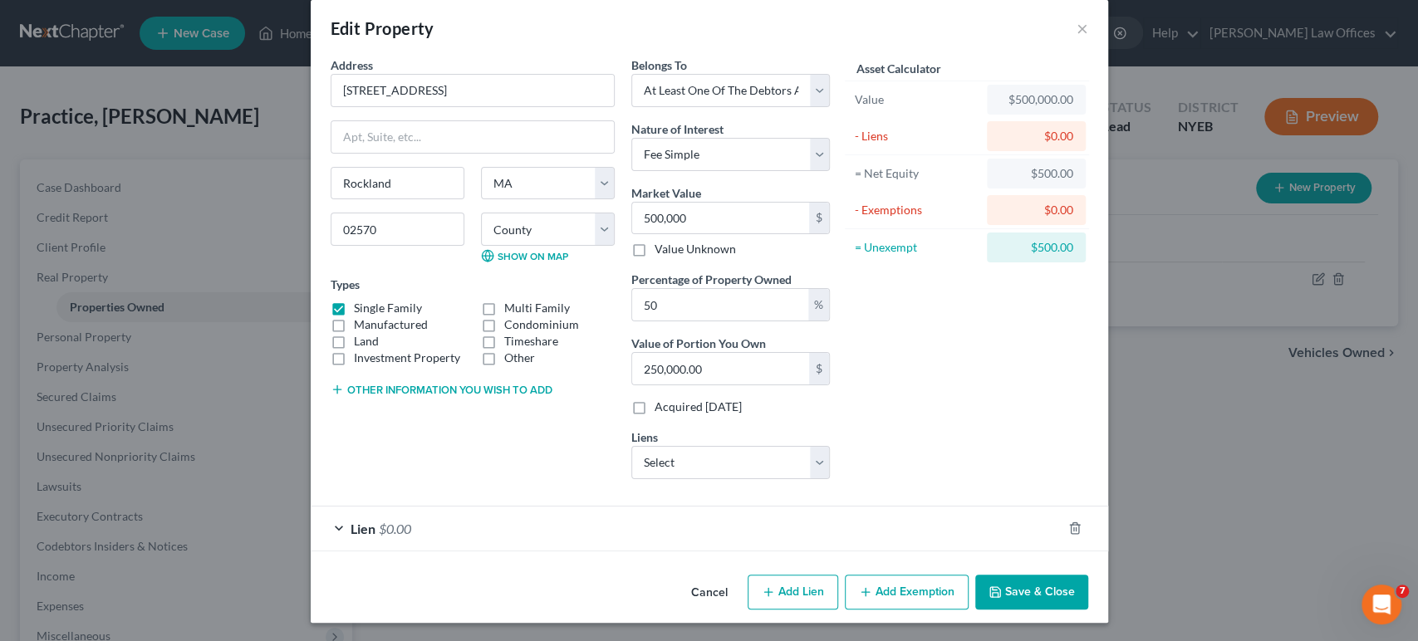
click at [802, 590] on button "Add Lien" at bounding box center [793, 592] width 91 height 35
select select "3"
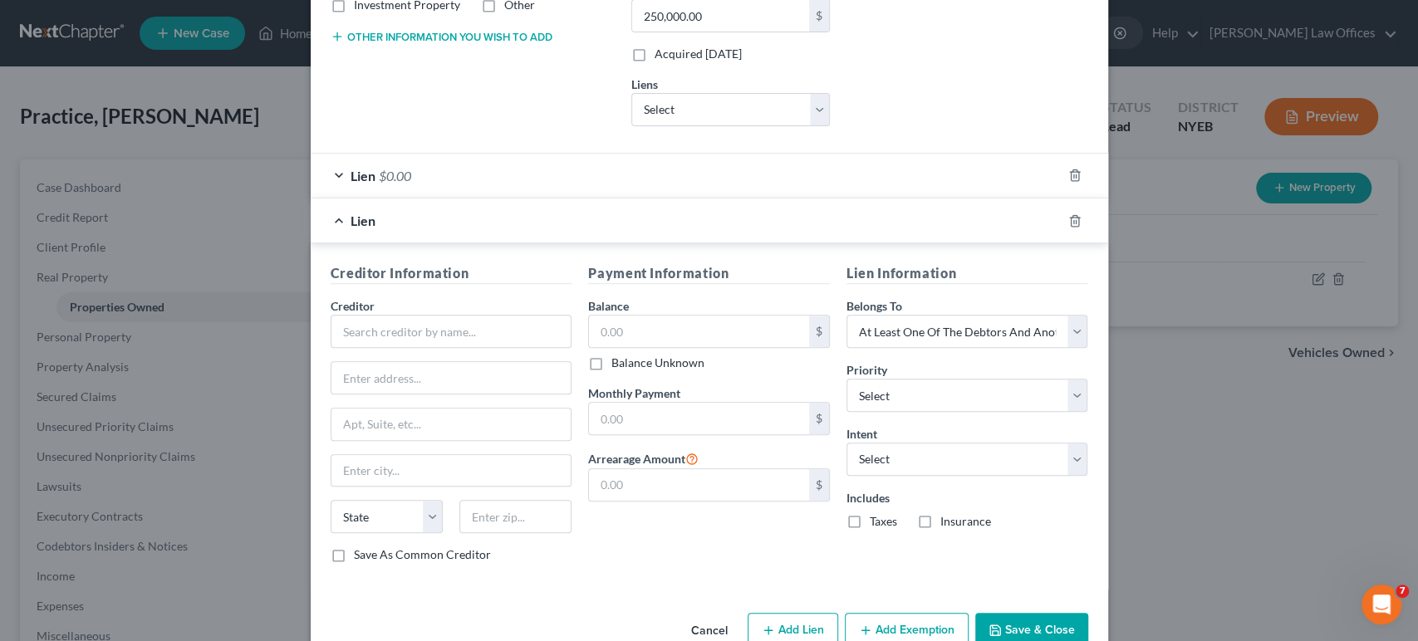
scroll to position [410, 0]
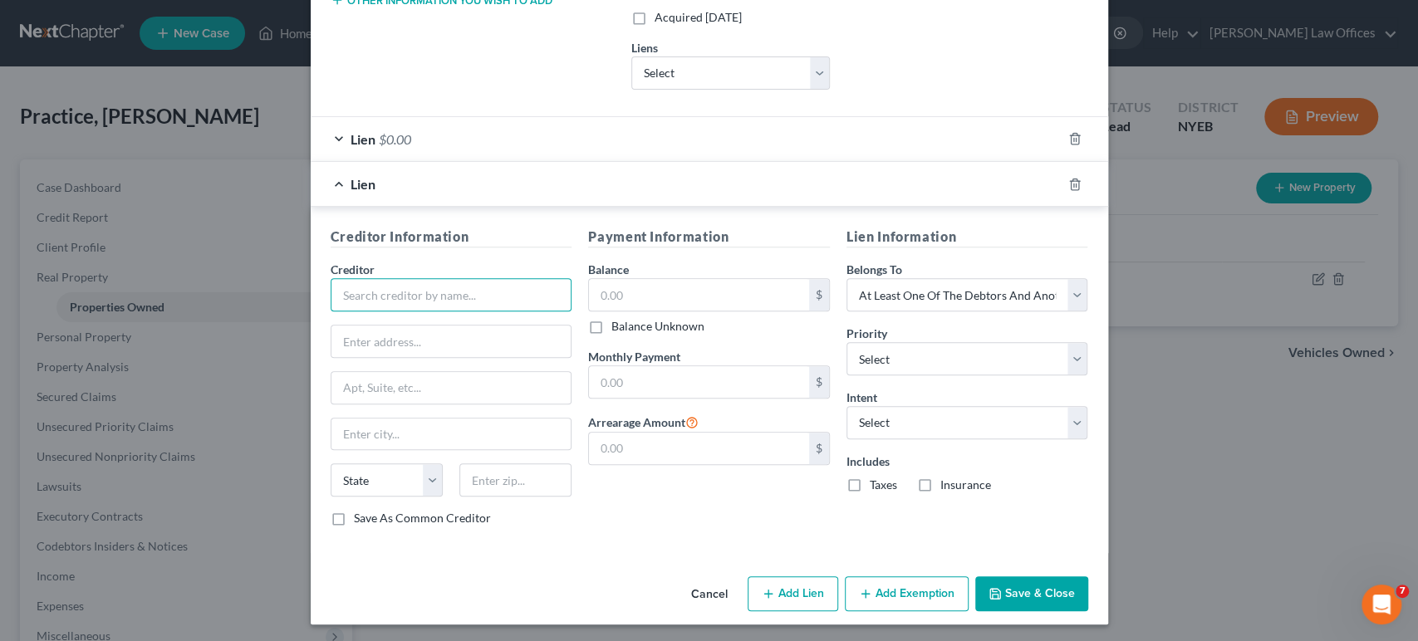
click at [399, 289] on input "text" at bounding box center [452, 294] width 242 height 33
type input "Shellpoint Mtg"
click at [727, 304] on input "text" at bounding box center [699, 295] width 220 height 32
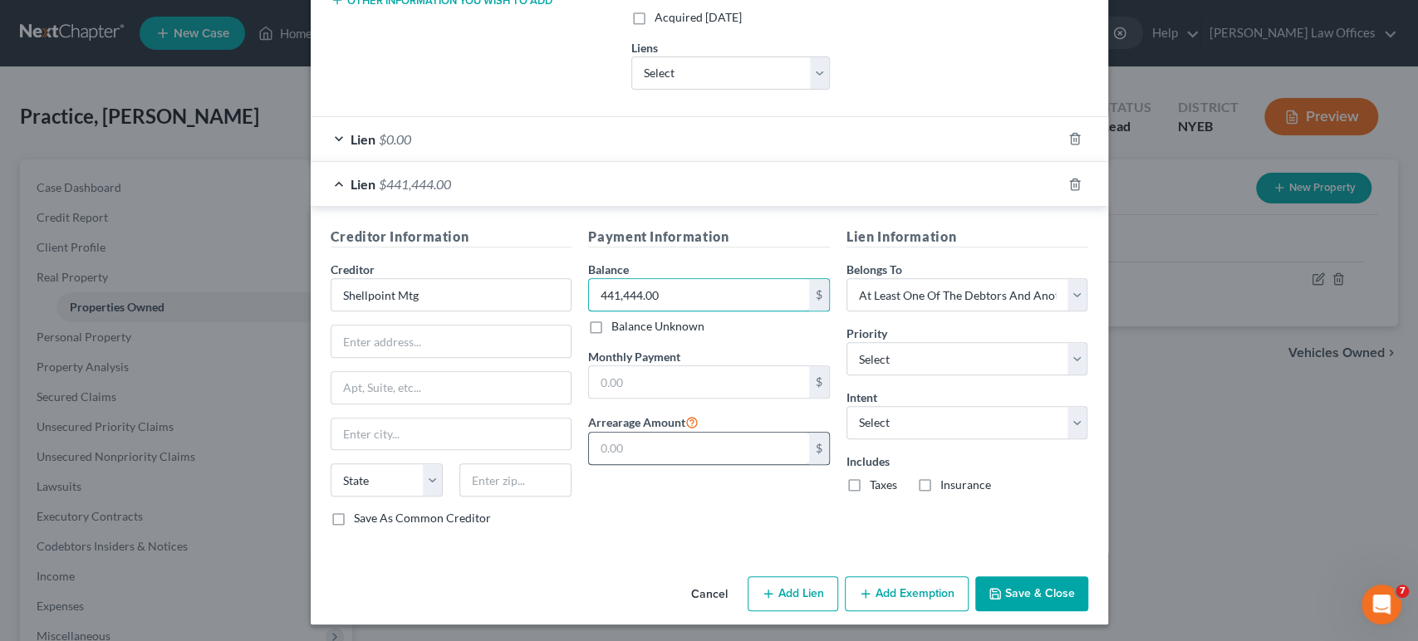
type input "441,444.00"
click at [639, 445] on input "text" at bounding box center [699, 449] width 220 height 32
type input "126,313.00"
click at [629, 390] on input "text" at bounding box center [699, 382] width 220 height 32
type input "2,151.32"
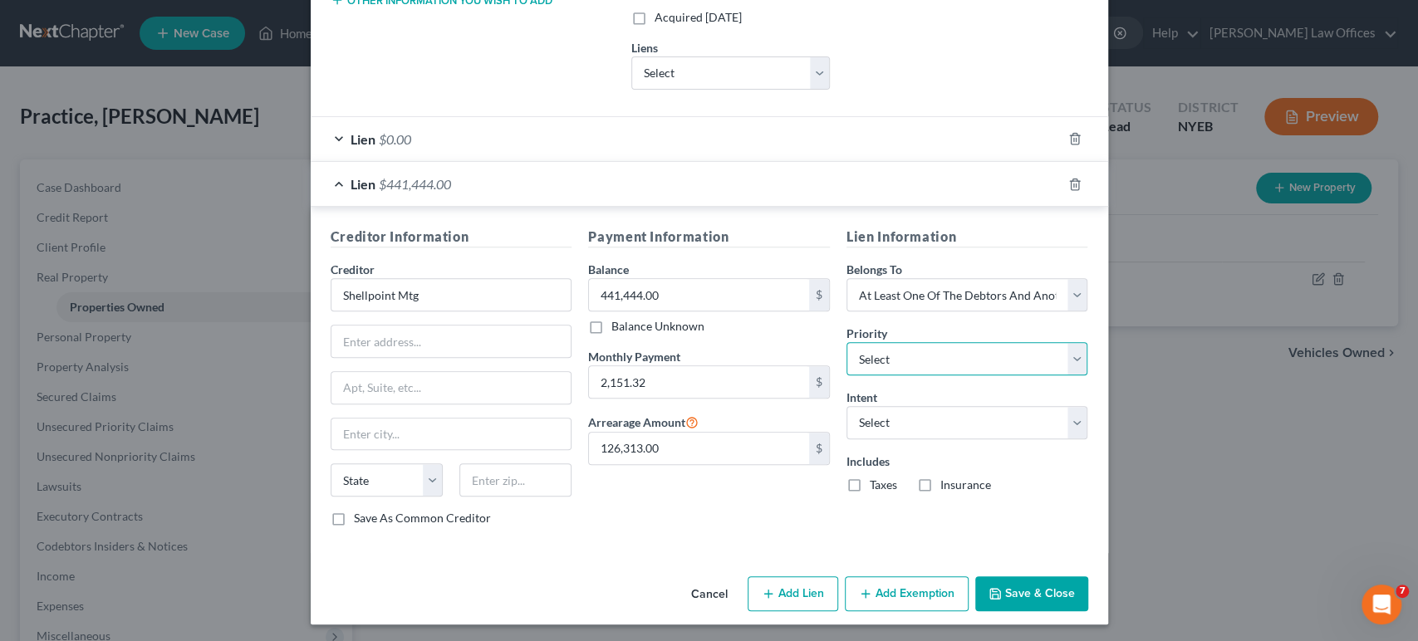
click at [980, 357] on select "Select 1st 2nd 3rd 4th 5th 6th 7th 8th 9th 10th 11th 12th 13th 14th 15th 16th 1…" at bounding box center [968, 358] width 242 height 33
select select "0"
click at [847, 342] on select "Select 1st 2nd 3rd 4th 5th 6th 7th 8th 9th 10th 11th 12th 13th 14th 15th 16th 1…" at bounding box center [968, 358] width 242 height 33
click at [1063, 417] on select "Select Surrender Redeem Reaffirm Avoid Other" at bounding box center [968, 422] width 242 height 33
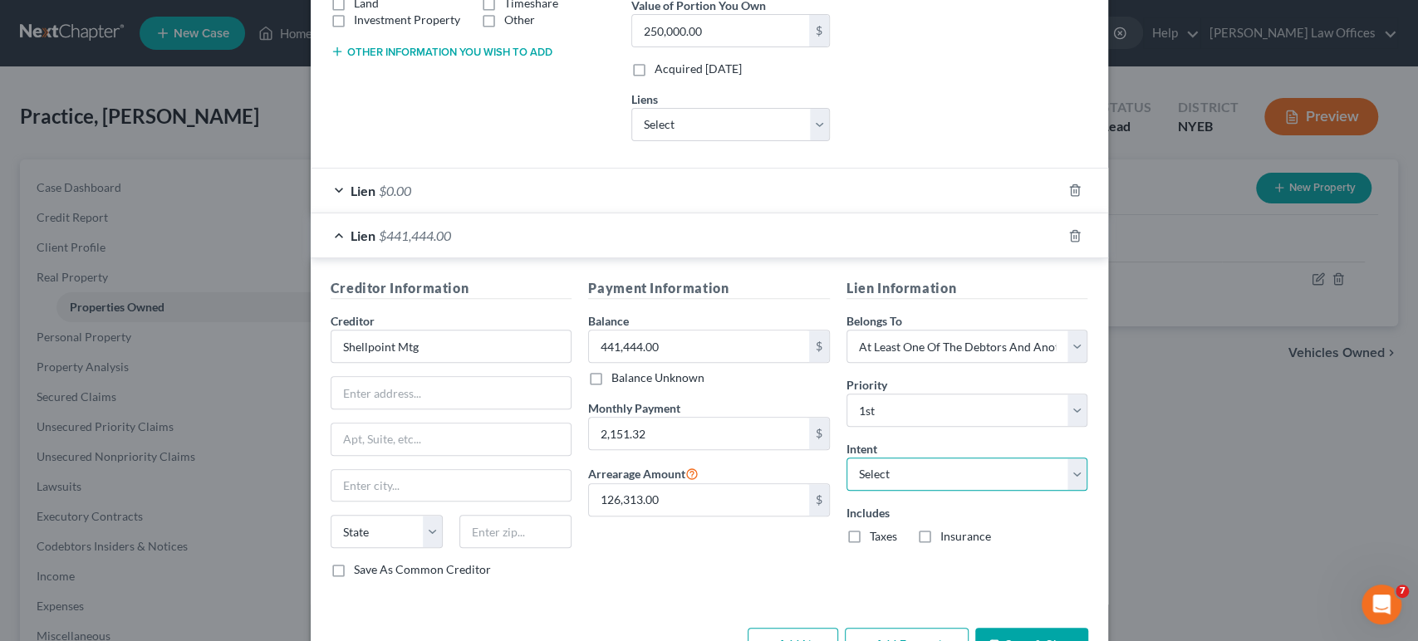
scroll to position [317, 0]
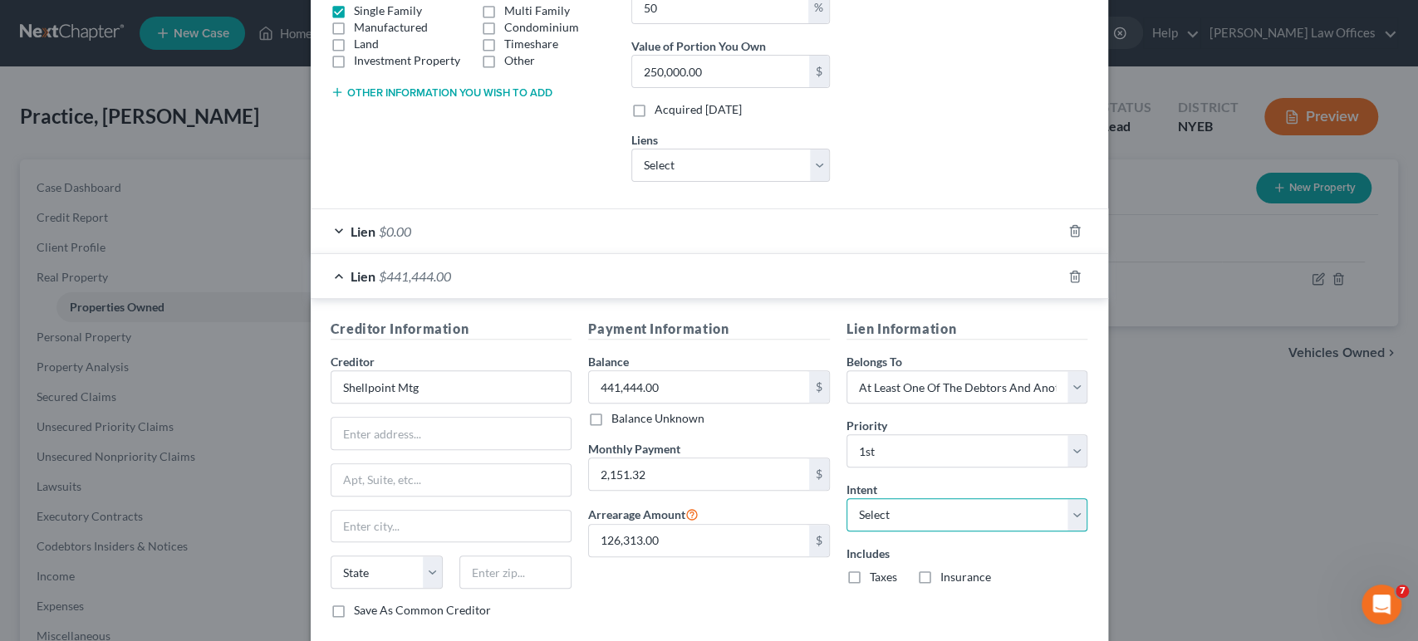
click at [1064, 513] on select "Select Surrender Redeem Reaffirm Avoid Other" at bounding box center [968, 515] width 242 height 33
select select "4"
click at [847, 499] on select "Select Surrender Redeem Reaffirm Avoid Other" at bounding box center [968, 515] width 242 height 33
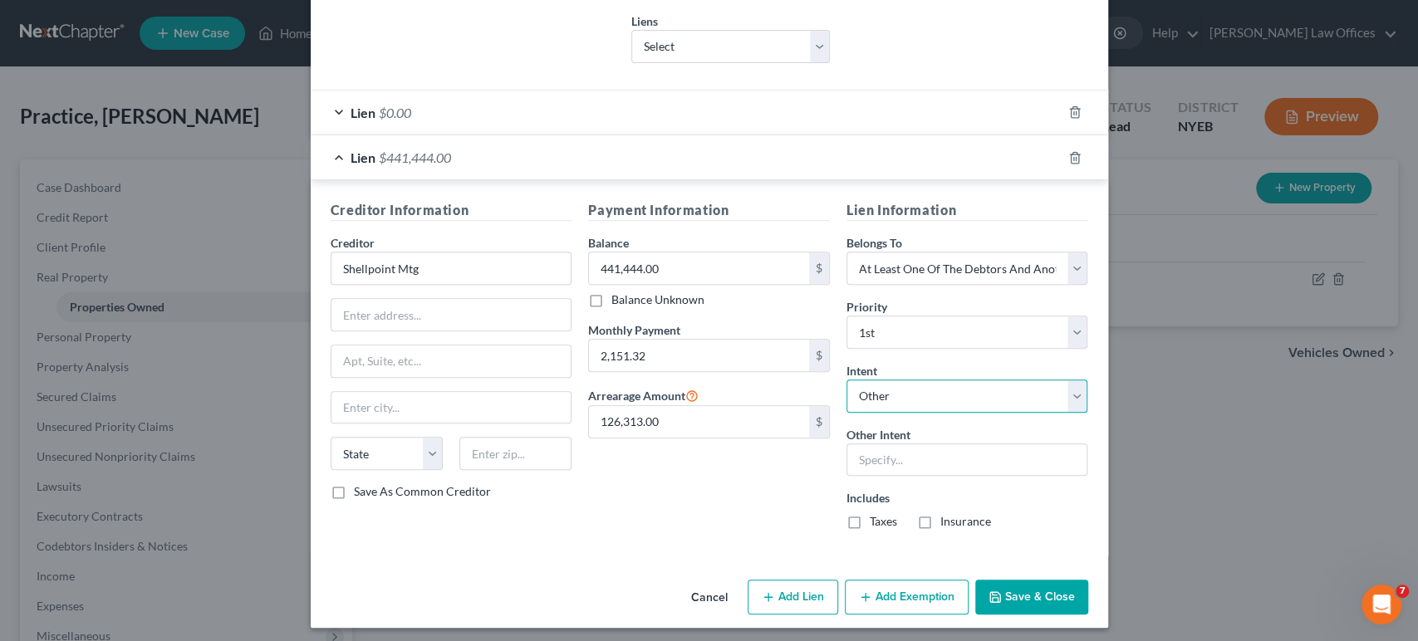
scroll to position [440, 0]
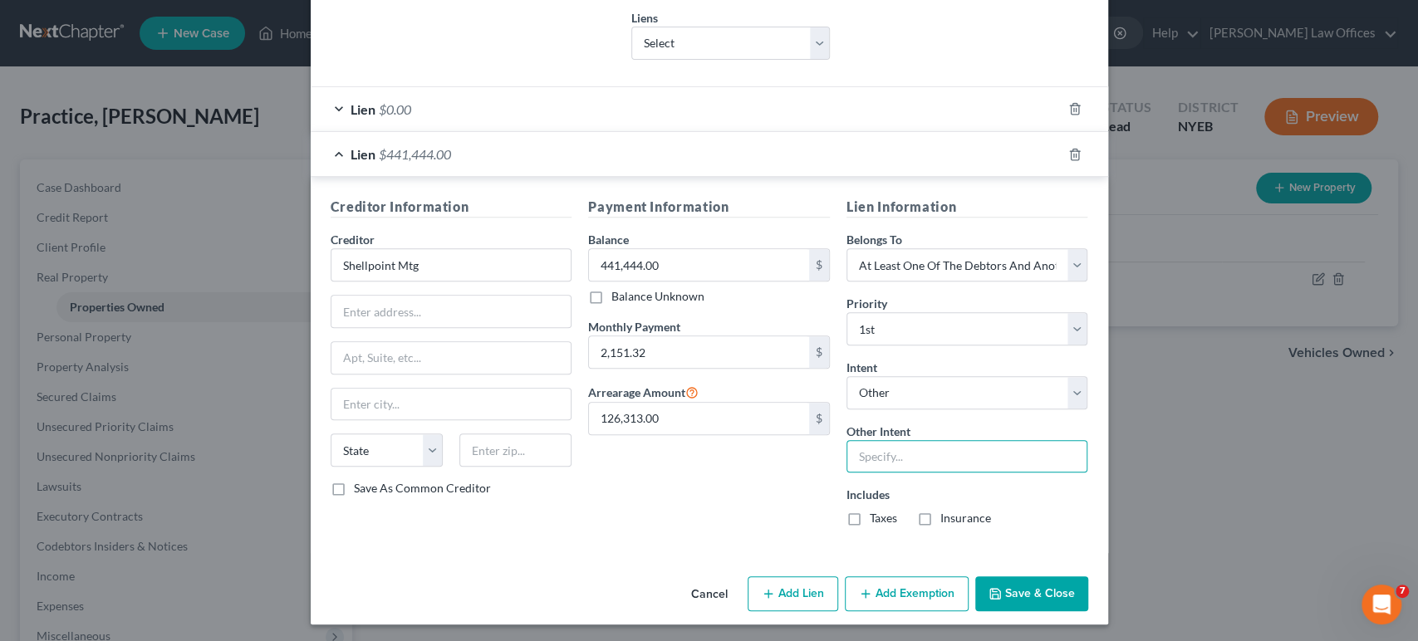
click at [926, 450] on input "text" at bounding box center [968, 456] width 242 height 33
type input "Pay arrears inside the plan"
click at [870, 512] on label "Taxes" at bounding box center [883, 518] width 27 height 17
click at [877, 512] on input "Taxes" at bounding box center [882, 515] width 11 height 11
checkbox input "true"
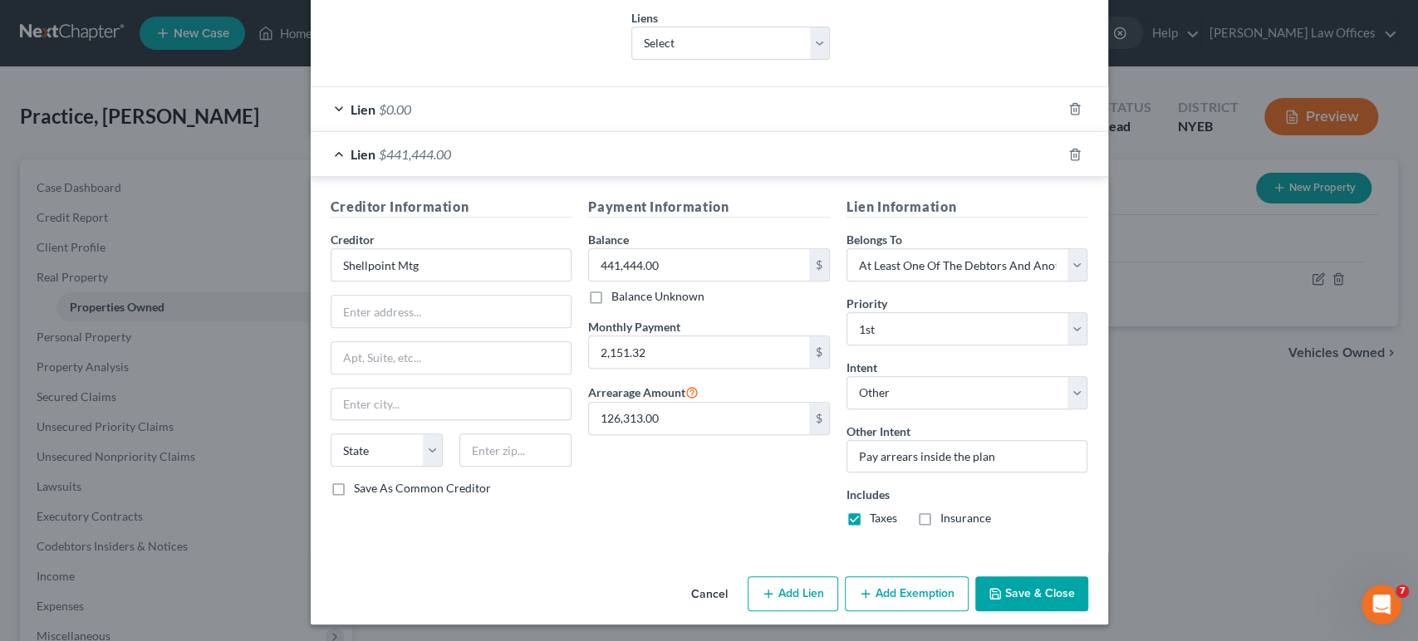
click at [941, 513] on label "Insurance" at bounding box center [966, 518] width 51 height 17
click at [947, 513] on input "Insurance" at bounding box center [952, 515] width 11 height 11
checkbox input "true"
click at [1024, 592] on button "Save & Close" at bounding box center [1031, 594] width 113 height 35
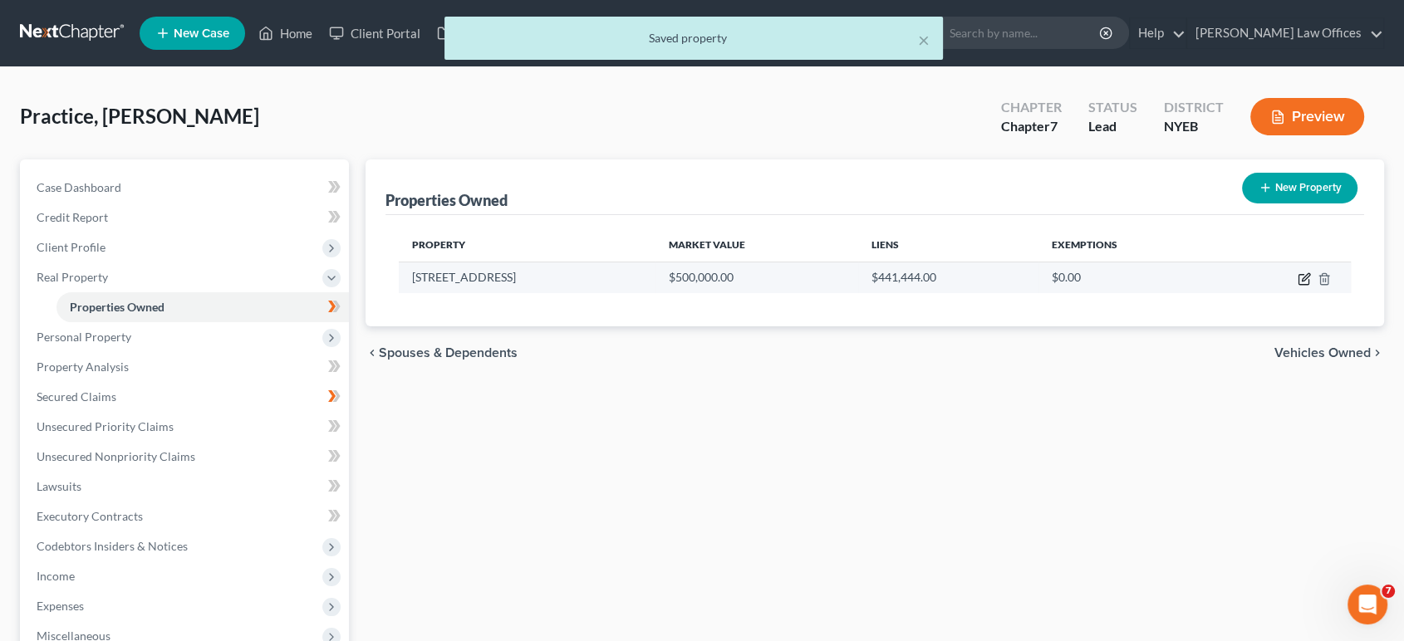
click at [1309, 279] on icon "button" at bounding box center [1304, 279] width 13 height 13
select select "22"
select select "3"
select select "0"
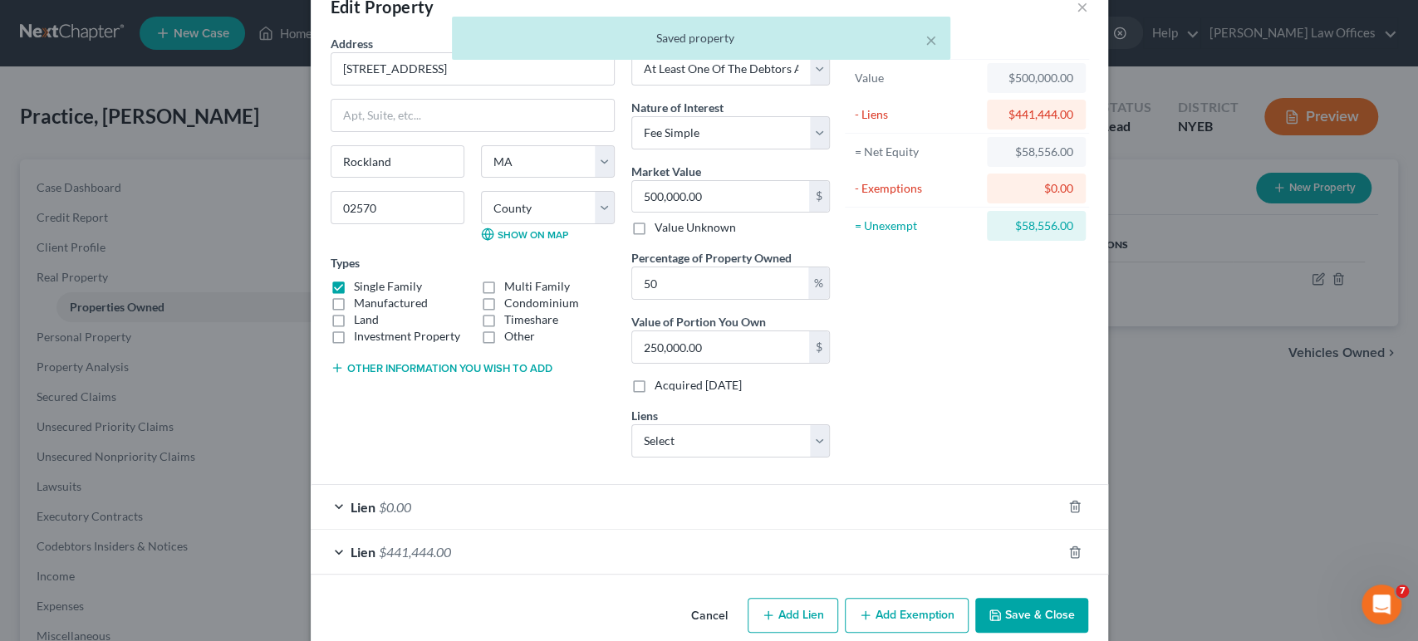
scroll to position [65, 0]
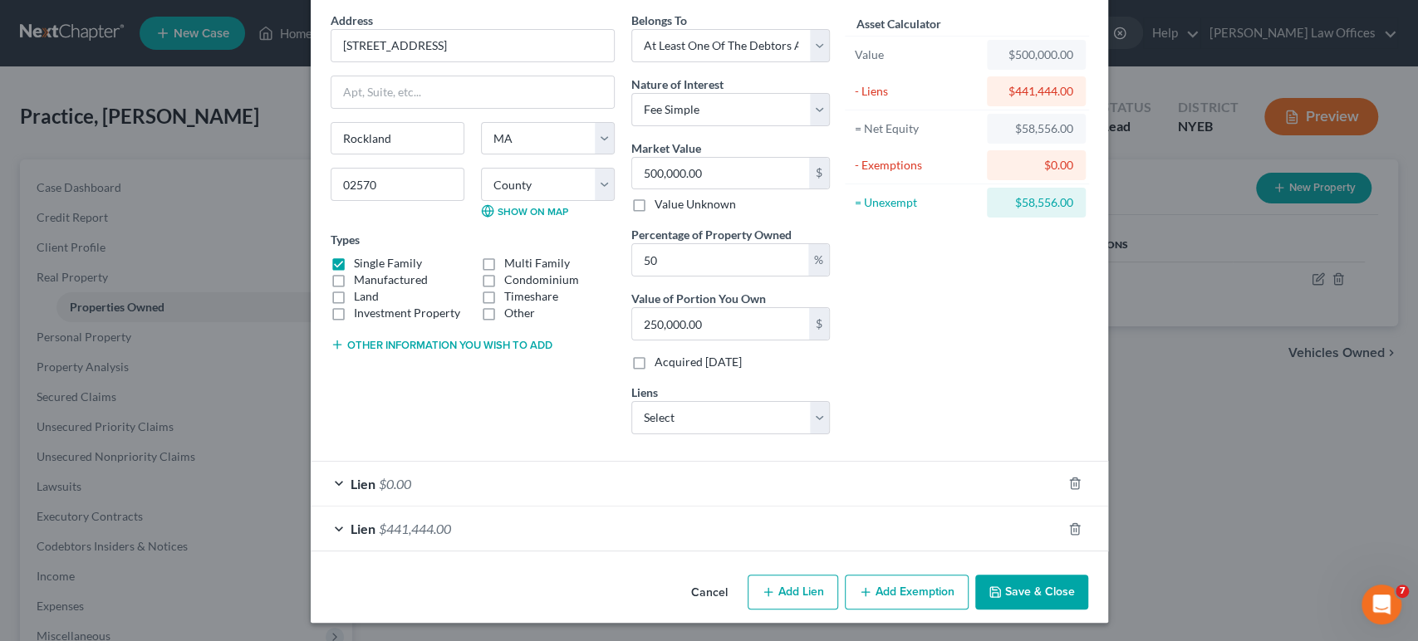
click at [906, 592] on button "Add Exemption" at bounding box center [907, 592] width 124 height 35
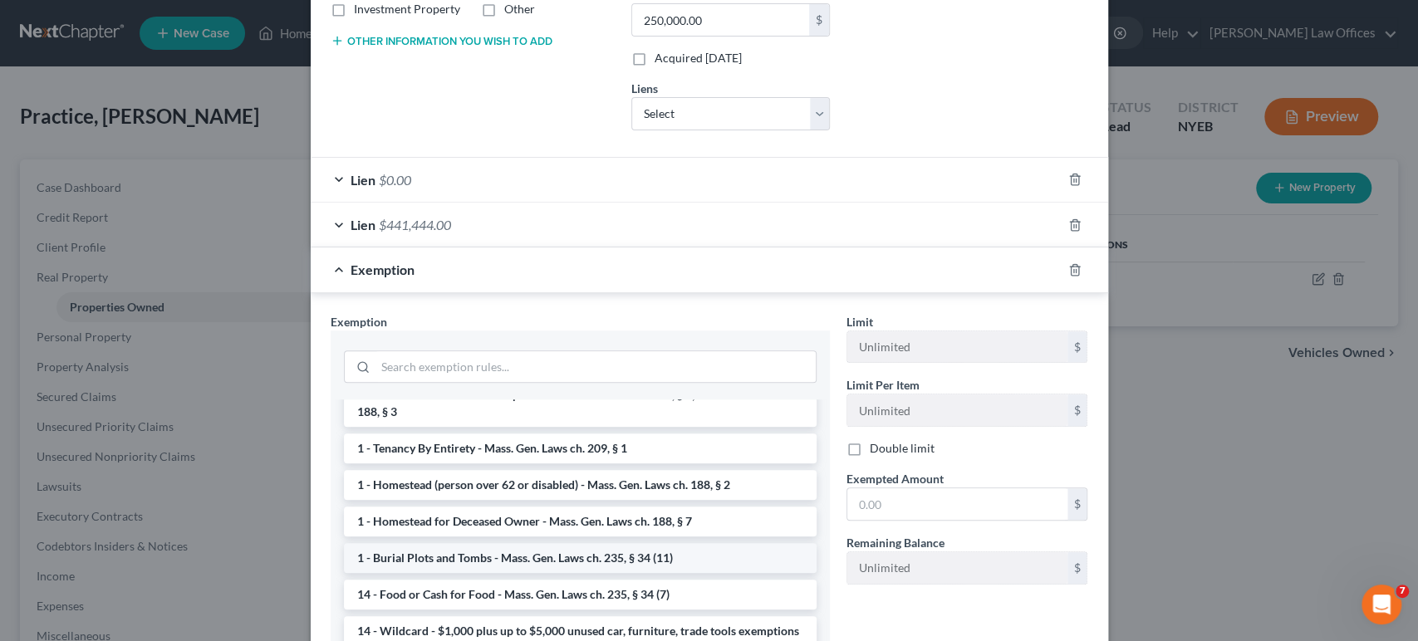
scroll to position [184, 0]
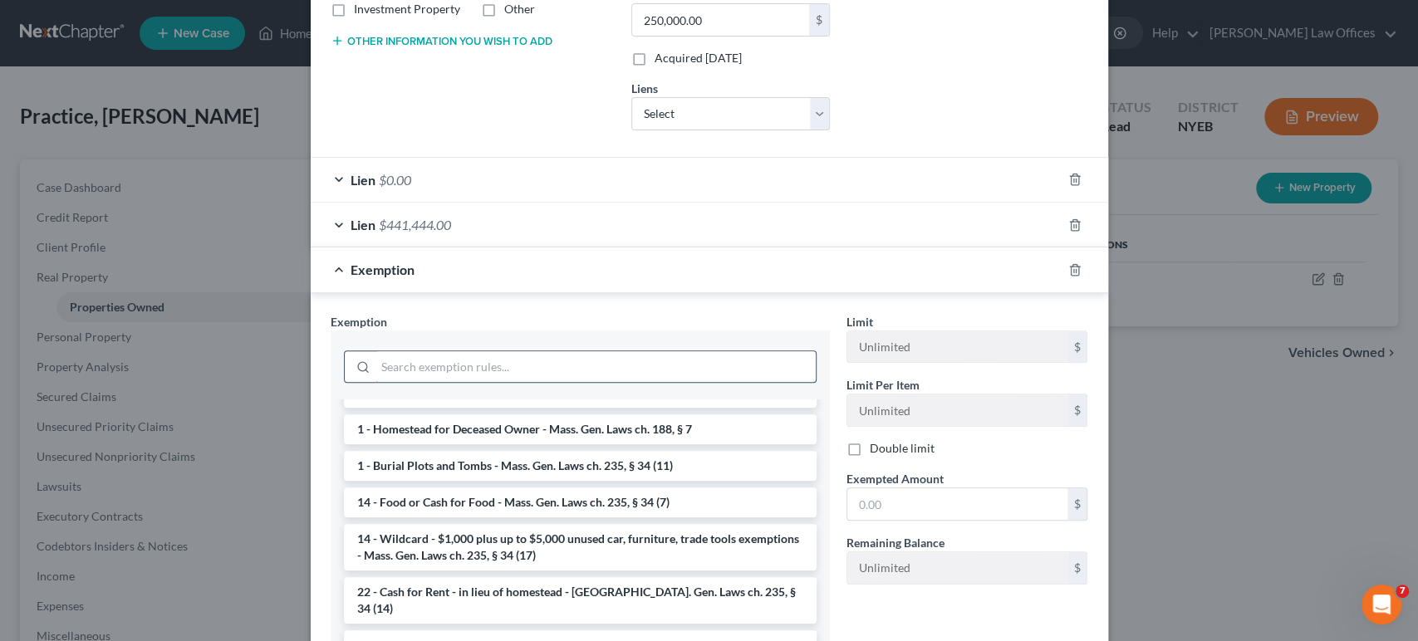
drag, startPoint x: 446, startPoint y: 370, endPoint x: 465, endPoint y: 371, distance: 19.1
click at [446, 369] on input "search" at bounding box center [596, 367] width 440 height 32
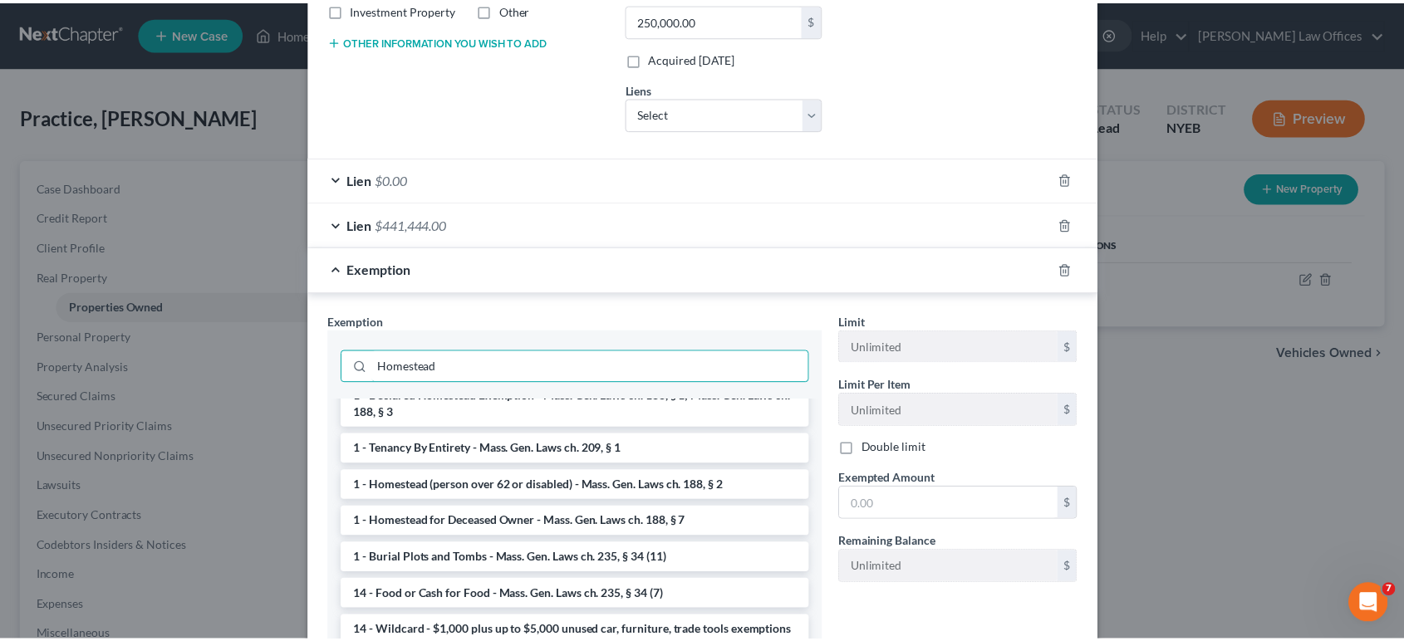
scroll to position [0, 0]
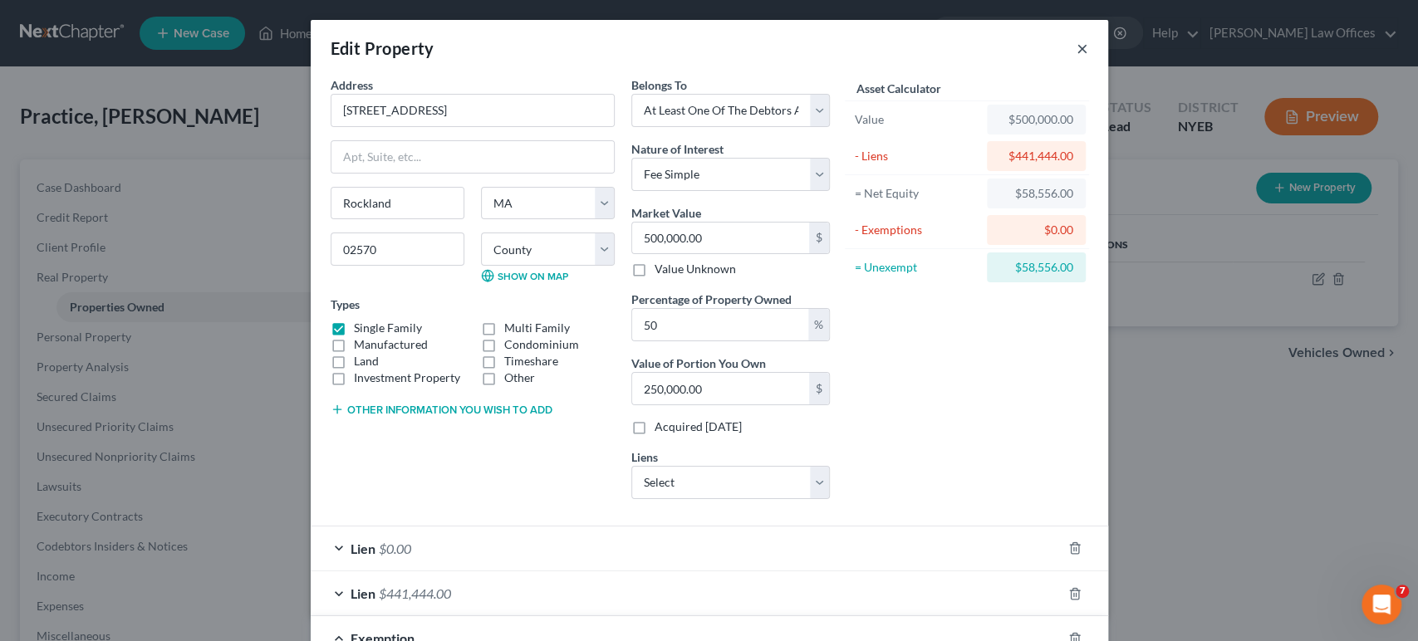
type input "Homestead"
click at [1077, 42] on button "×" at bounding box center [1083, 48] width 12 height 20
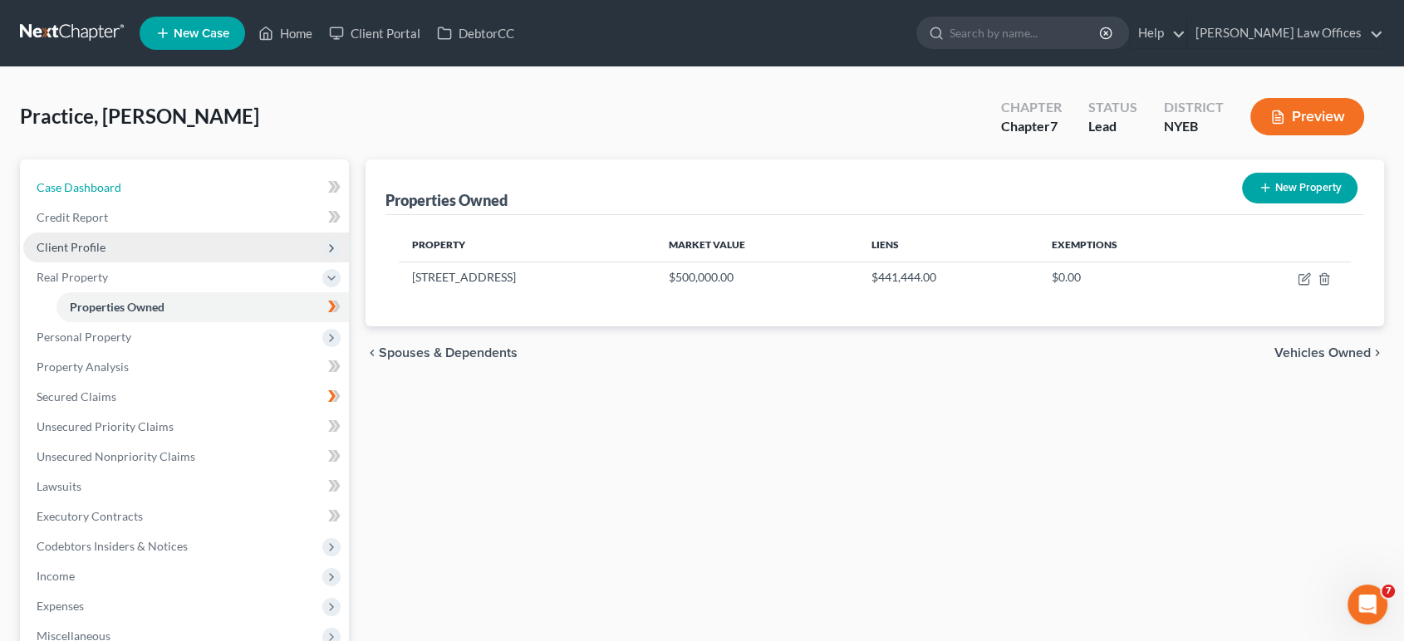
drag, startPoint x: 73, startPoint y: 194, endPoint x: 86, endPoint y: 238, distance: 45.8
click at [73, 194] on link "Case Dashboard" at bounding box center [186, 188] width 326 height 30
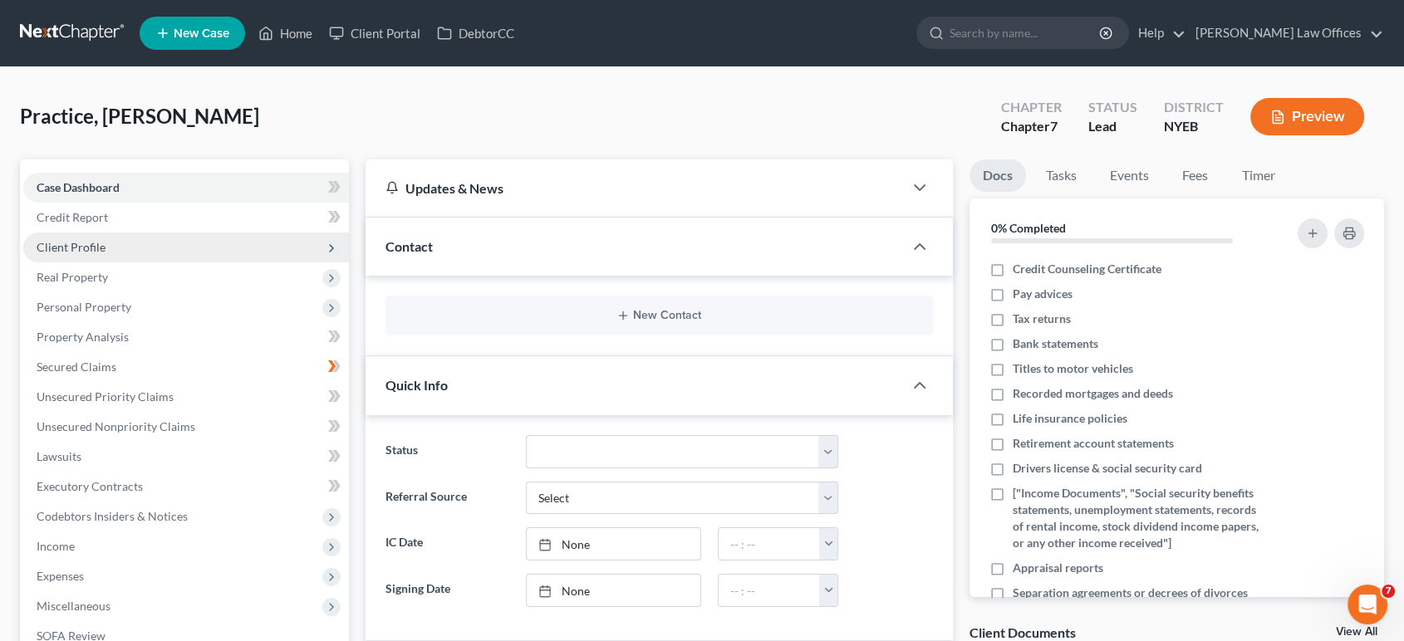
click at [81, 244] on span "Client Profile" at bounding box center [71, 247] width 69 height 14
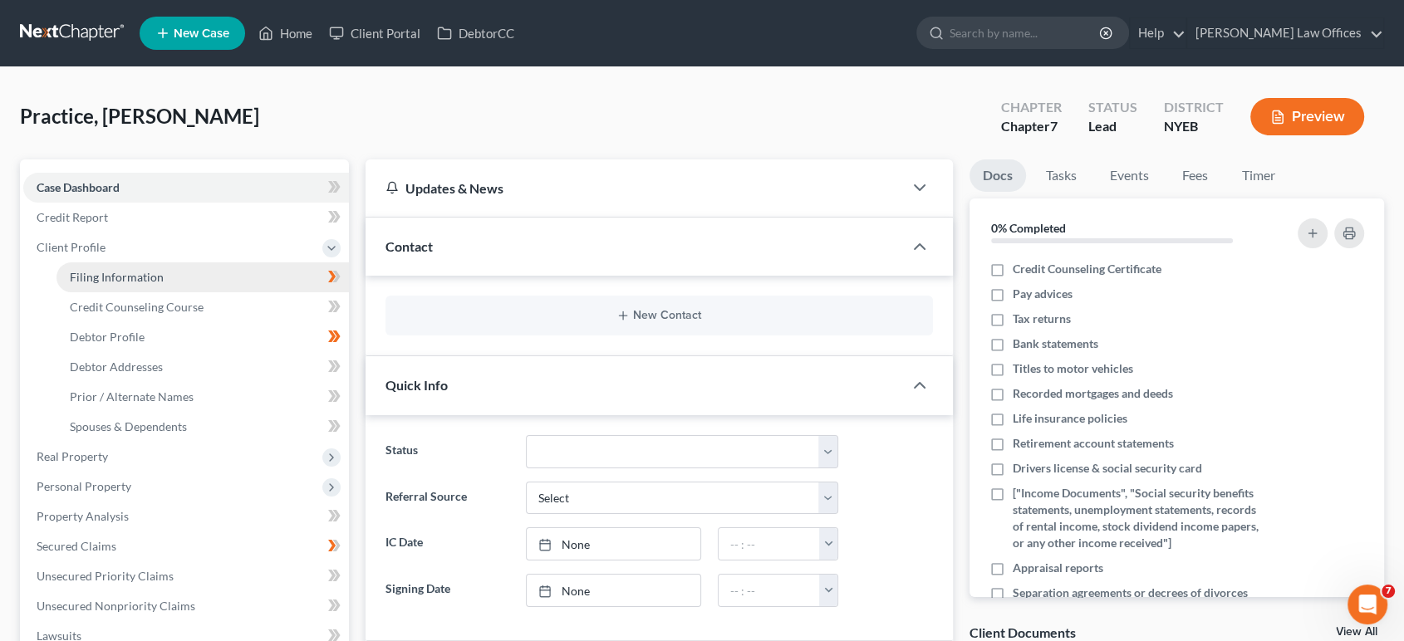
click at [164, 278] on link "Filing Information" at bounding box center [202, 278] width 292 height 30
select select "1"
select select "0"
select select "22"
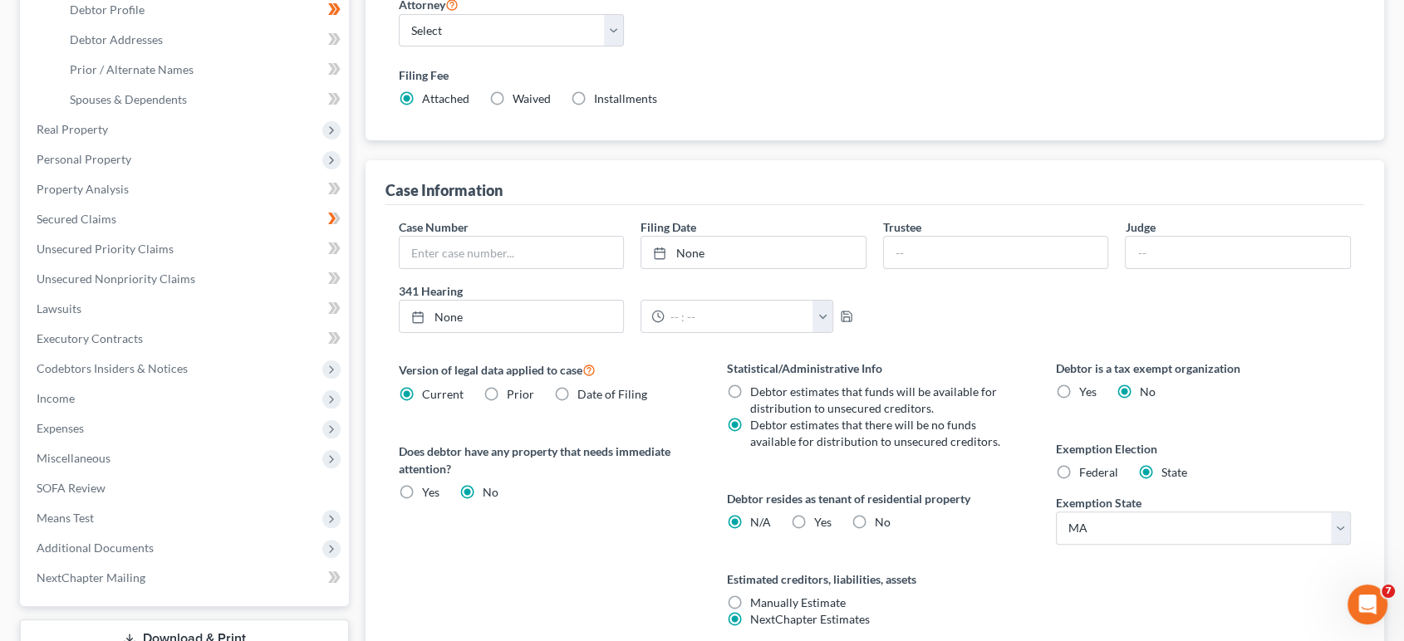
scroll to position [369, 0]
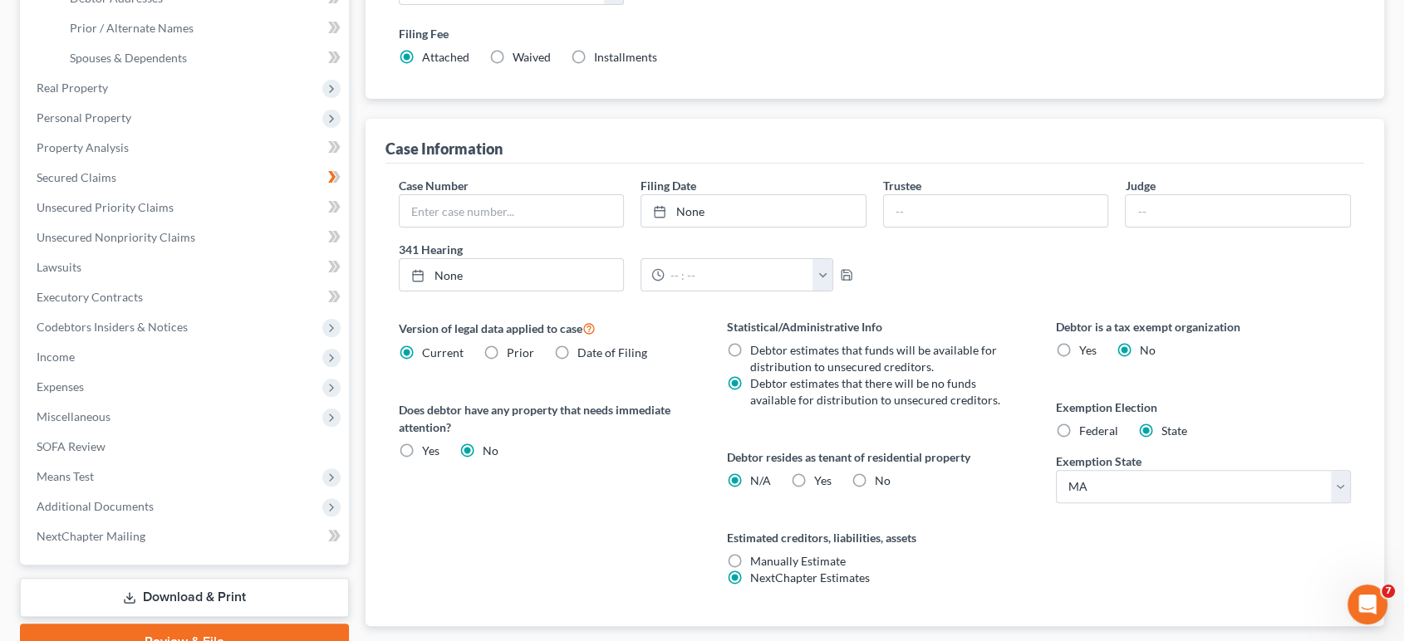
click at [1079, 432] on label "Federal" at bounding box center [1098, 431] width 39 height 17
click at [1086, 432] on input "Federal" at bounding box center [1091, 428] width 11 height 11
radio input "true"
radio input "false"
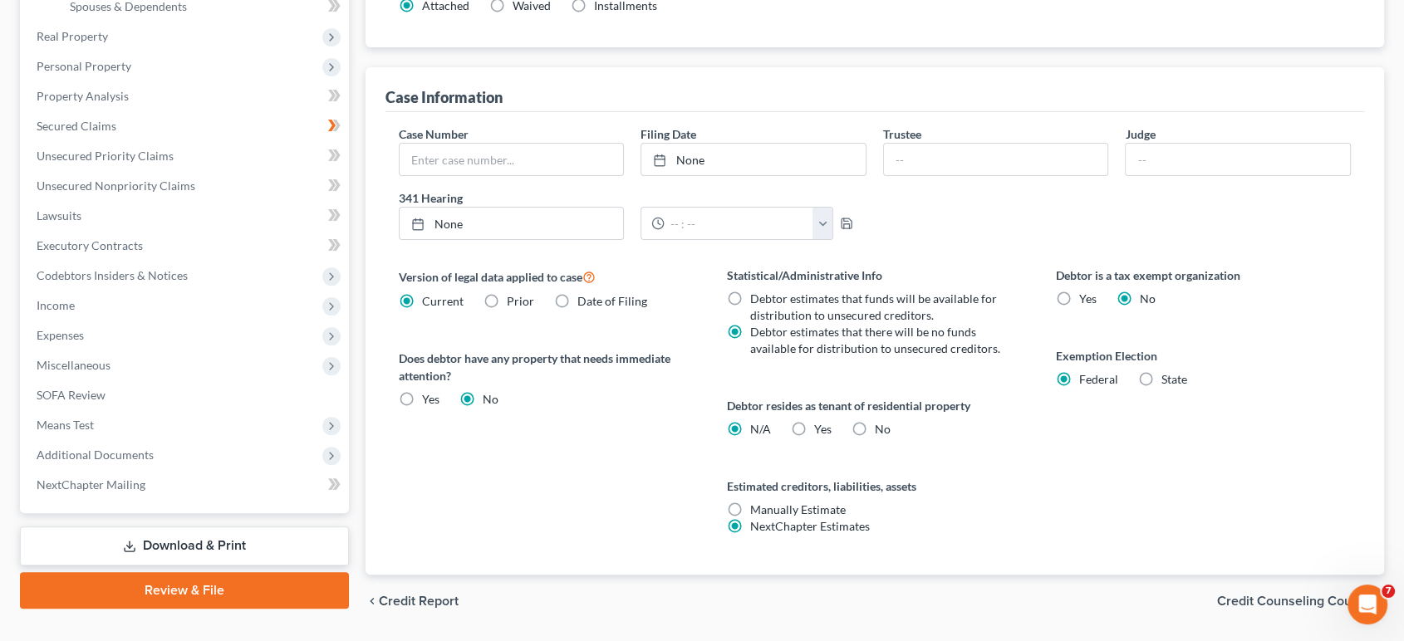
scroll to position [468, 0]
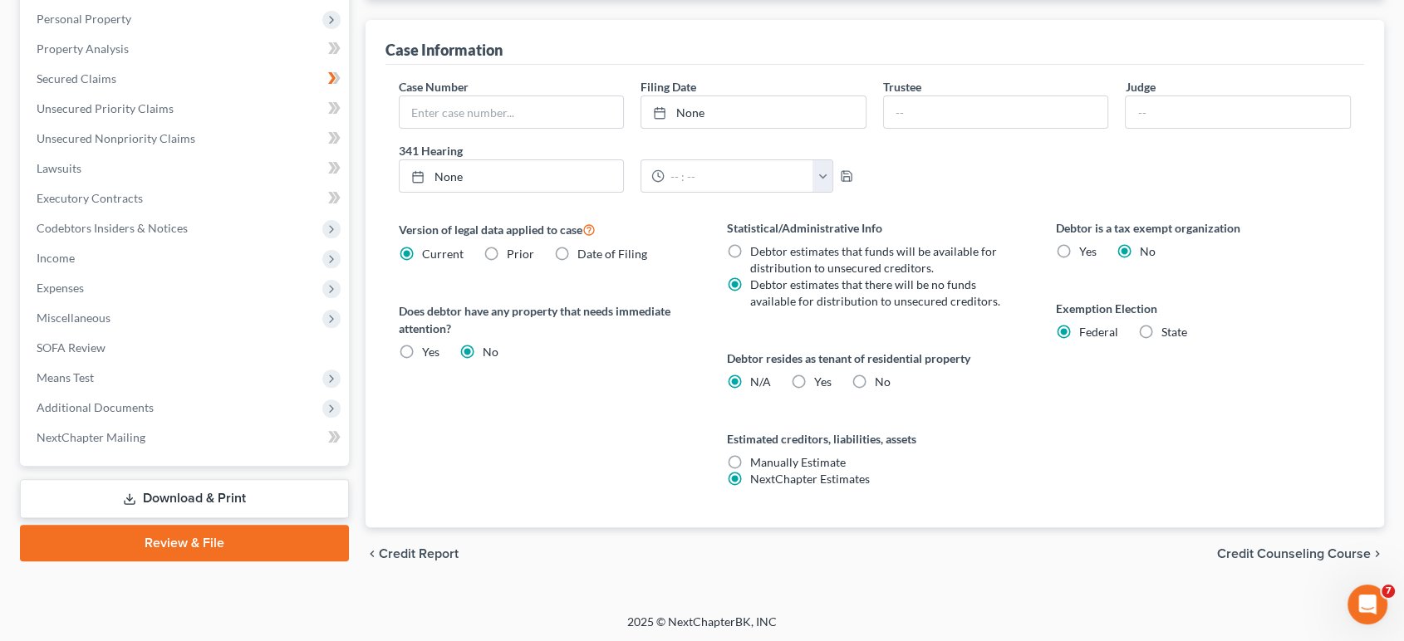
click at [1311, 553] on span "Credit Counseling Course" at bounding box center [1294, 554] width 154 height 13
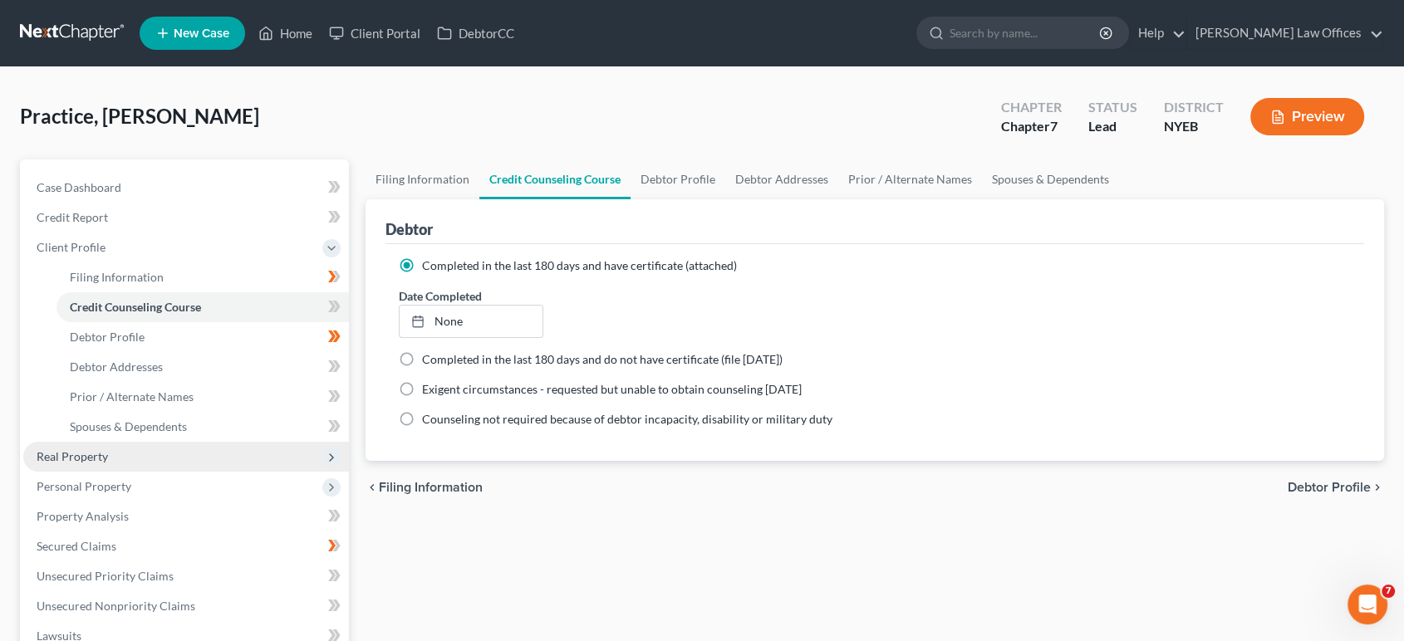
click at [92, 454] on span "Real Property" at bounding box center [72, 456] width 71 height 14
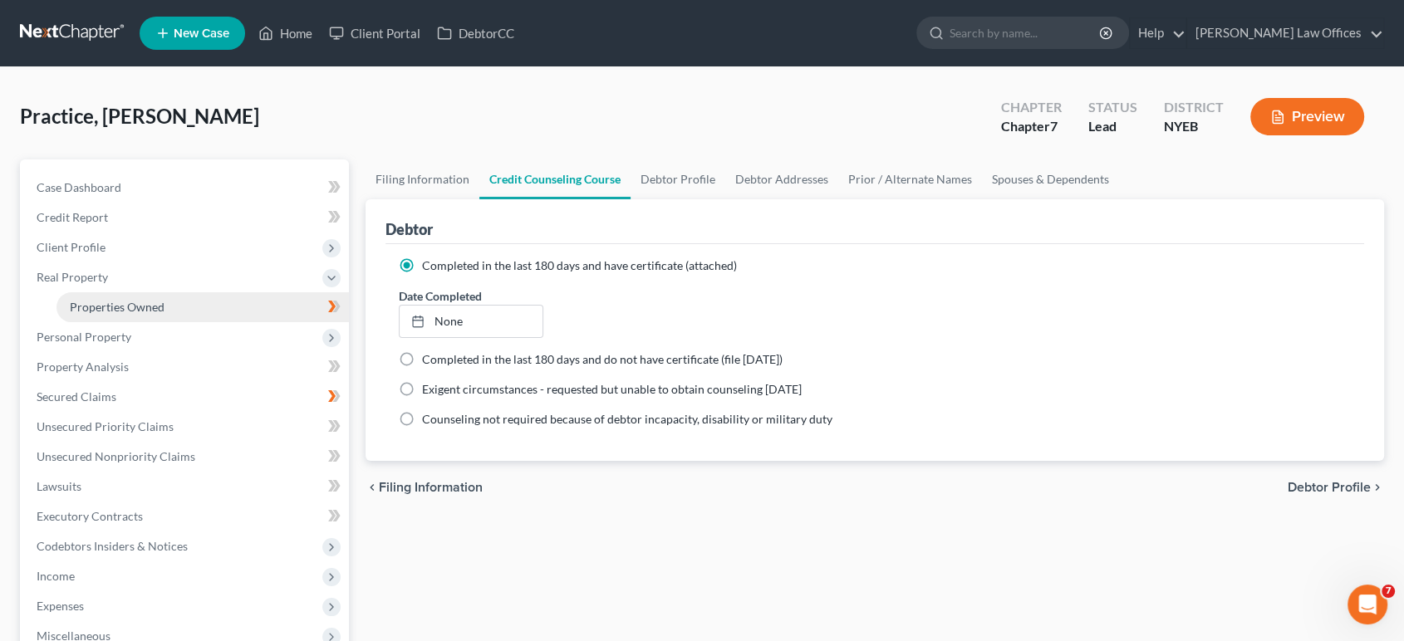
click at [110, 311] on span "Properties Owned" at bounding box center [117, 307] width 95 height 14
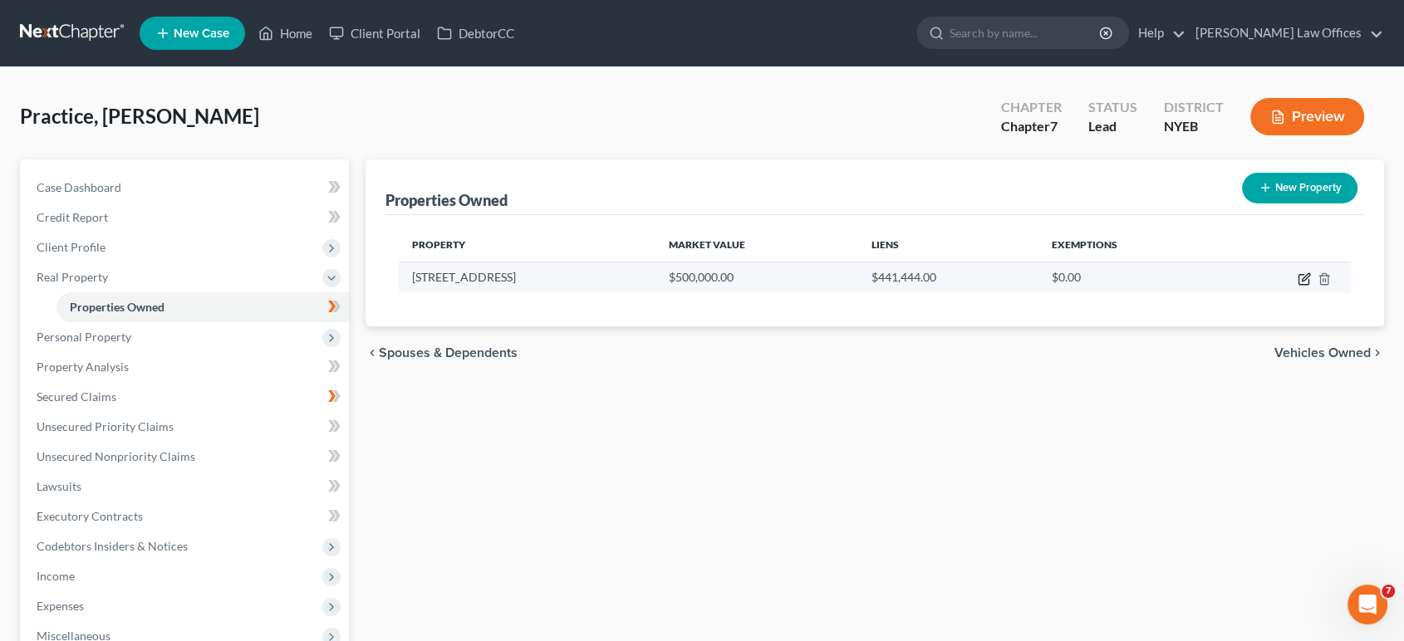
click at [1304, 282] on icon "button" at bounding box center [1304, 279] width 13 height 13
select select "22"
select select "3"
select select "0"
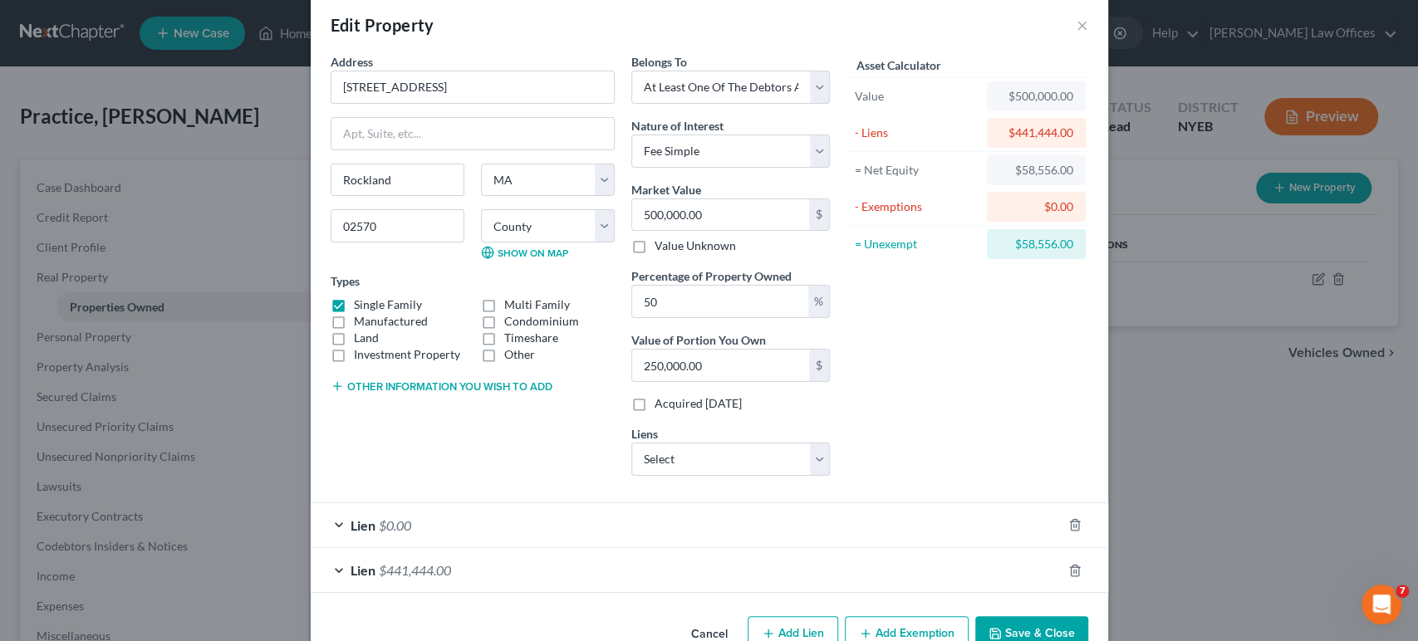
scroll to position [65, 0]
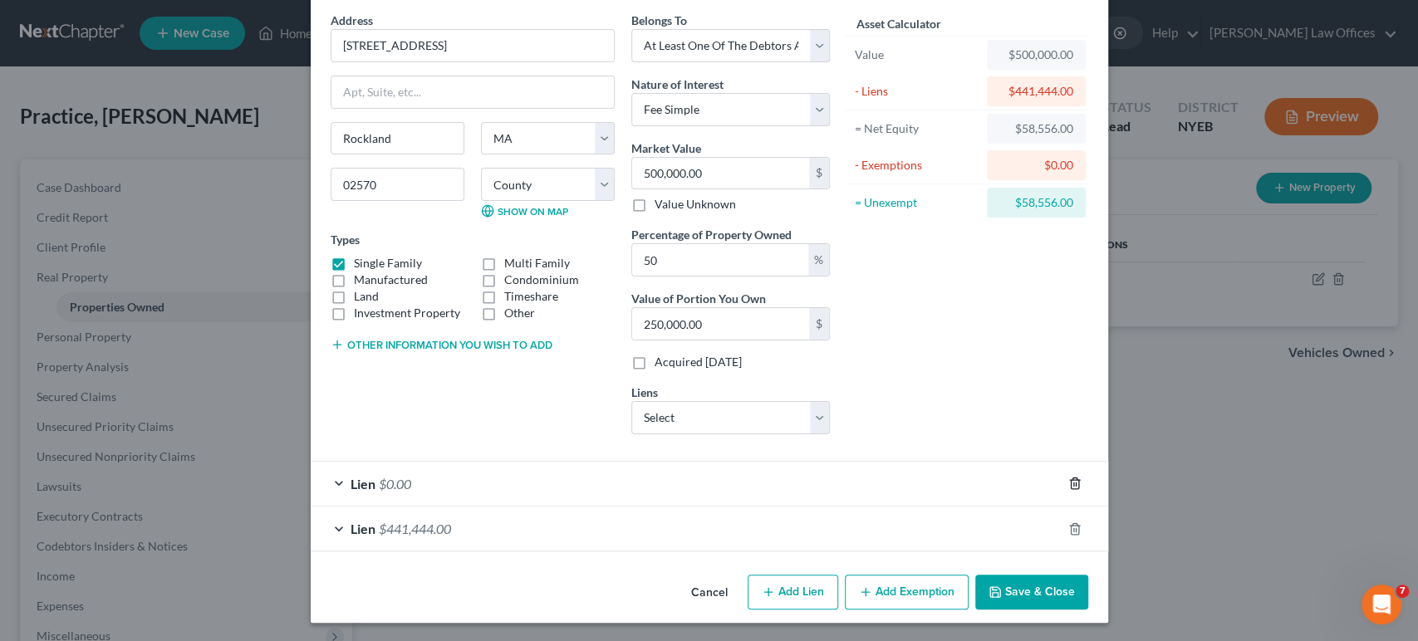
click at [1068, 485] on icon "button" at bounding box center [1074, 483] width 13 height 13
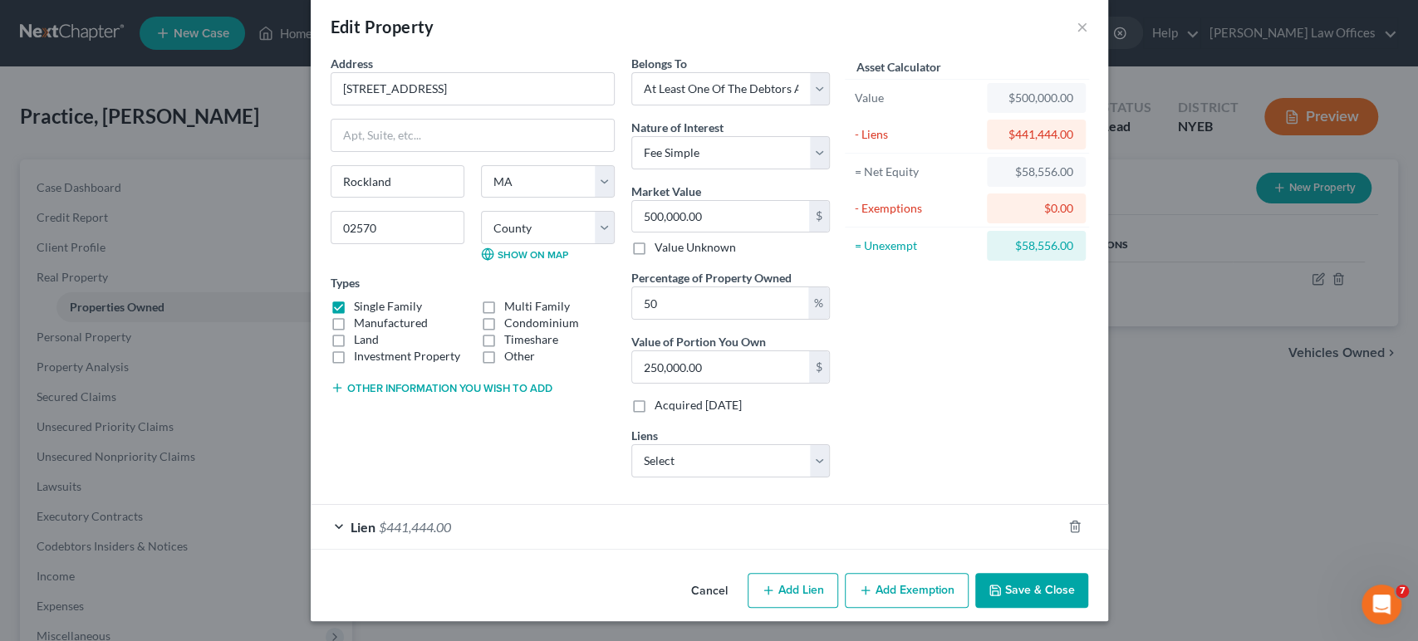
scroll to position [20, 0]
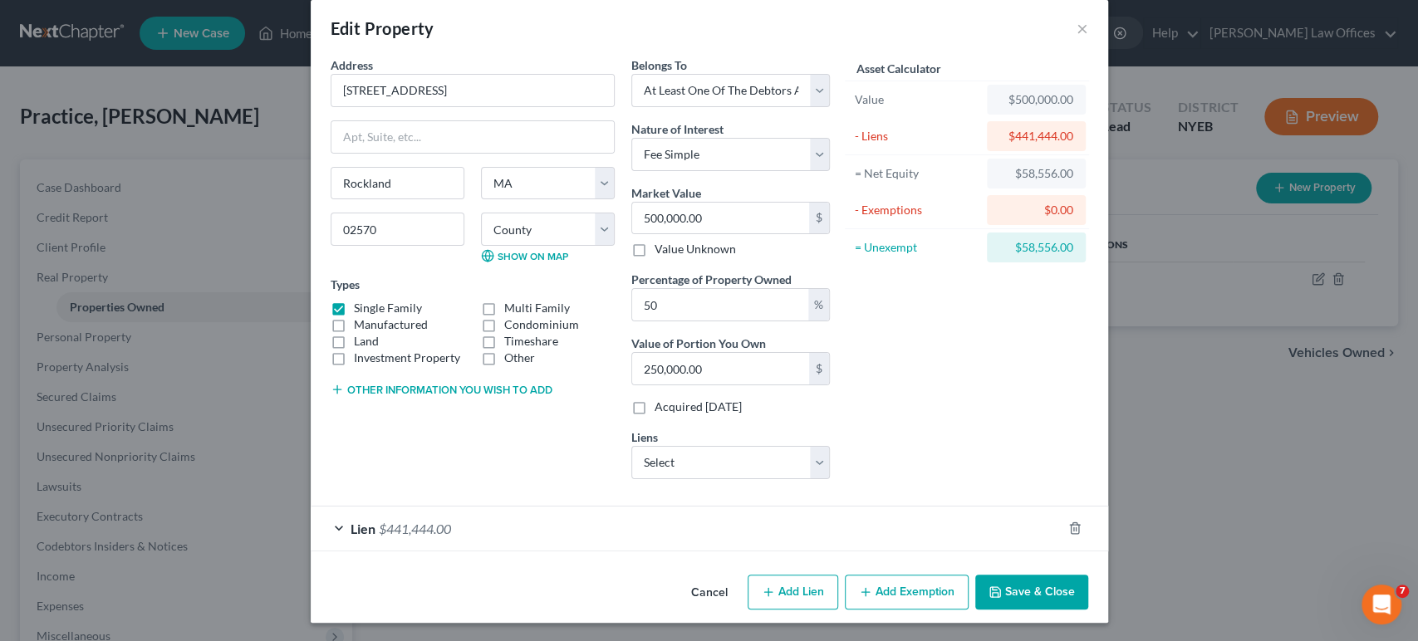
click at [929, 595] on button "Add Exemption" at bounding box center [907, 592] width 124 height 35
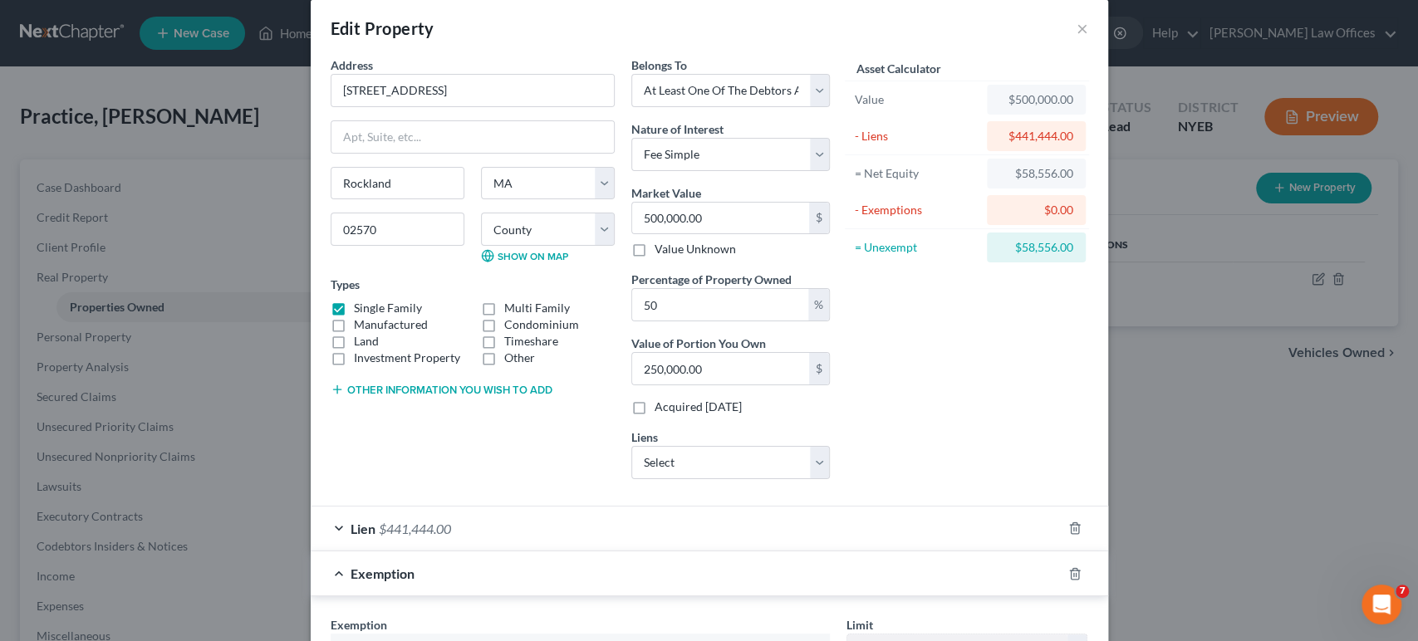
scroll to position [297, 0]
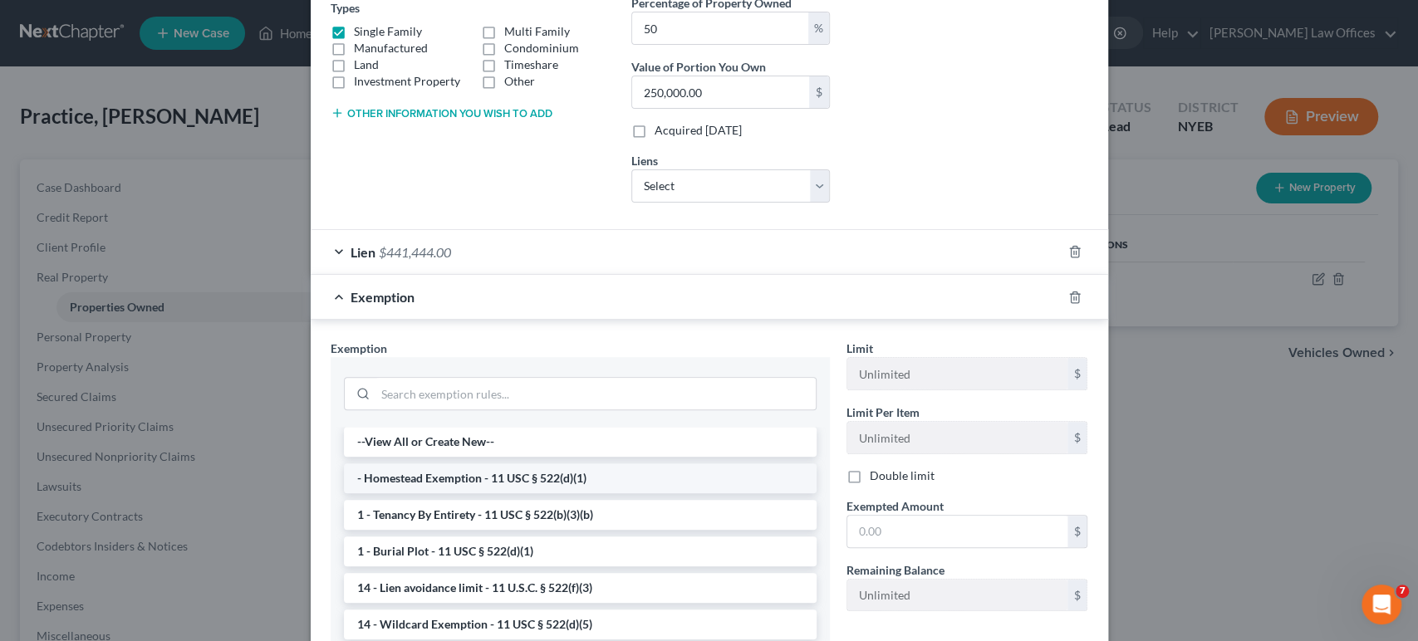
click at [621, 477] on li "- Homestead Exemption - 11 USC § 522(d)(1)" at bounding box center [580, 479] width 473 height 30
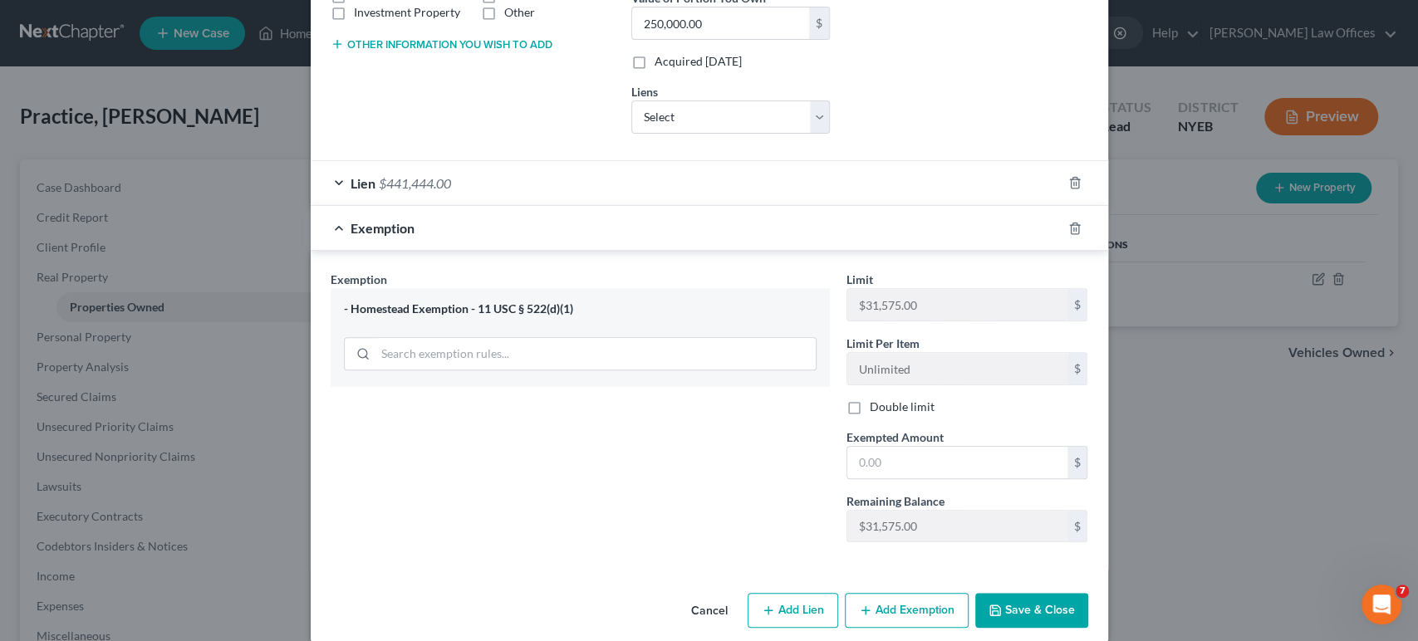
scroll to position [369, 0]
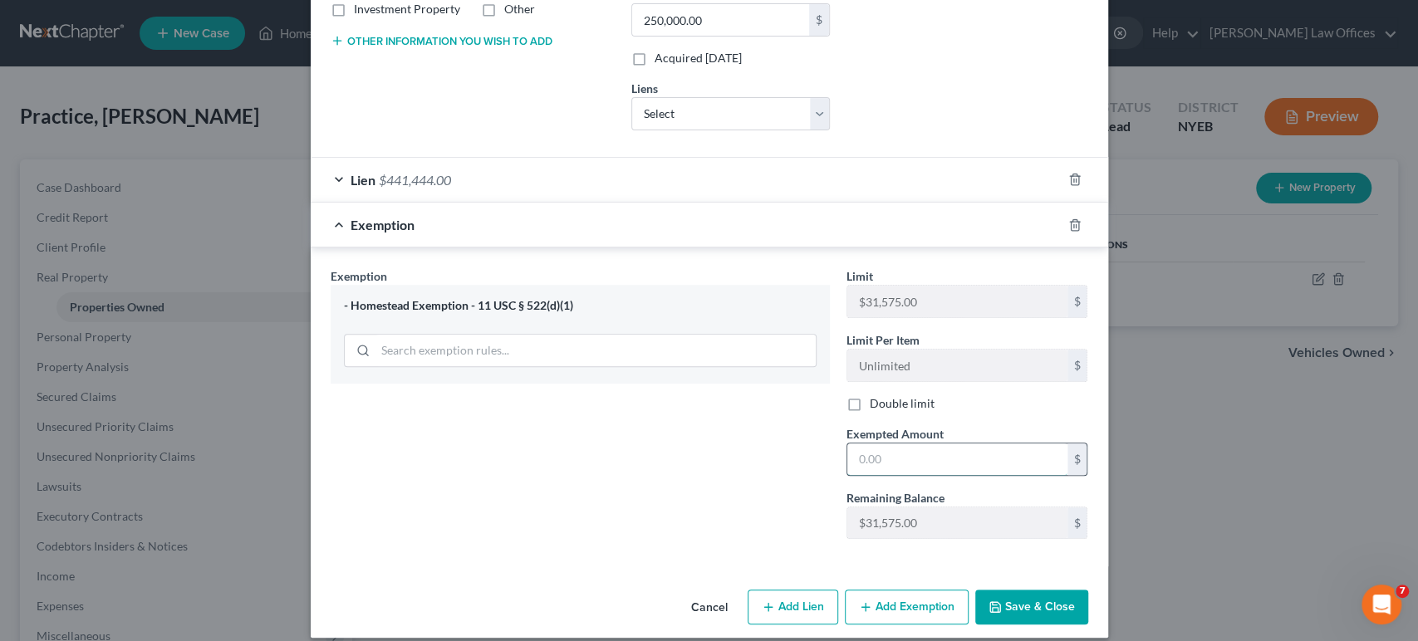
click at [895, 449] on input "text" at bounding box center [957, 460] width 220 height 32
type input "0.00"
click at [1014, 610] on button "Save & Close" at bounding box center [1031, 607] width 113 height 35
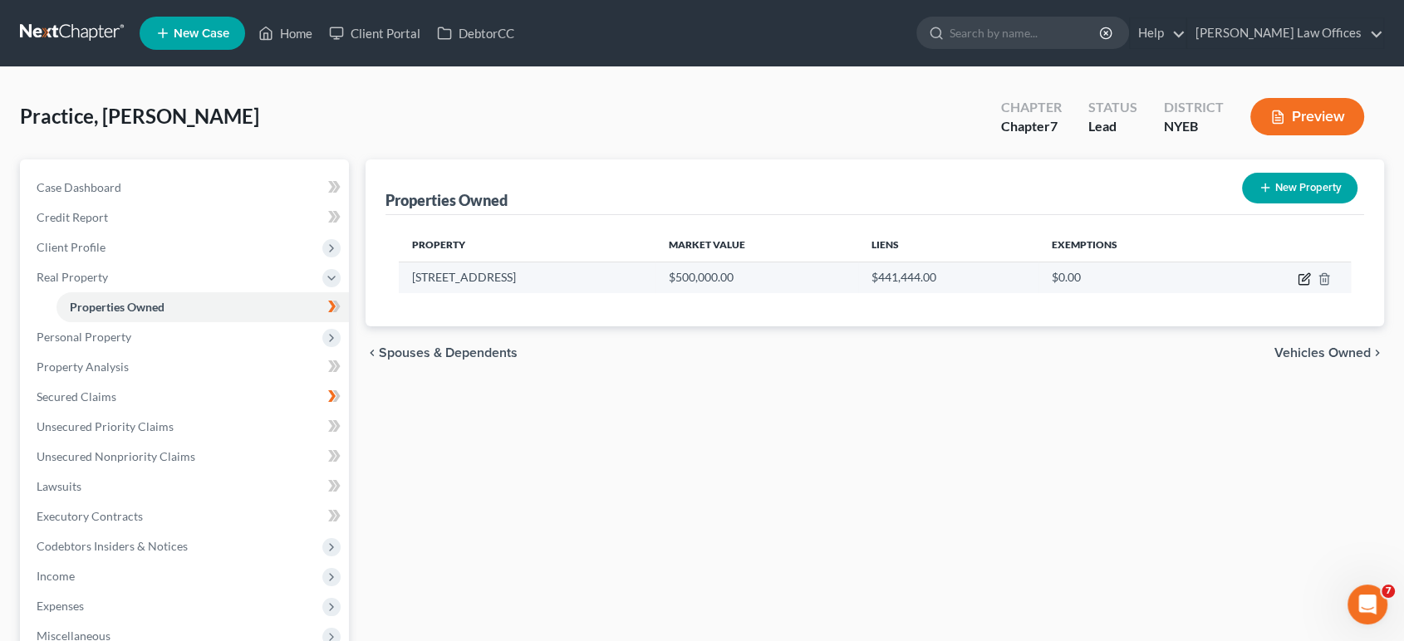
click at [1301, 279] on icon "button" at bounding box center [1304, 279] width 13 height 13
select select "22"
select select "3"
select select "0"
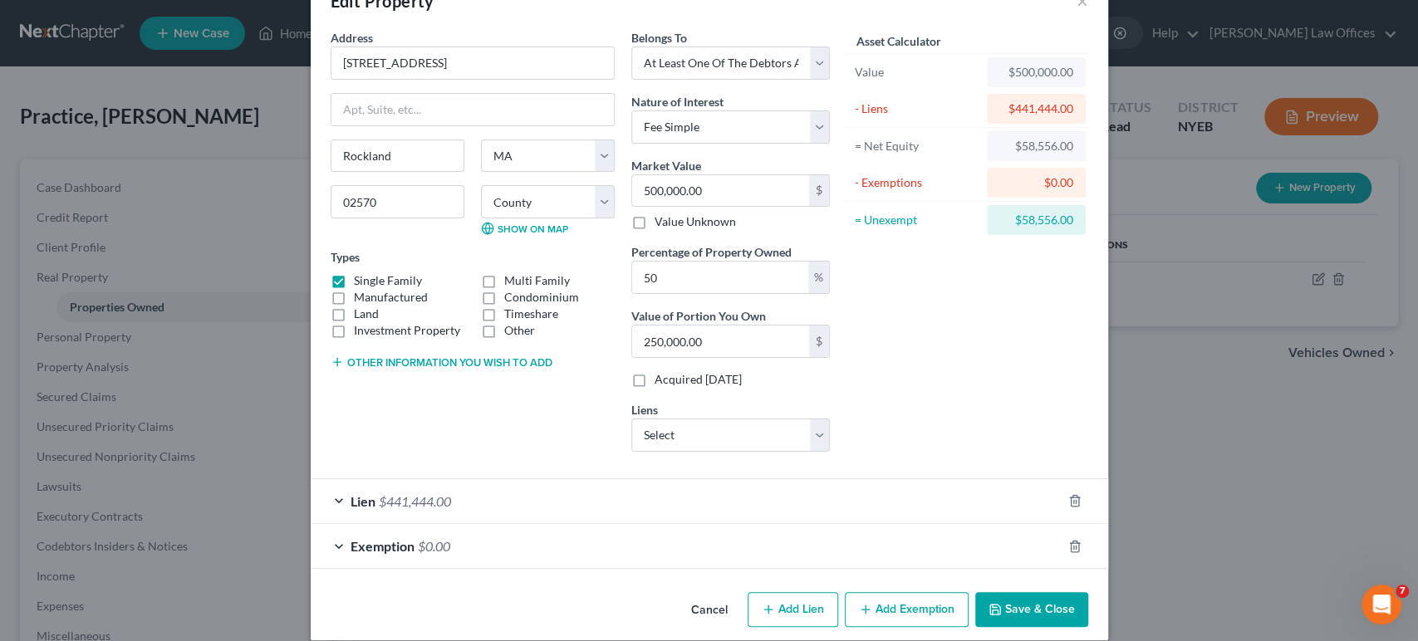
scroll to position [65, 0]
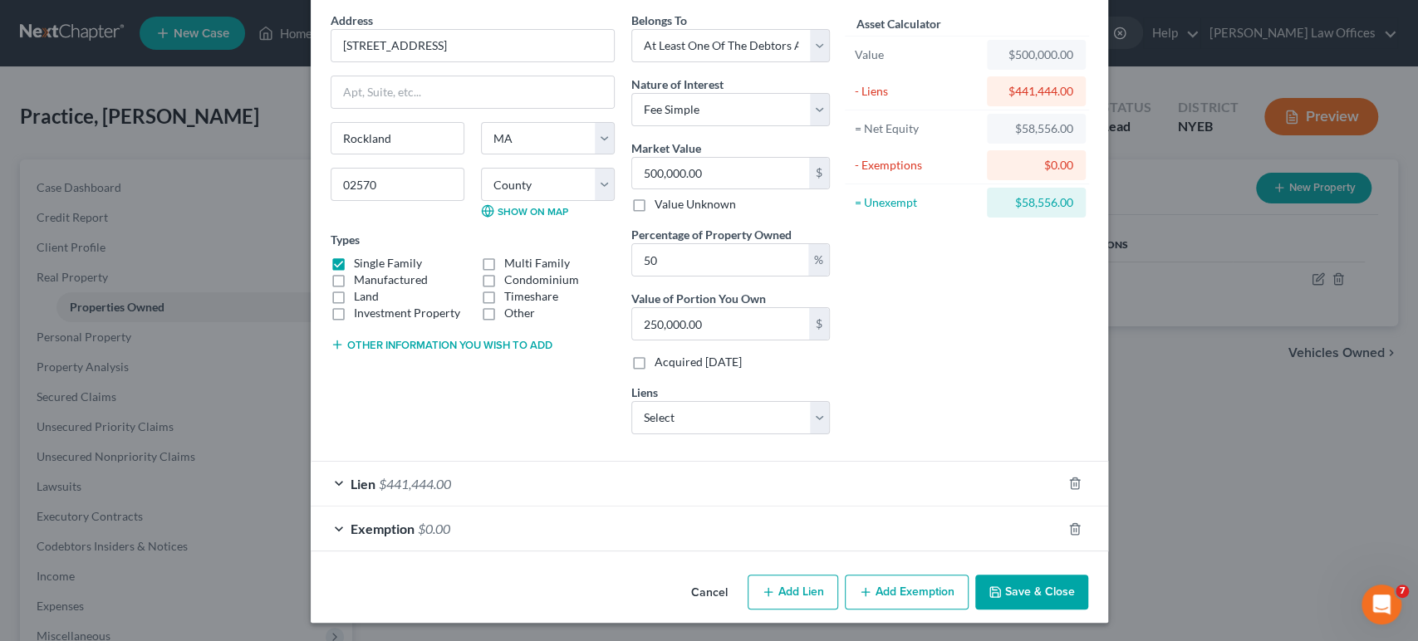
click at [588, 484] on div "Lien $441,444.00" at bounding box center [686, 484] width 751 height 44
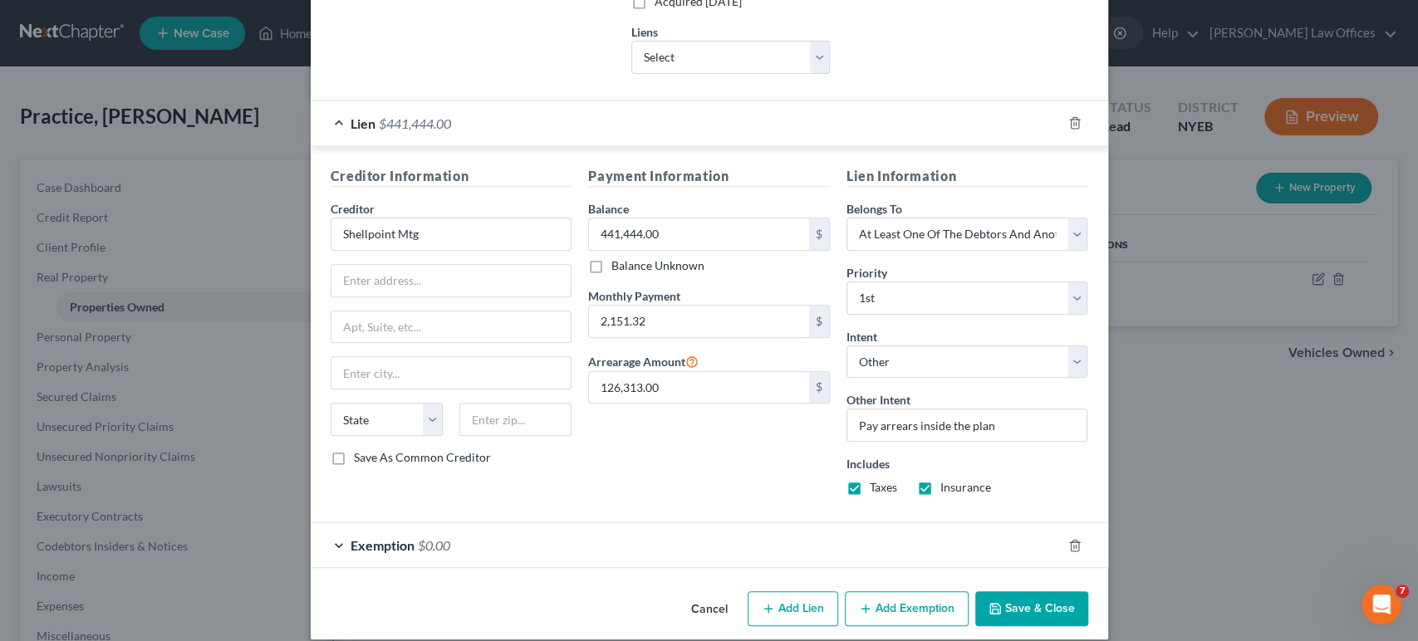
scroll to position [434, 0]
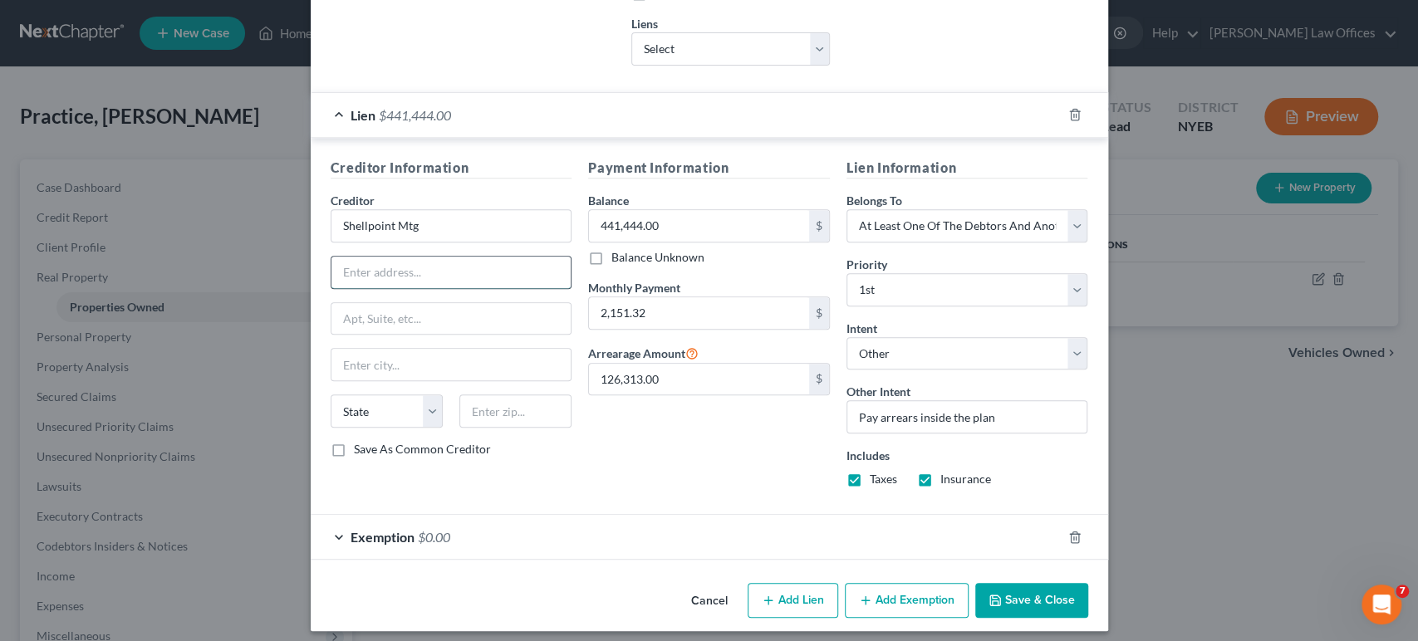
click at [429, 267] on input "text" at bounding box center [452, 273] width 240 height 32
